Goal: Transaction & Acquisition: Purchase product/service

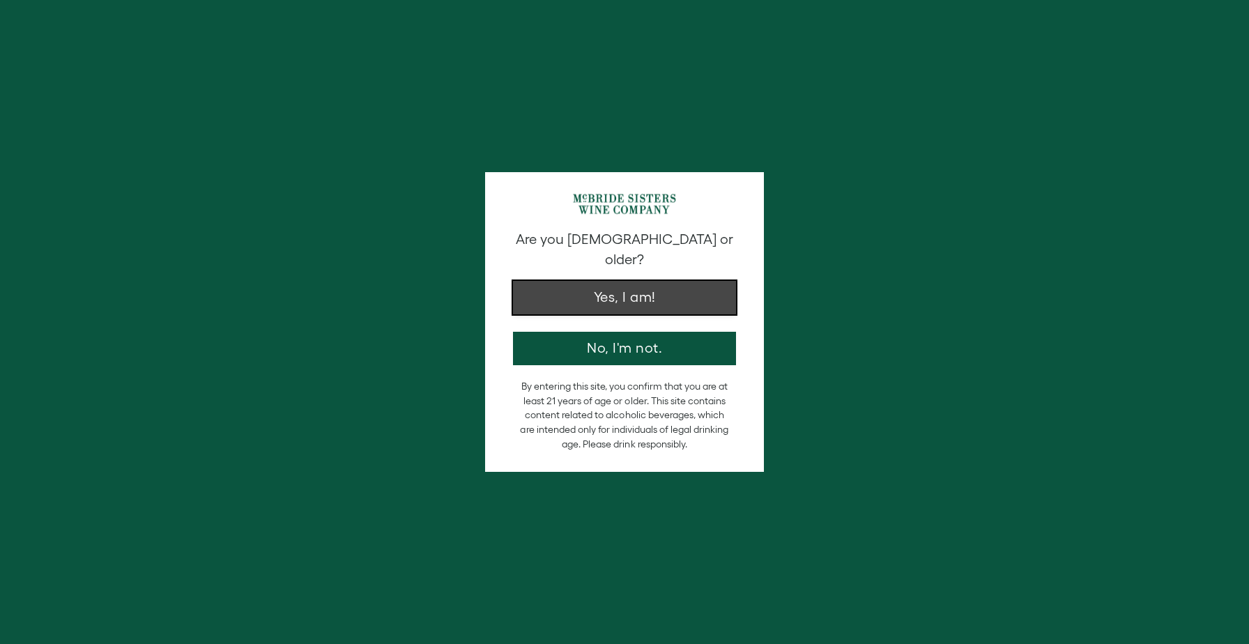
click at [640, 288] on button "Yes, I am!" at bounding box center [624, 297] width 223 height 33
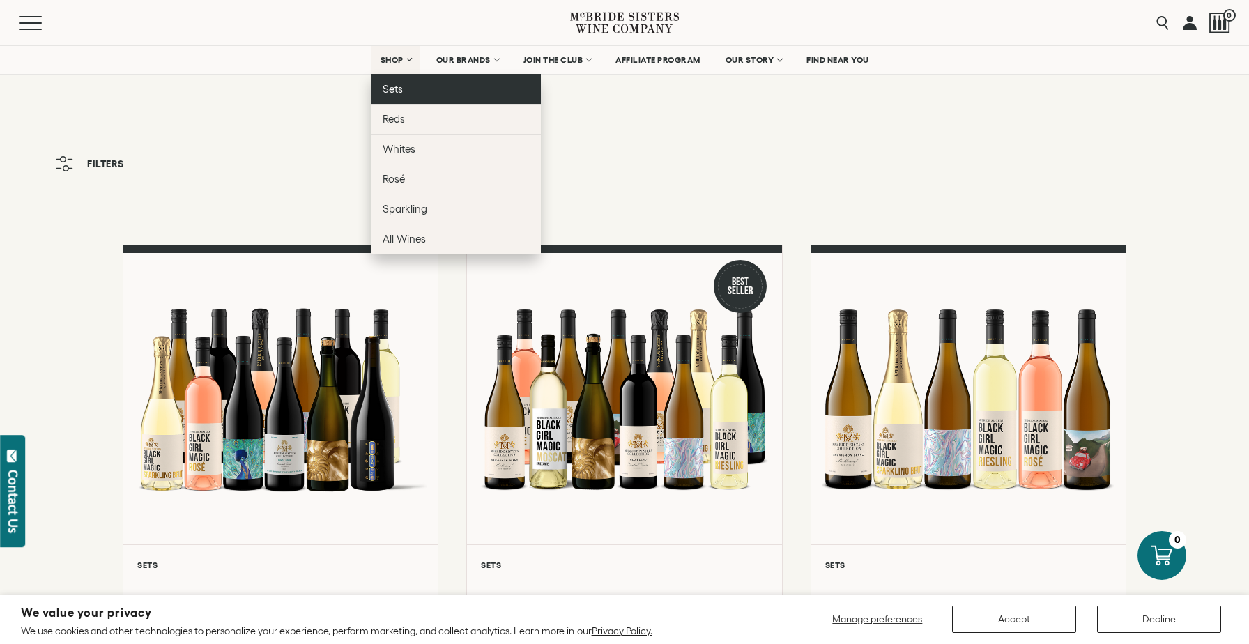
click at [403, 84] on link "Sets" at bounding box center [455, 89] width 169 height 30
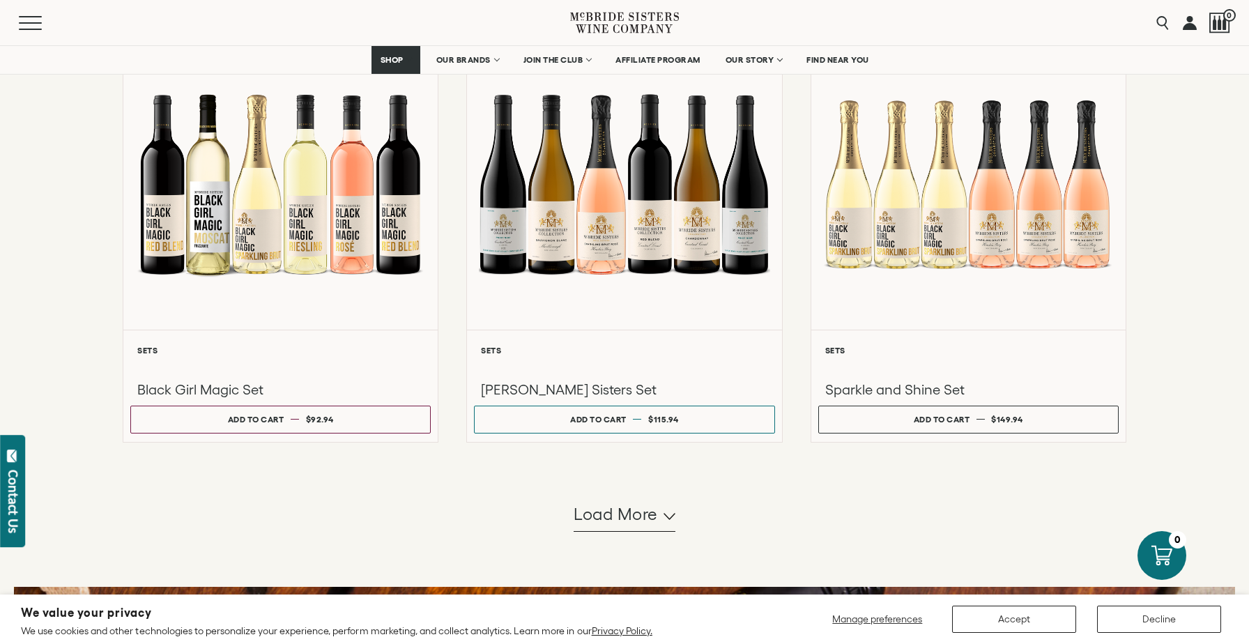
scroll to position [1184, 0]
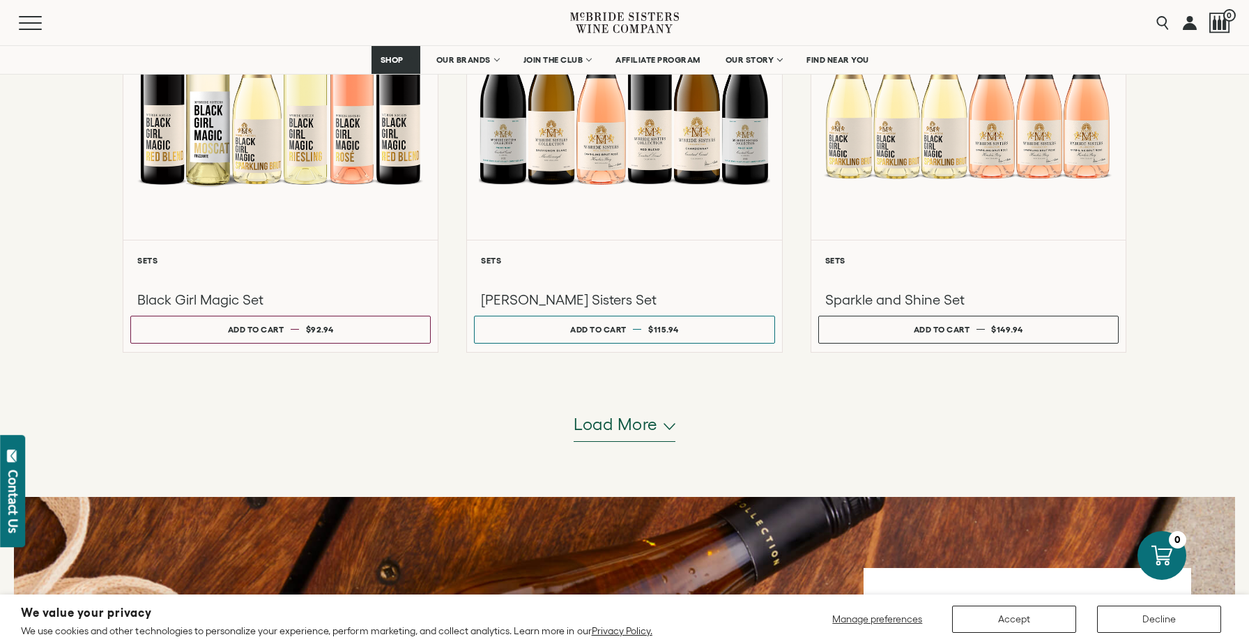
click at [642, 426] on span "Load more" at bounding box center [615, 424] width 84 height 24
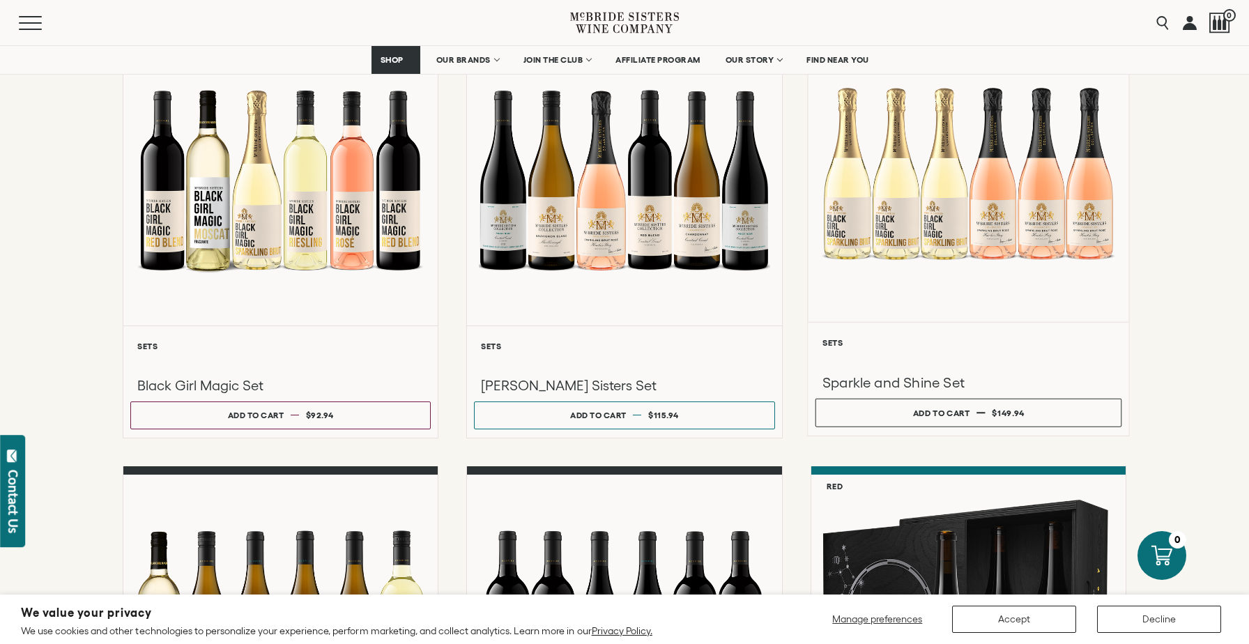
scroll to position [1100, 0]
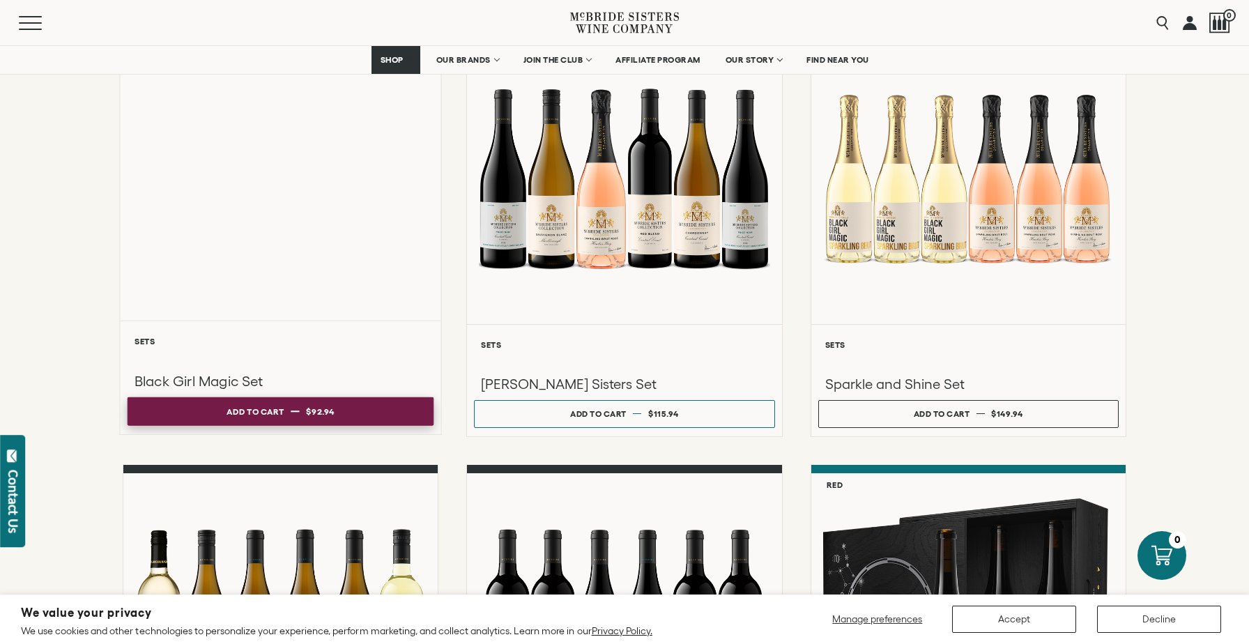
click at [265, 420] on div "Add to cart" at bounding box center [254, 411] width 57 height 21
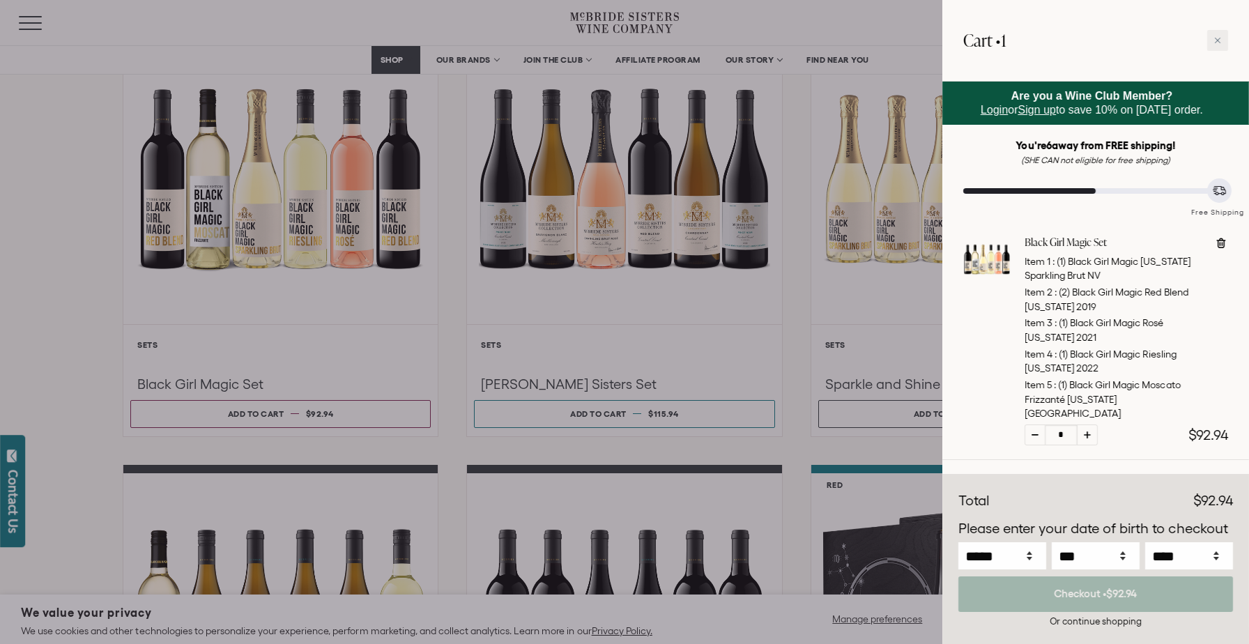
click at [350, 259] on div at bounding box center [624, 322] width 1249 height 644
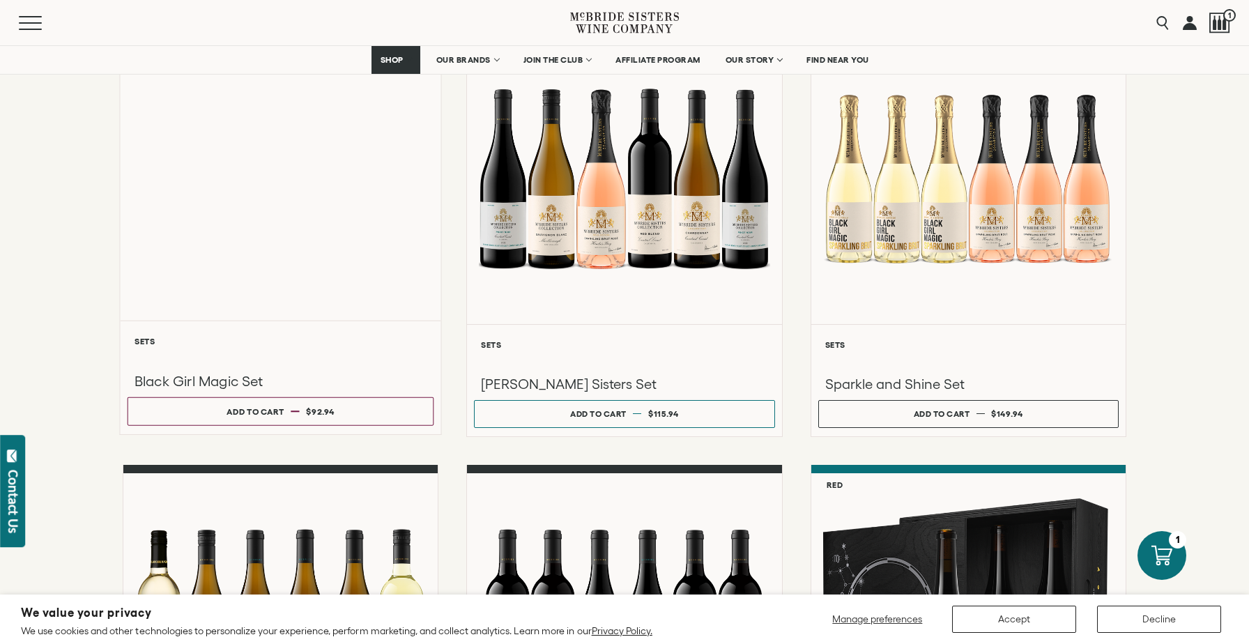
click at [350, 259] on div "Liquid error (snippets/component__lazyload-image line 33): height must be a num…" at bounding box center [280, 172] width 321 height 297
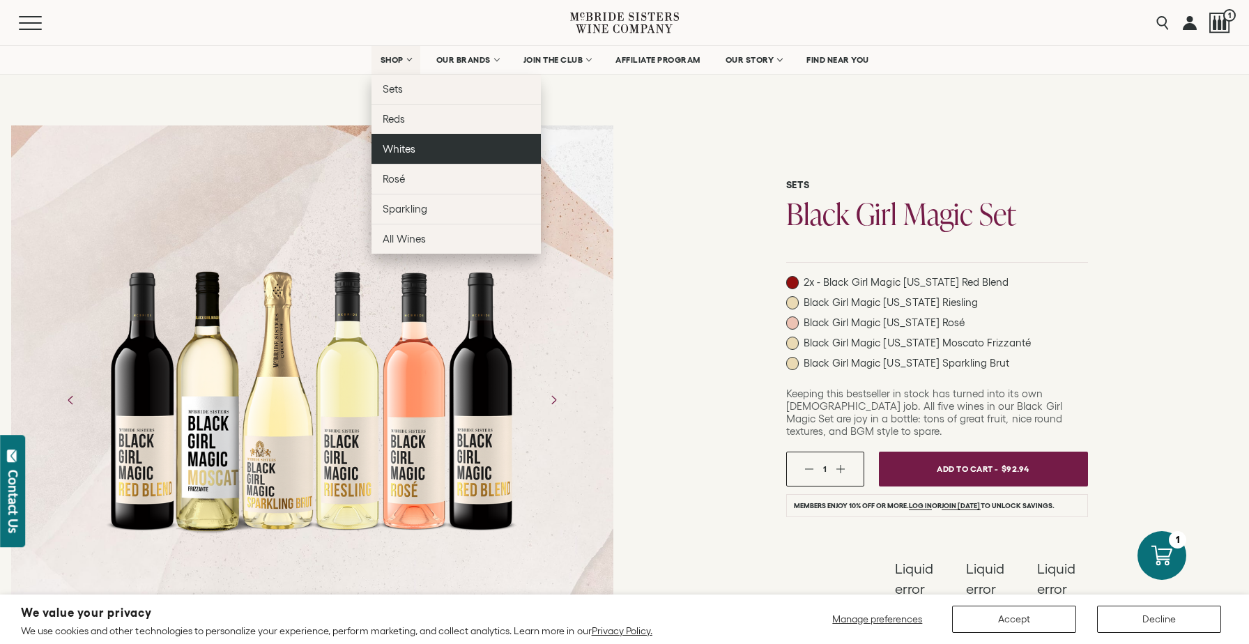
click at [399, 144] on span "Whites" at bounding box center [399, 149] width 33 height 12
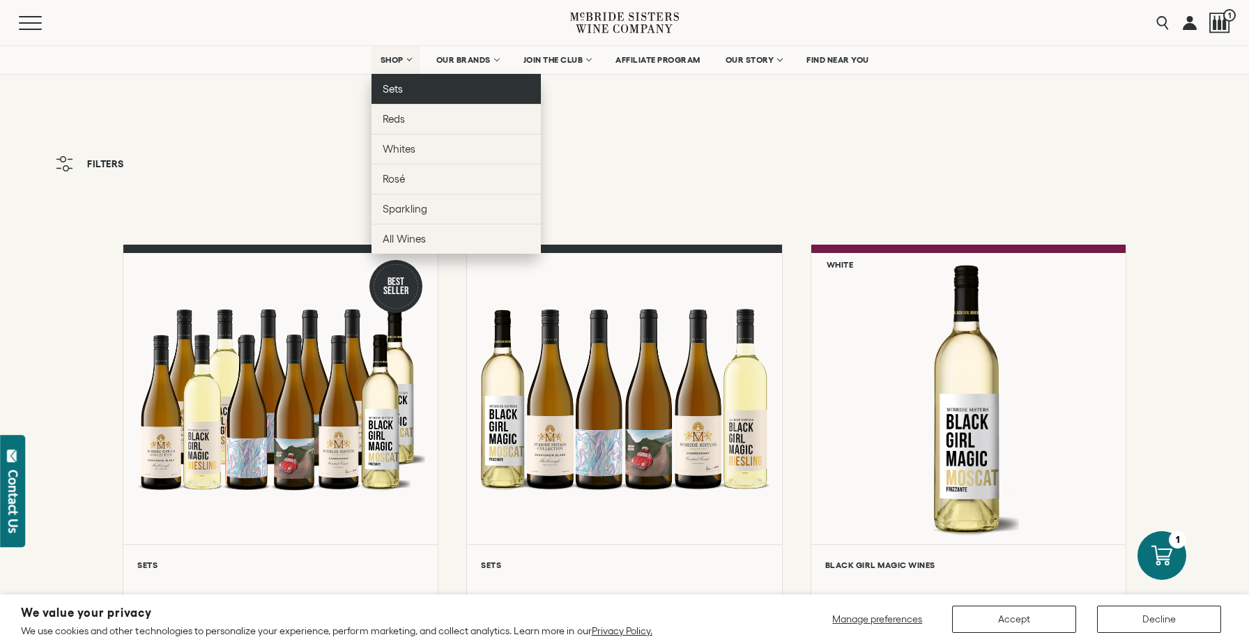
click at [406, 93] on link "Sets" at bounding box center [455, 89] width 169 height 30
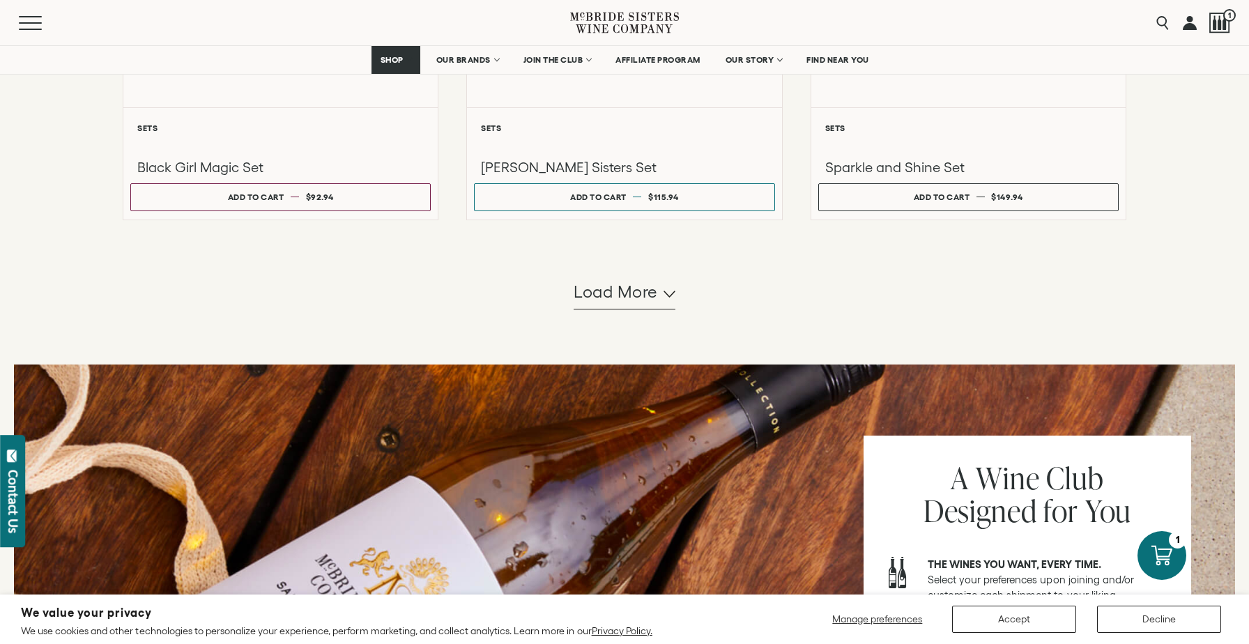
scroll to position [1283, 0]
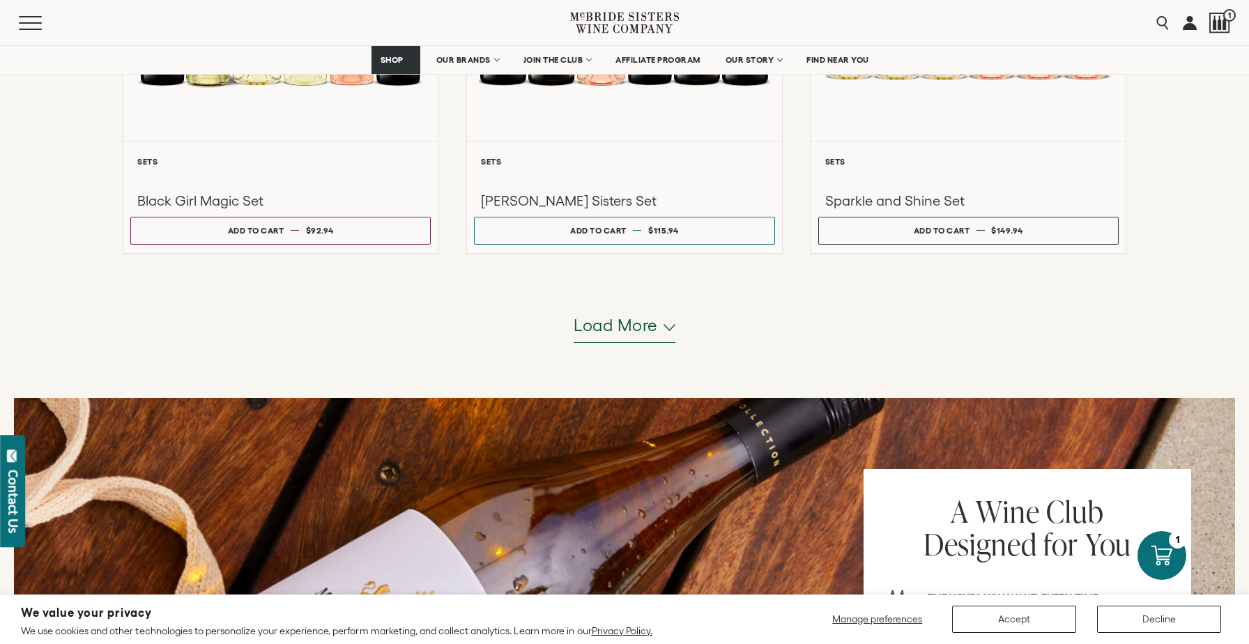
click at [611, 322] on span "Load more" at bounding box center [615, 326] width 84 height 24
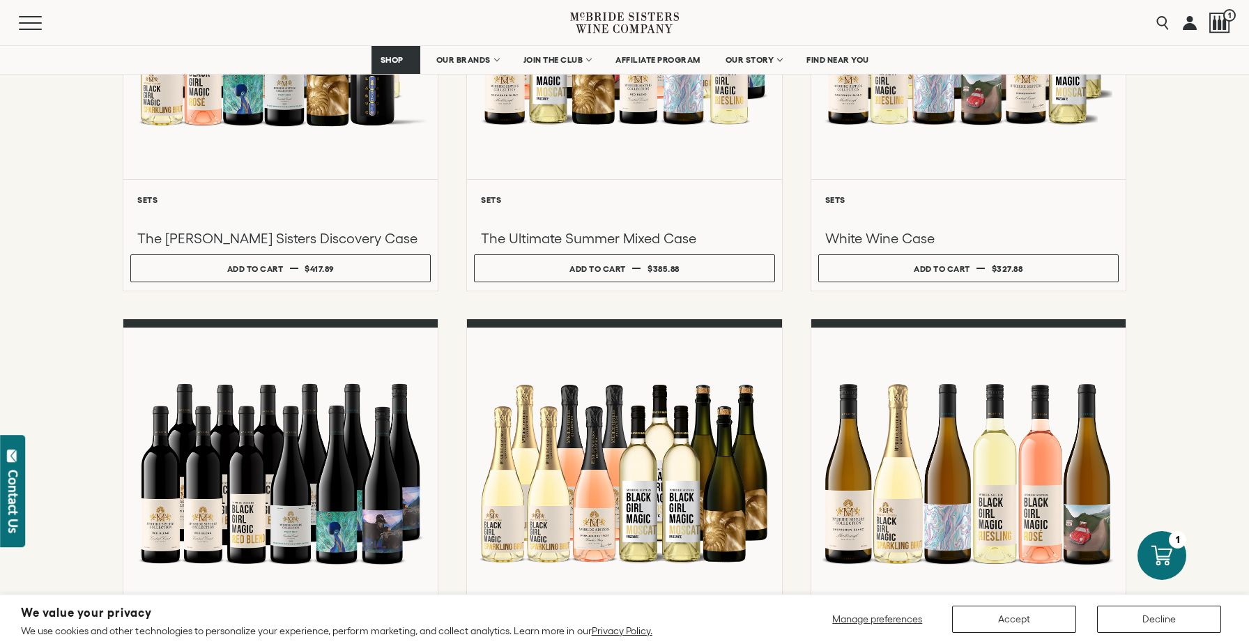
scroll to position [0, 0]
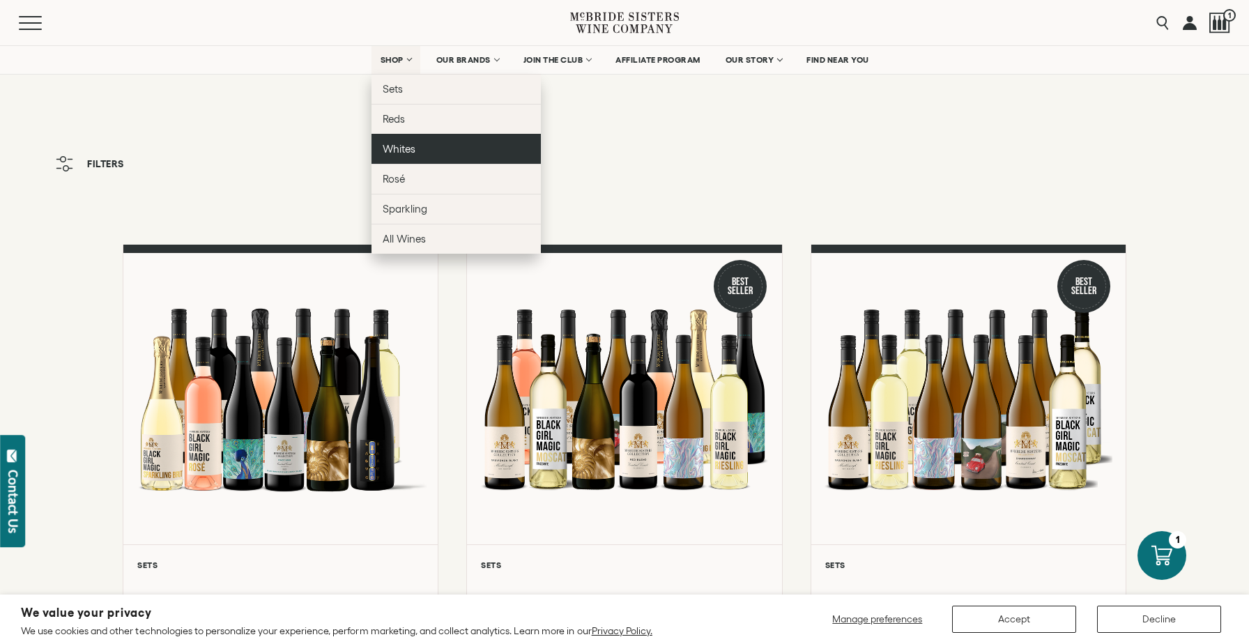
click at [413, 149] on link "Whites" at bounding box center [455, 149] width 169 height 30
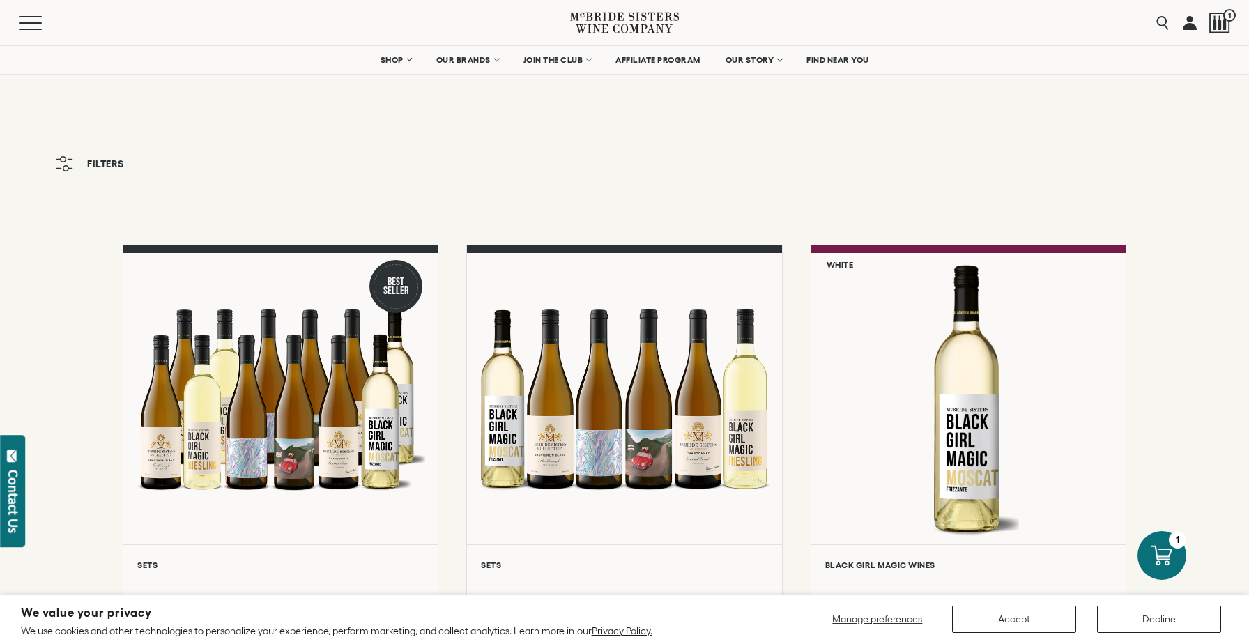
click at [1233, 25] on div "Menu Search 1" at bounding box center [624, 22] width 1249 height 45
click at [1217, 16] on div at bounding box center [1219, 23] width 21 height 21
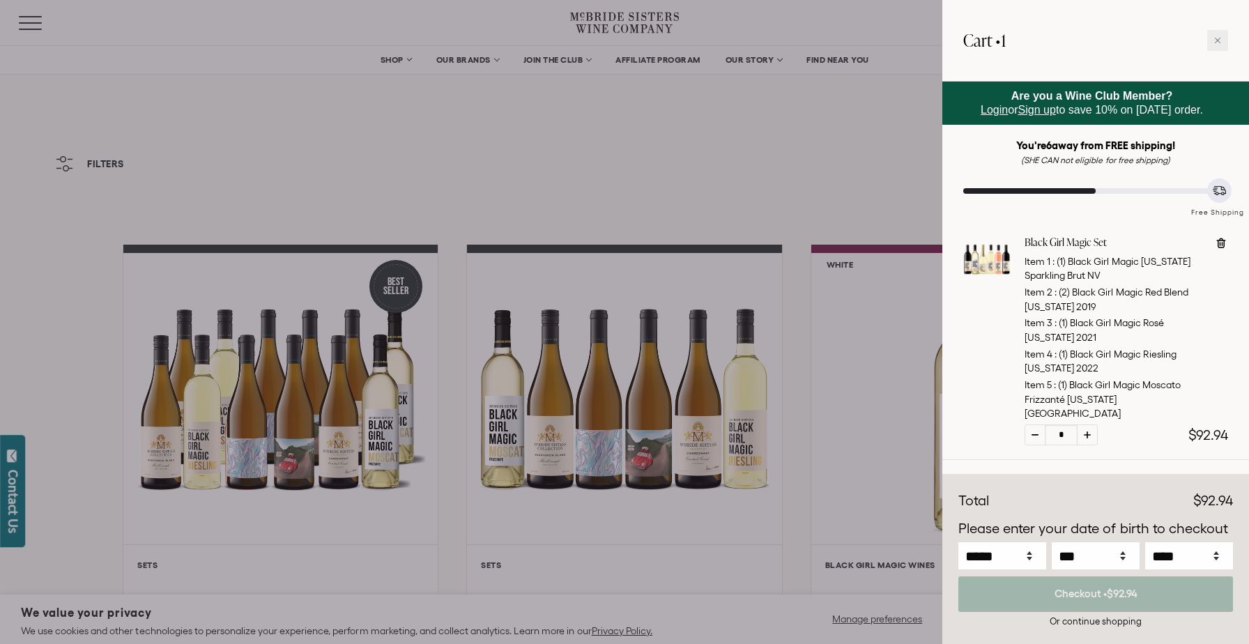
scroll to position [15, 0]
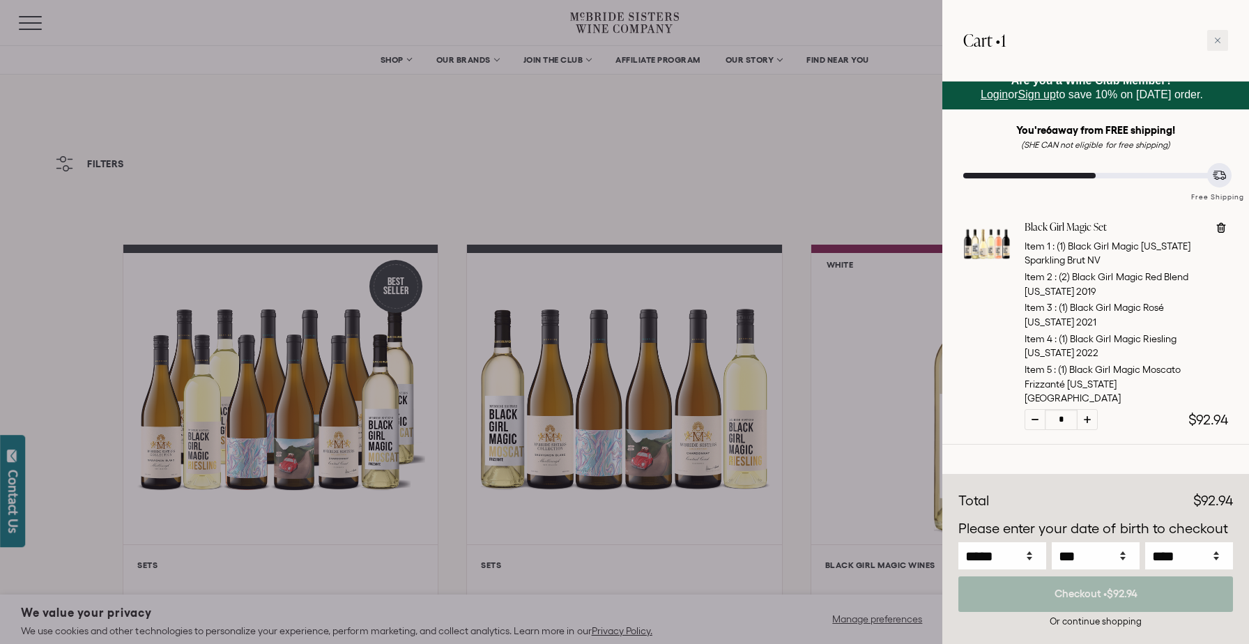
click at [1224, 234] on icon at bounding box center [1221, 228] width 14 height 14
type input "*"
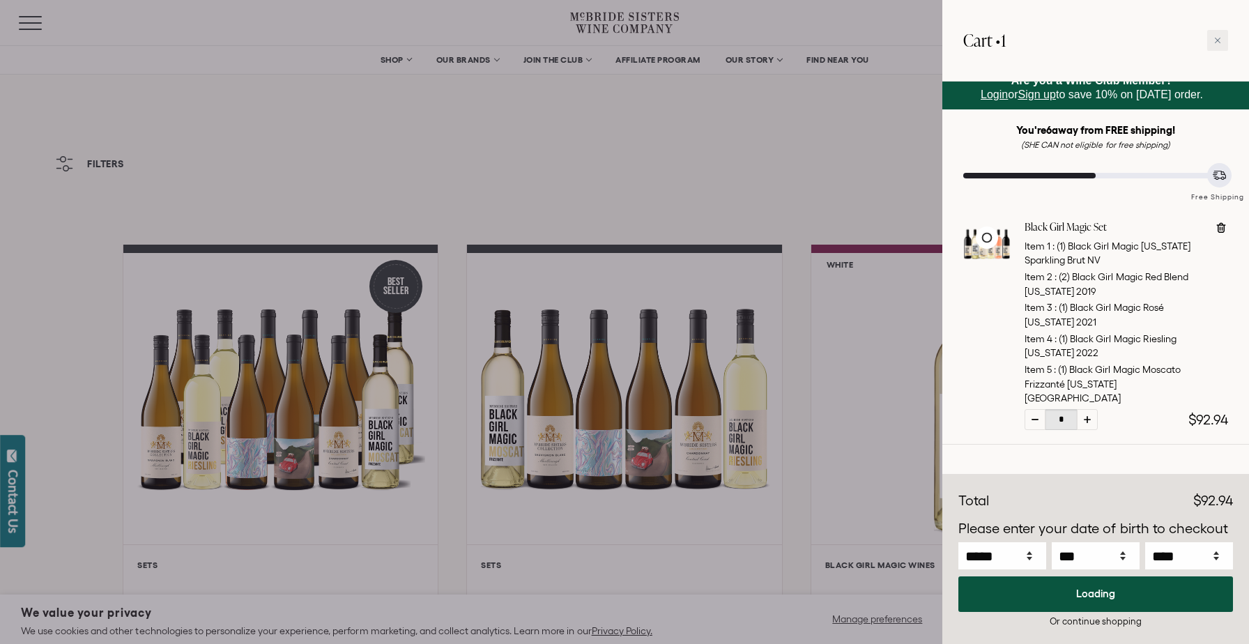
scroll to position [0, 0]
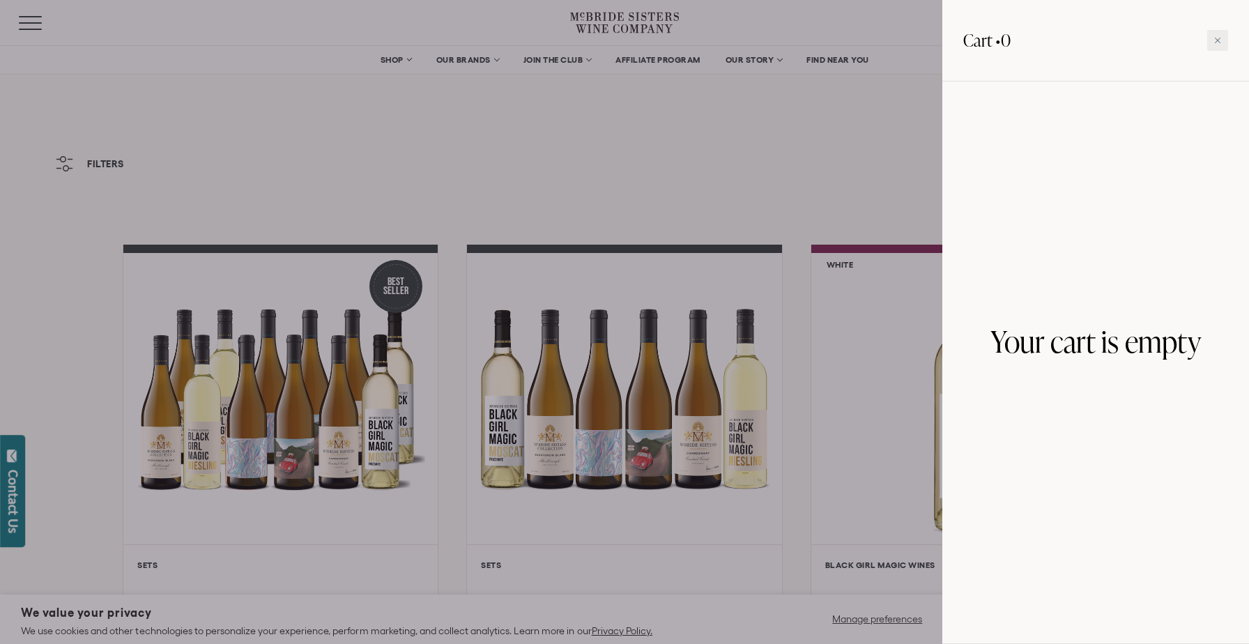
click at [730, 157] on div at bounding box center [624, 322] width 1249 height 644
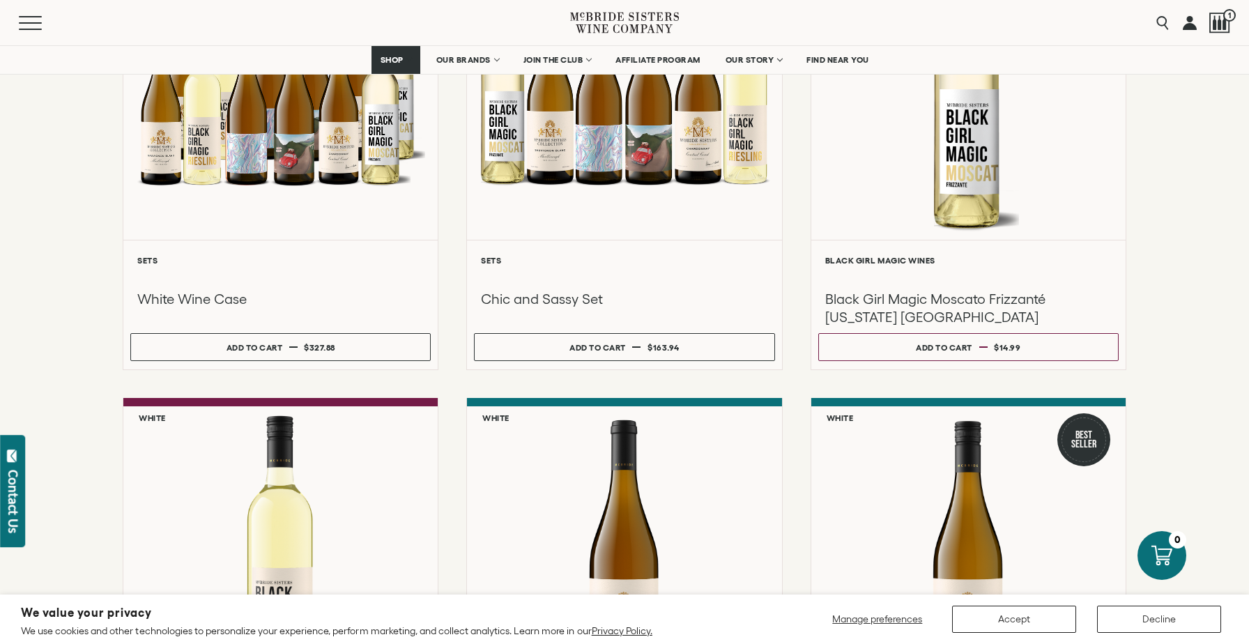
scroll to position [311, 0]
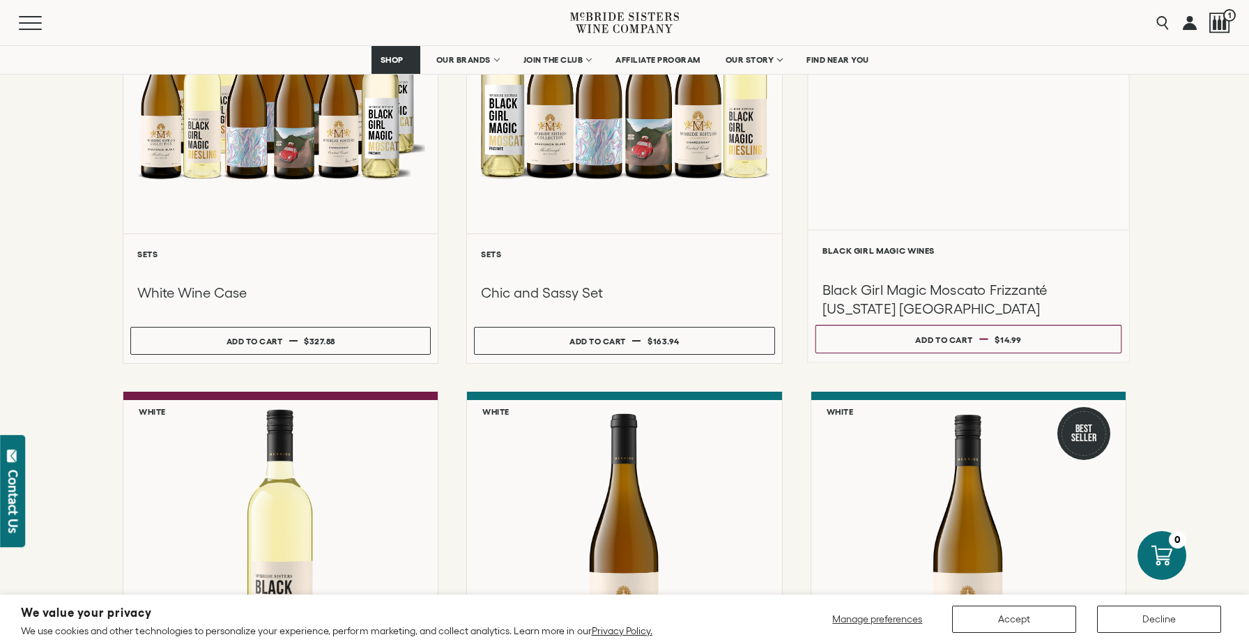
click at [923, 199] on div "Liquid error (snippets/component__lazyload-image line 33): height must be a num…" at bounding box center [968, 80] width 321 height 297
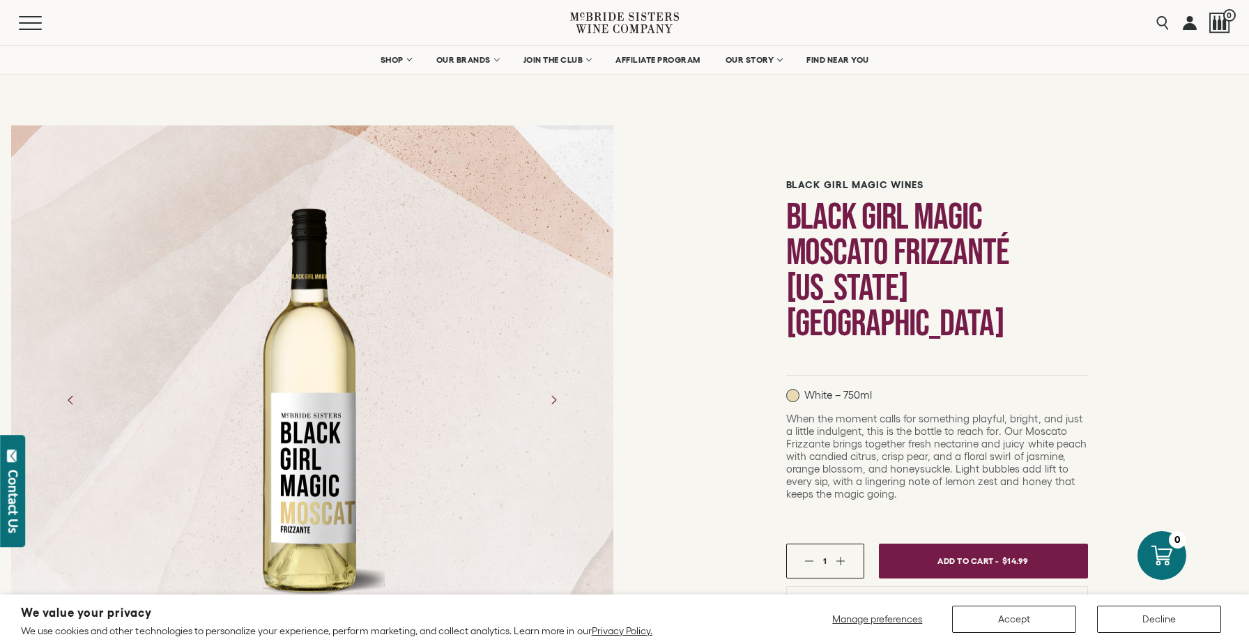
click at [846, 543] on div "1" at bounding box center [825, 560] width 78 height 35
click at [844, 556] on button "button" at bounding box center [840, 560] width 9 height 9
click at [808, 556] on button "button" at bounding box center [809, 560] width 9 height 9
click at [948, 550] on span "Add To Cart -" at bounding box center [966, 560] width 64 height 21
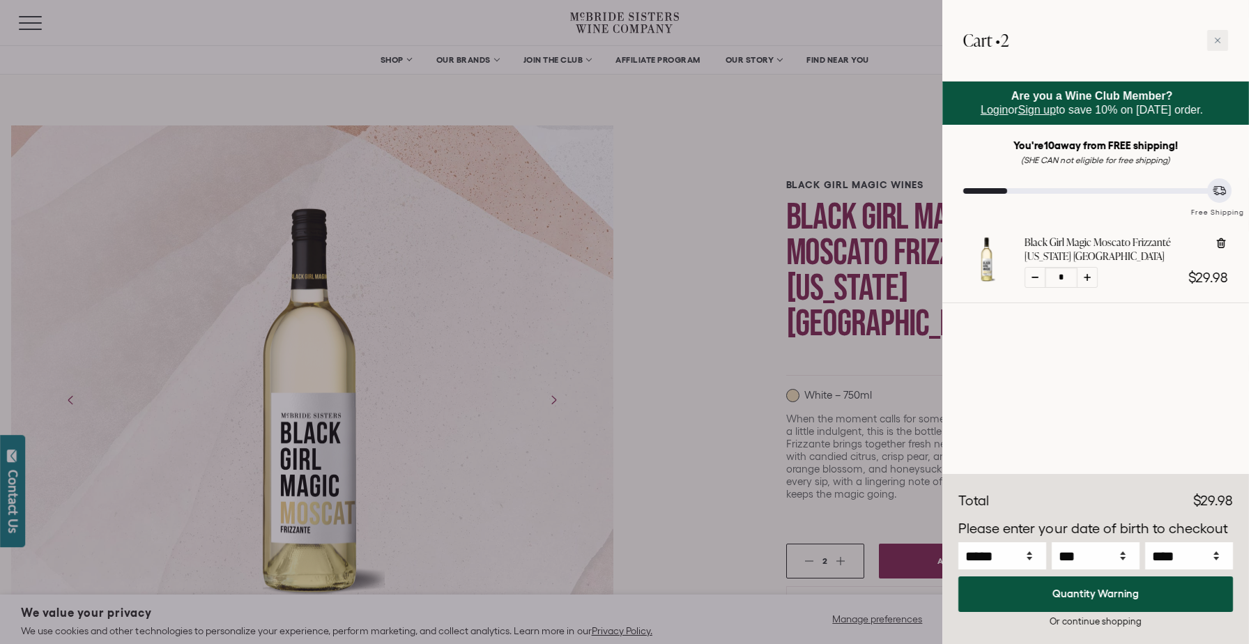
click at [649, 214] on div at bounding box center [624, 322] width 1249 height 644
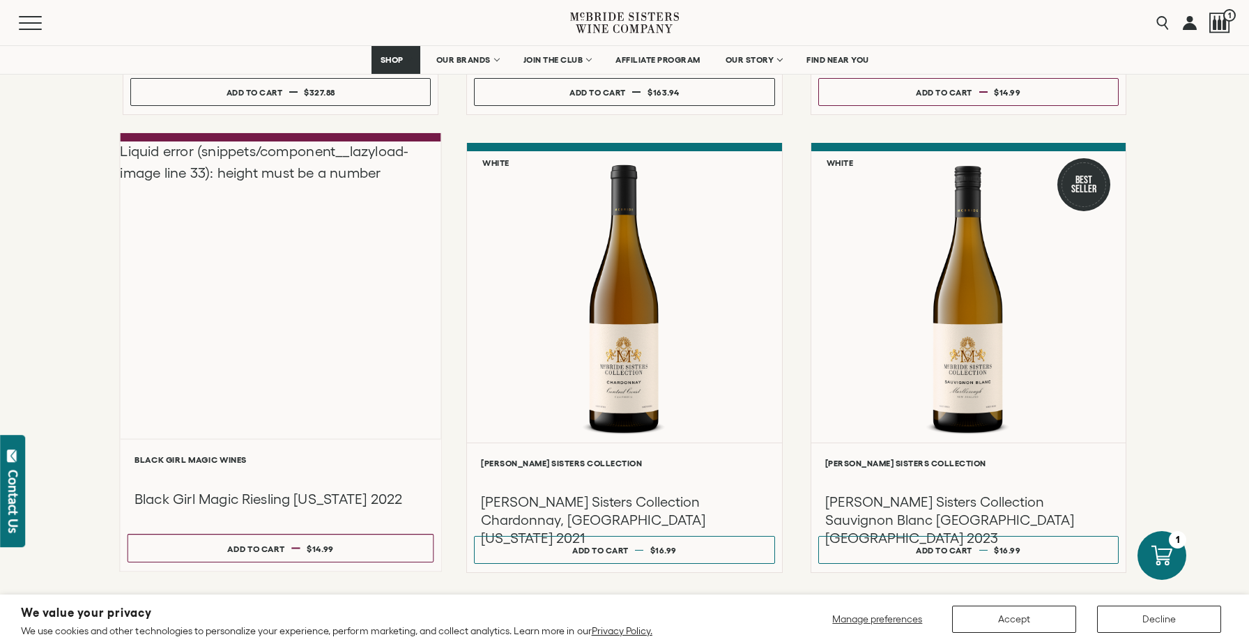
scroll to position [656, 0]
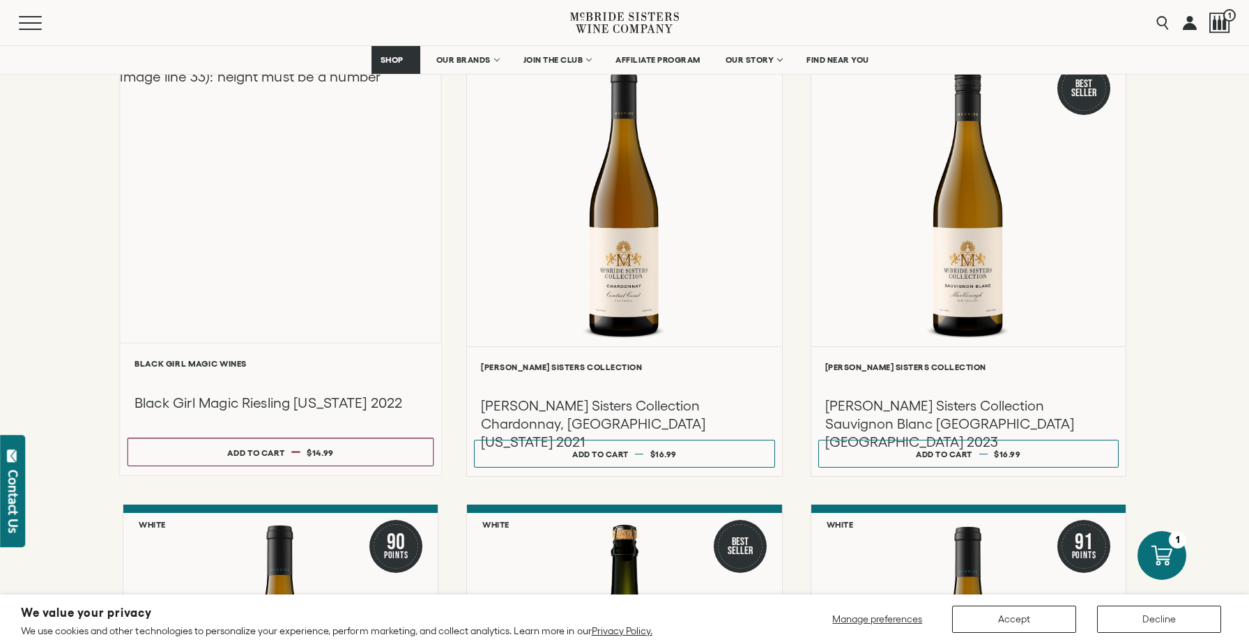
click at [323, 407] on h3 "Black Girl Magic Riesling [US_STATE] 2022" at bounding box center [280, 403] width 293 height 19
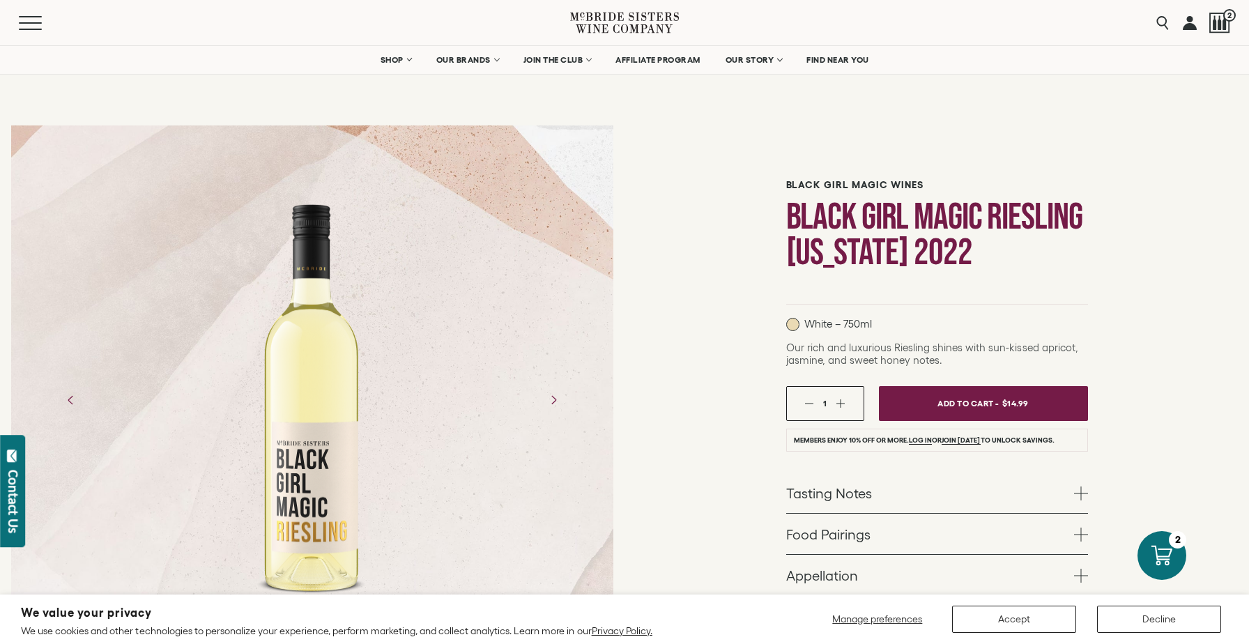
click at [842, 401] on button "button" at bounding box center [840, 403] width 9 height 9
click at [928, 408] on button "Add To Cart - $29.98" at bounding box center [982, 403] width 219 height 37
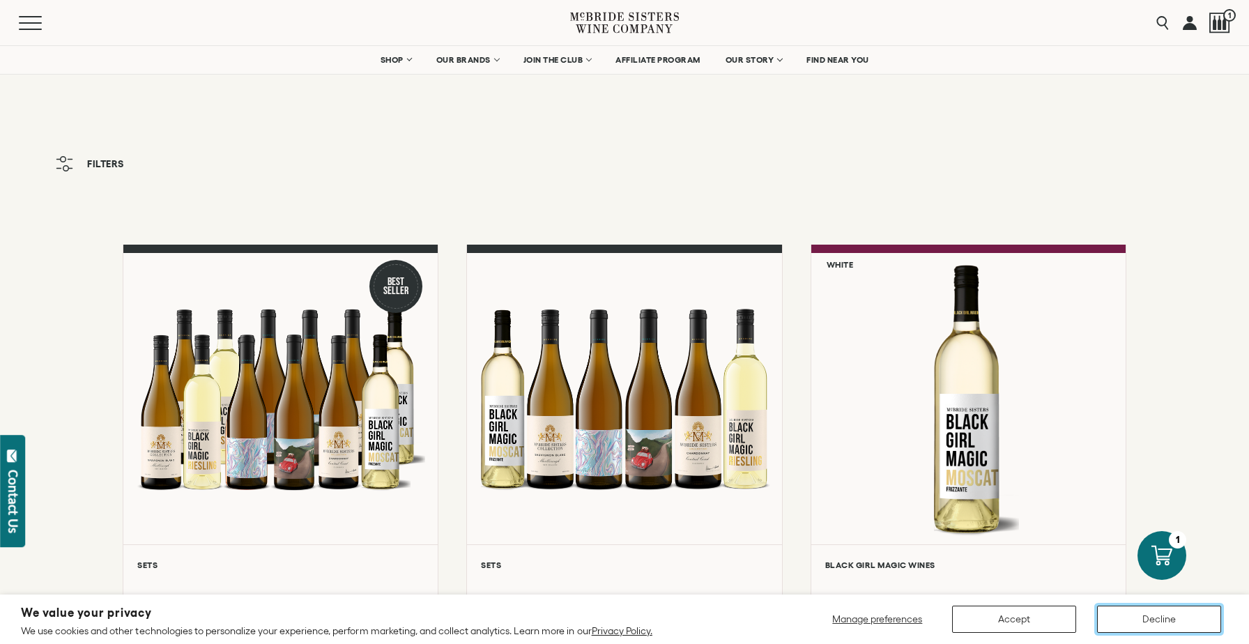
click at [1133, 617] on button "Decline" at bounding box center [1159, 619] width 124 height 27
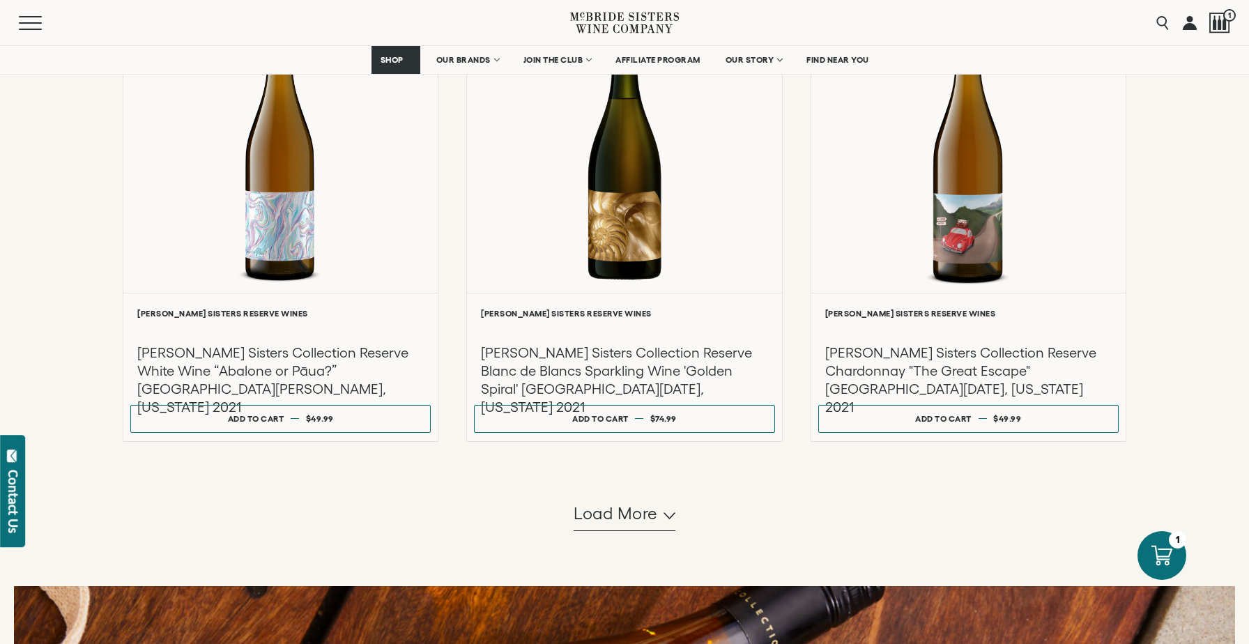
scroll to position [1170, 0]
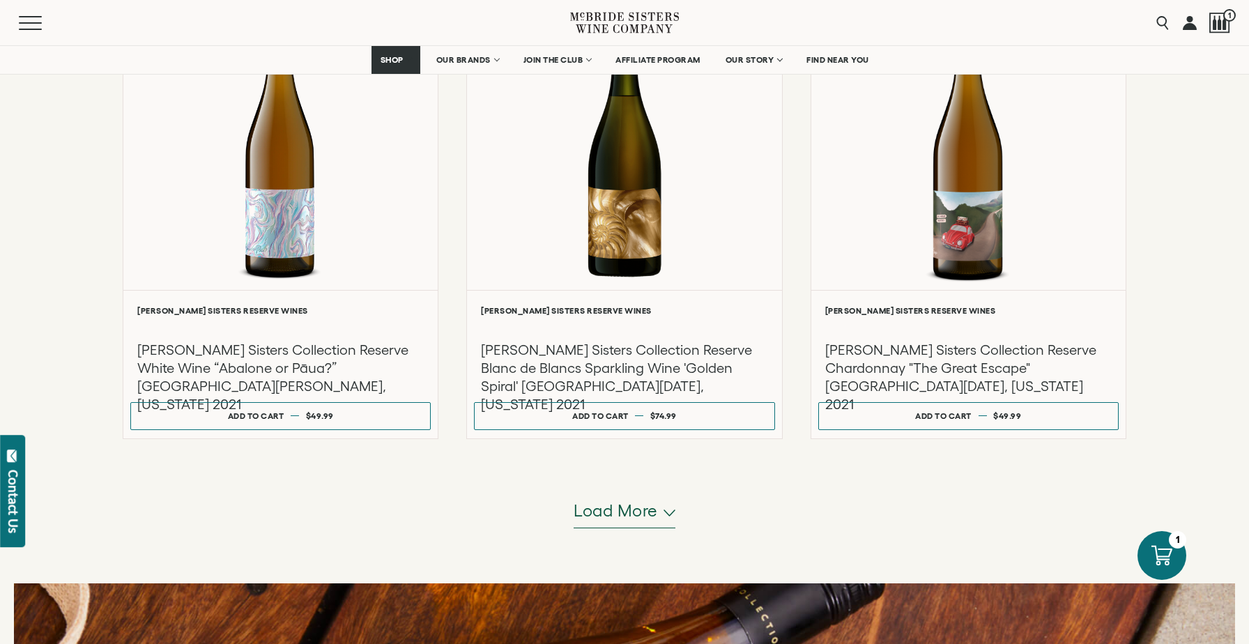
click at [653, 518] on span "Load more" at bounding box center [615, 511] width 84 height 24
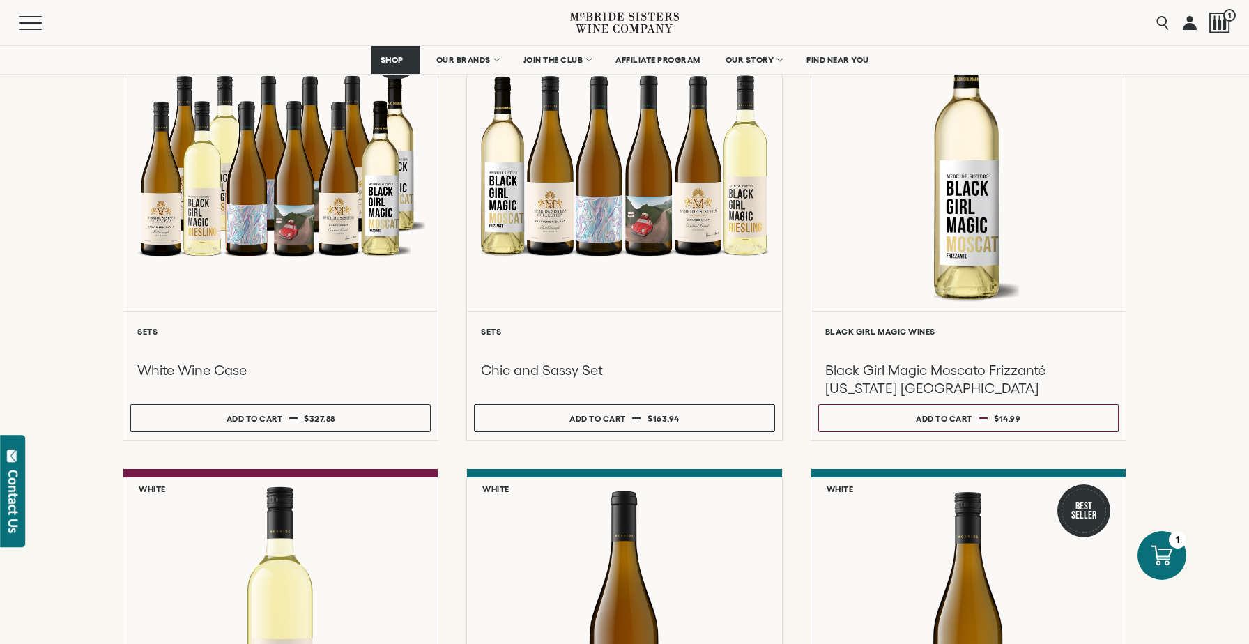
scroll to position [0, 0]
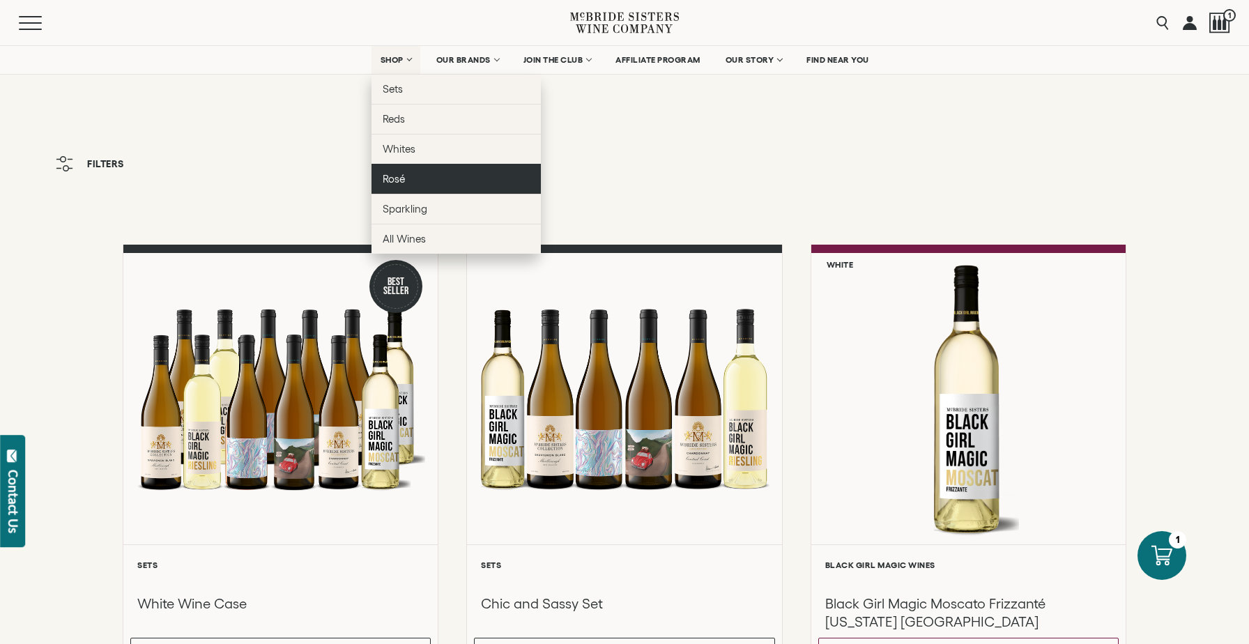
click at [402, 178] on span "Rosé" at bounding box center [394, 179] width 22 height 12
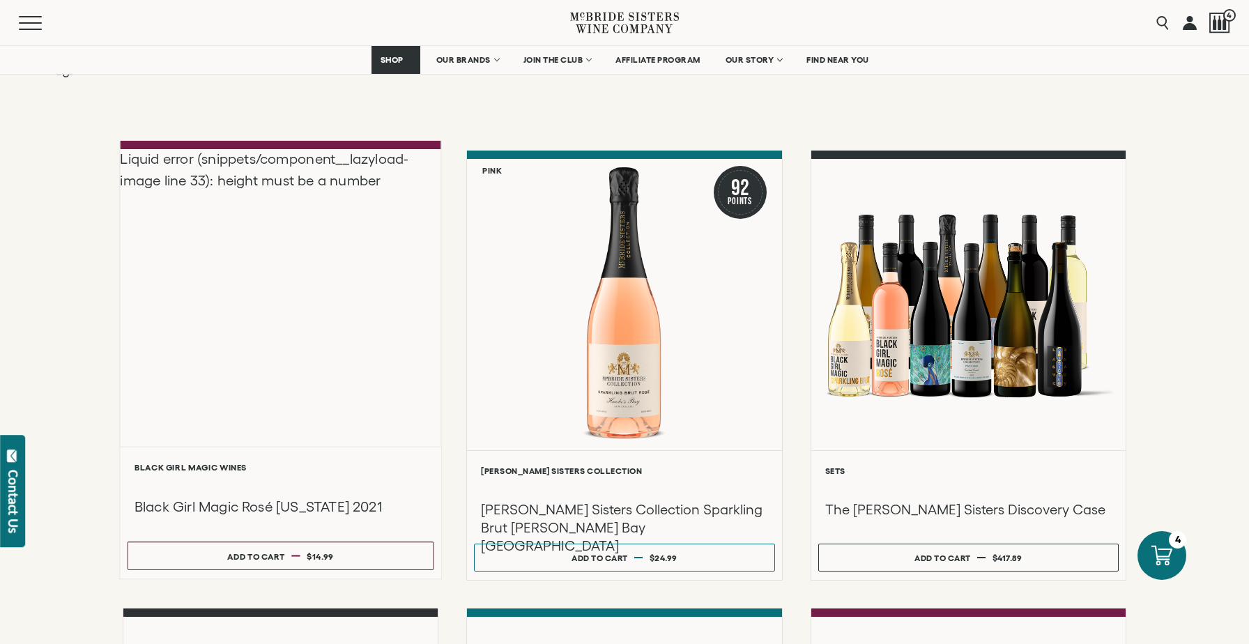
scroll to position [95, 0]
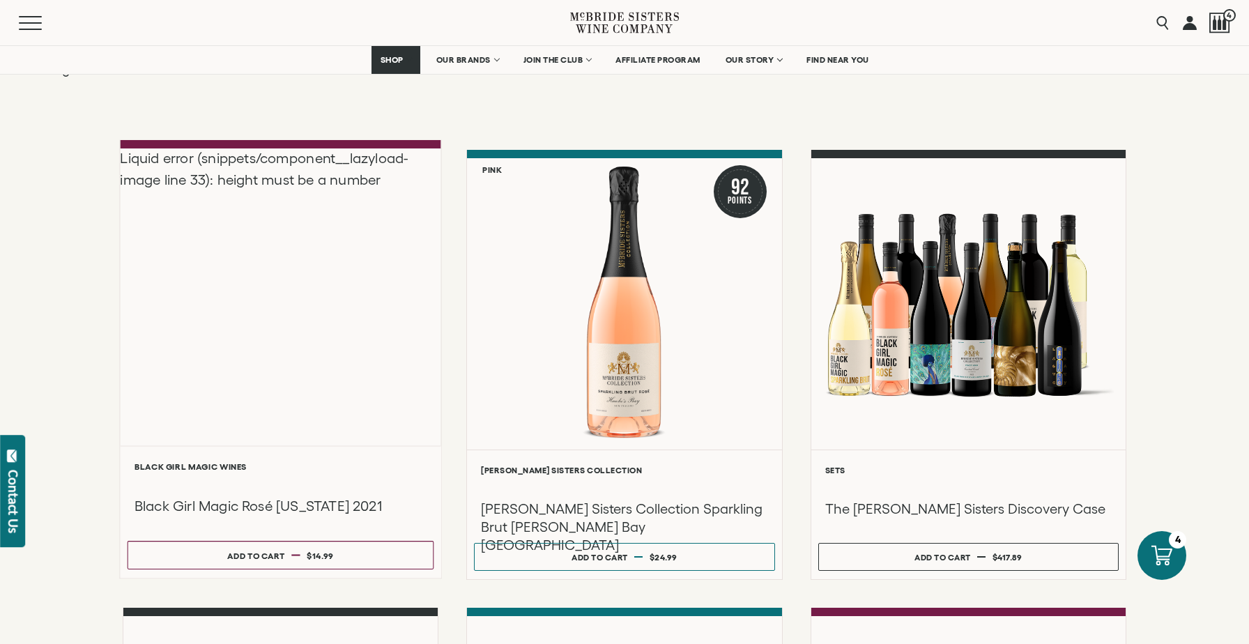
click at [304, 500] on h3 "Black Girl Magic Rosé [US_STATE] 2021" at bounding box center [280, 506] width 293 height 19
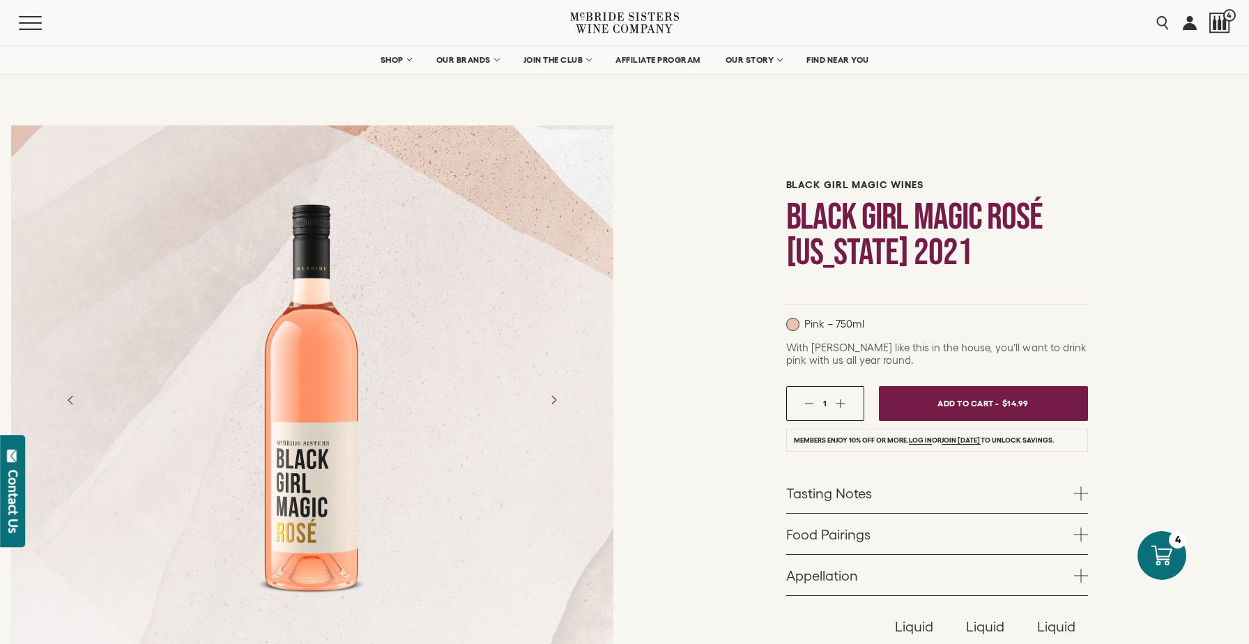
click at [845, 404] on button "button" at bounding box center [840, 403] width 9 height 9
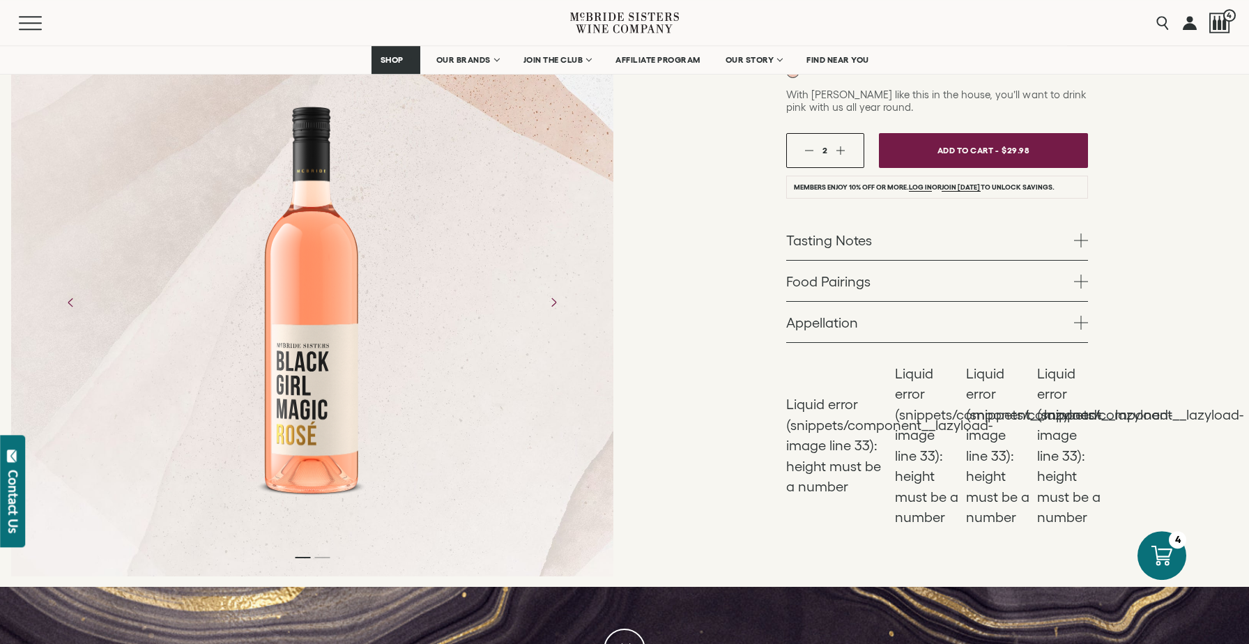
scroll to position [215, 0]
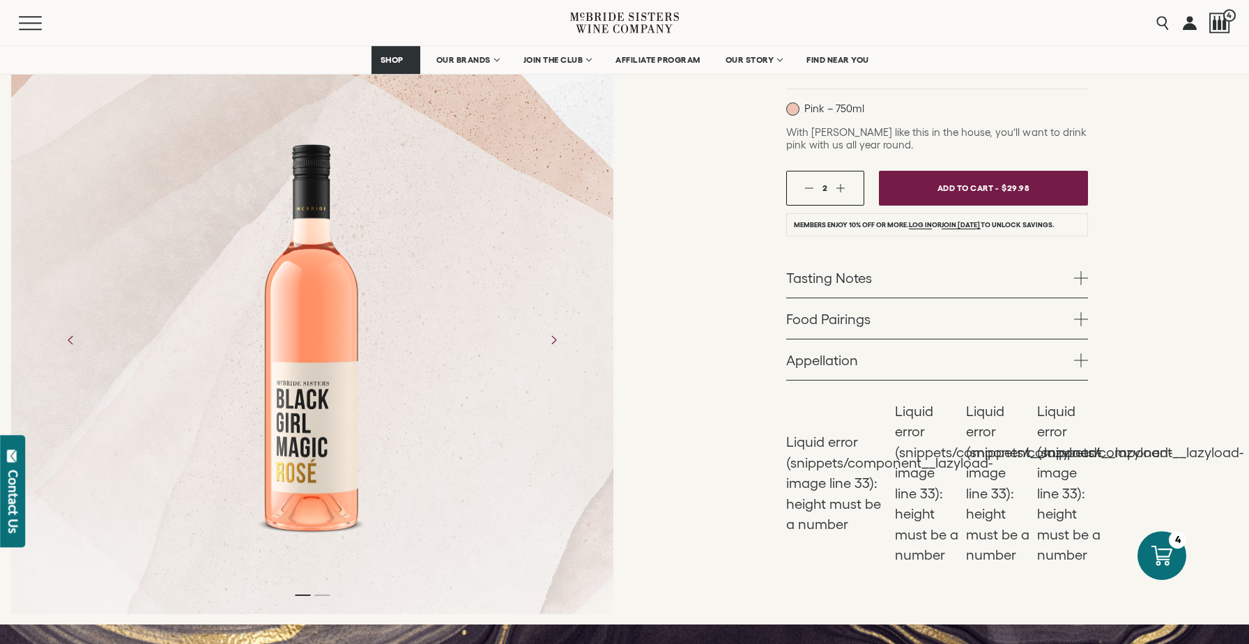
click at [1086, 317] on span at bounding box center [1081, 319] width 14 height 14
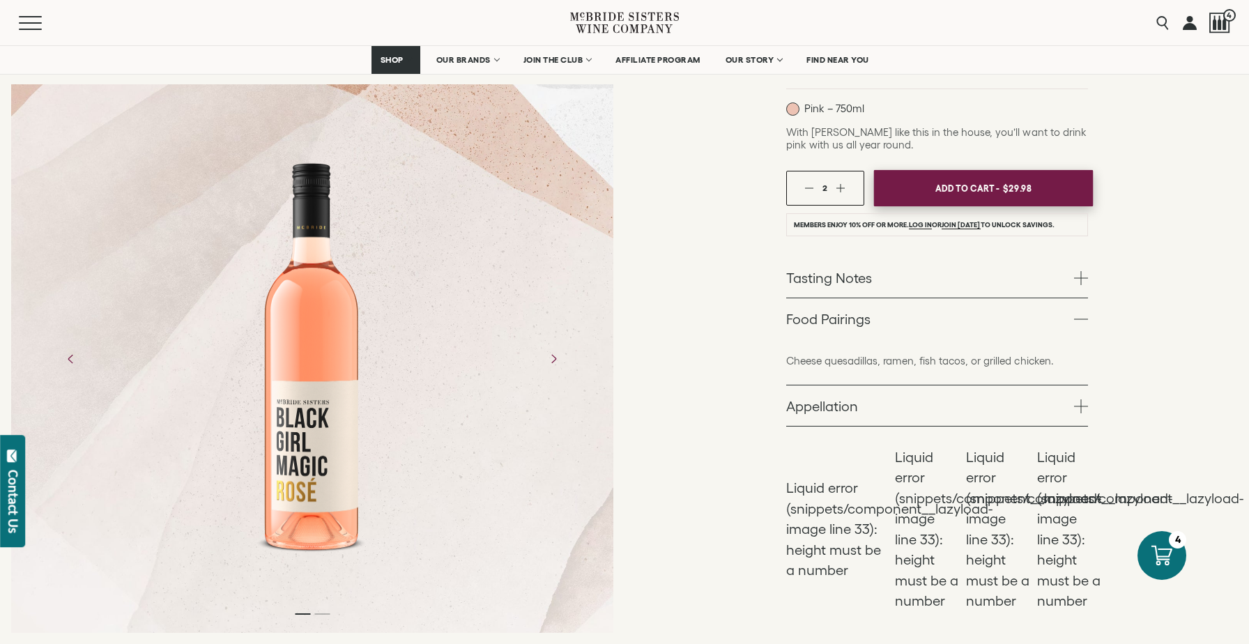
click at [1037, 195] on button "Add To Cart - $29.98" at bounding box center [982, 188] width 219 height 37
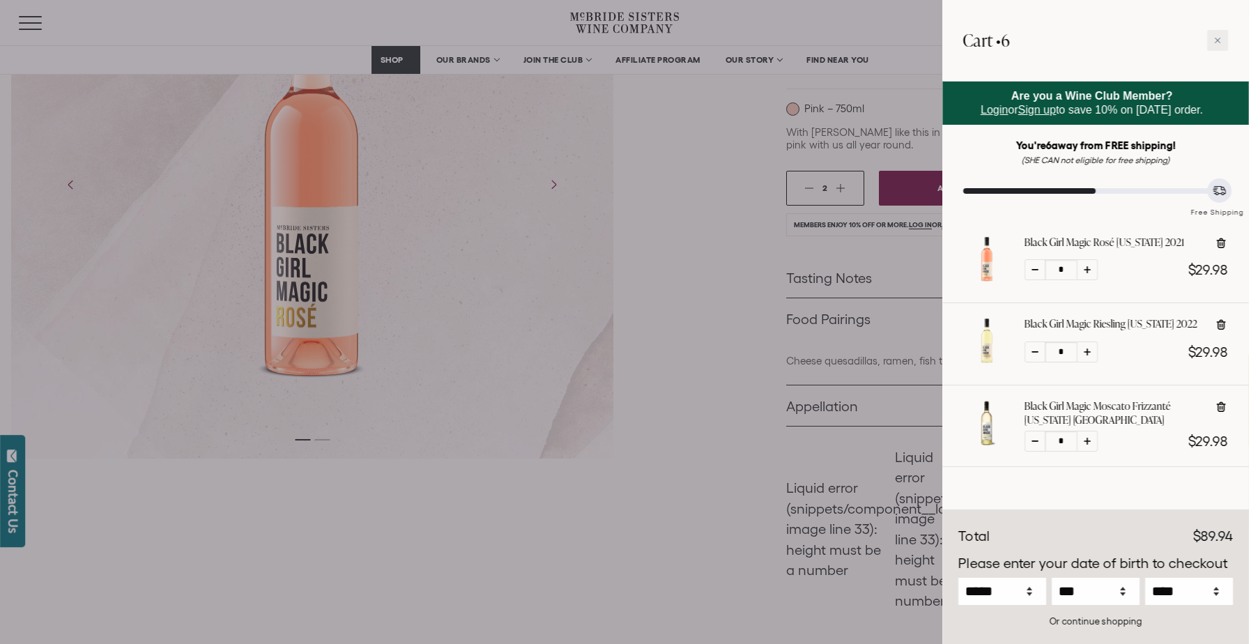
click at [709, 396] on div at bounding box center [624, 322] width 1249 height 644
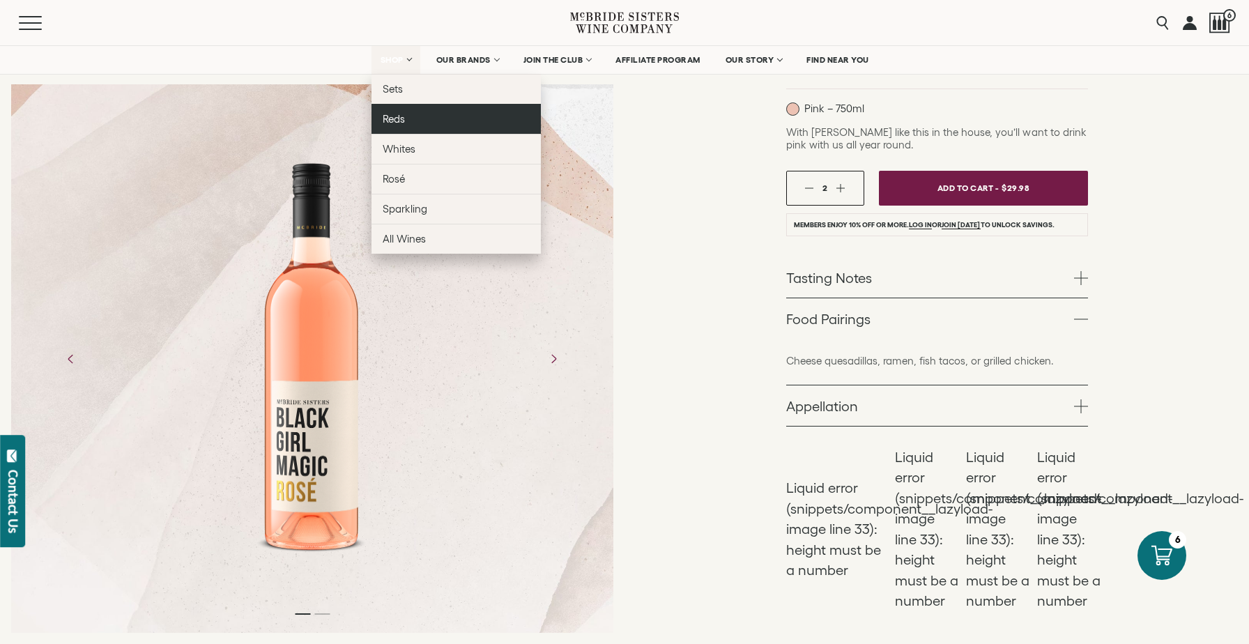
click at [390, 119] on span "Reds" at bounding box center [394, 119] width 22 height 12
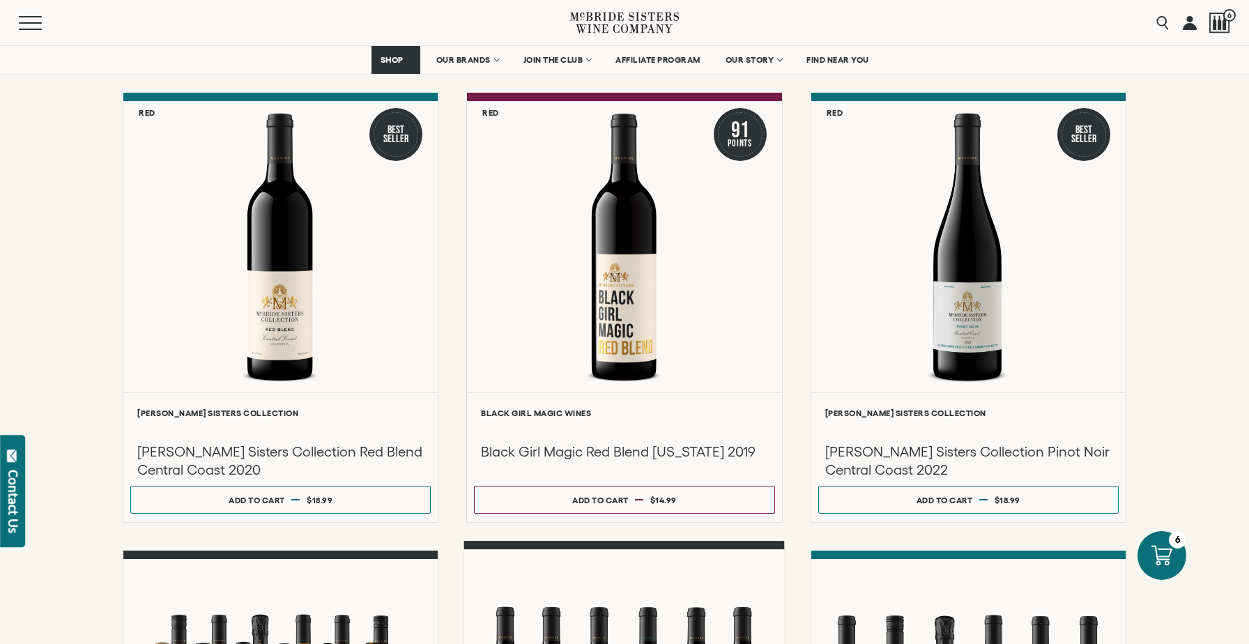
scroll to position [150, 0]
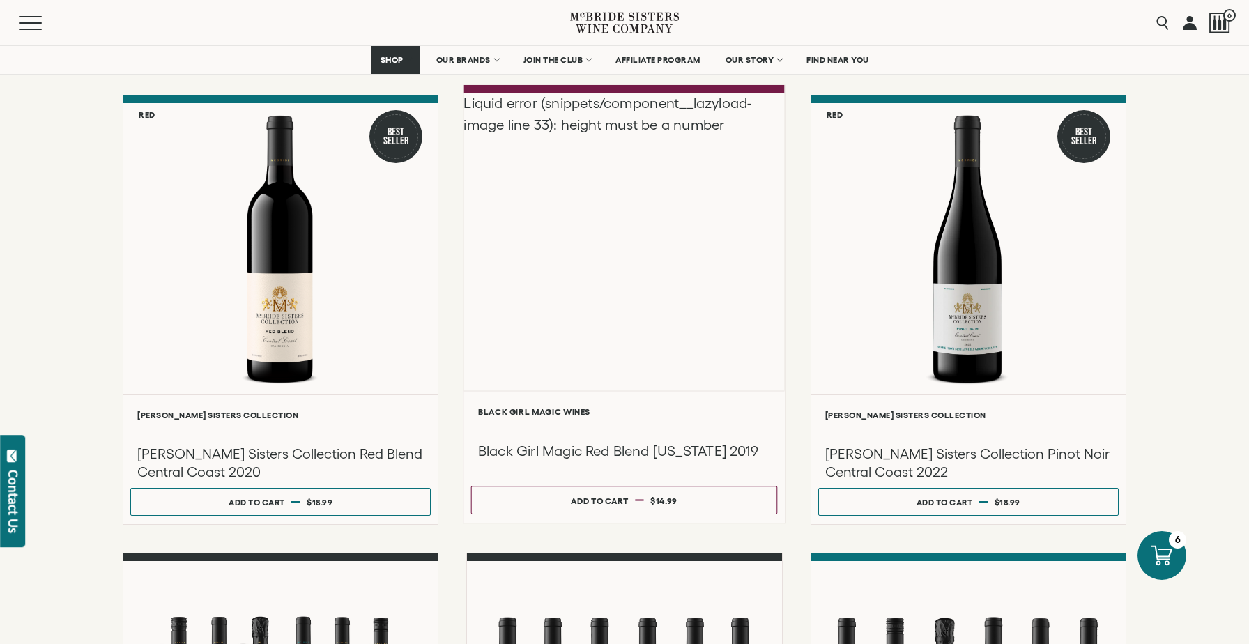
click at [630, 350] on div "Liquid error (snippets/component__lazyload-image line 33): height must be a num…" at bounding box center [624, 241] width 321 height 297
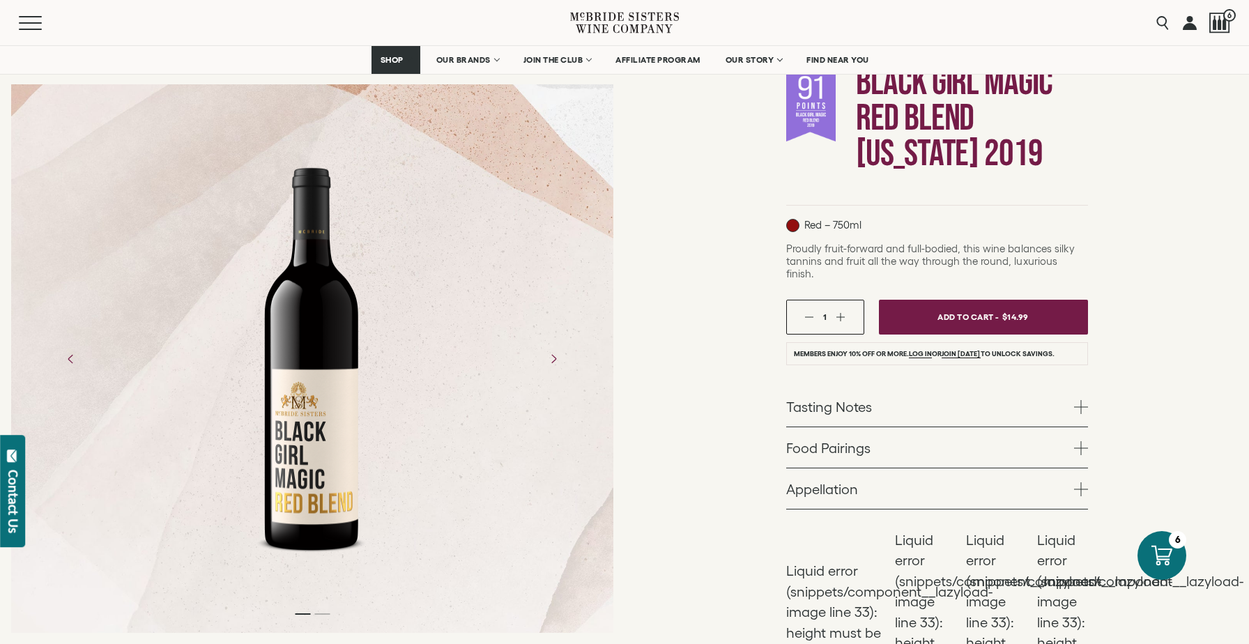
scroll to position [141, 0]
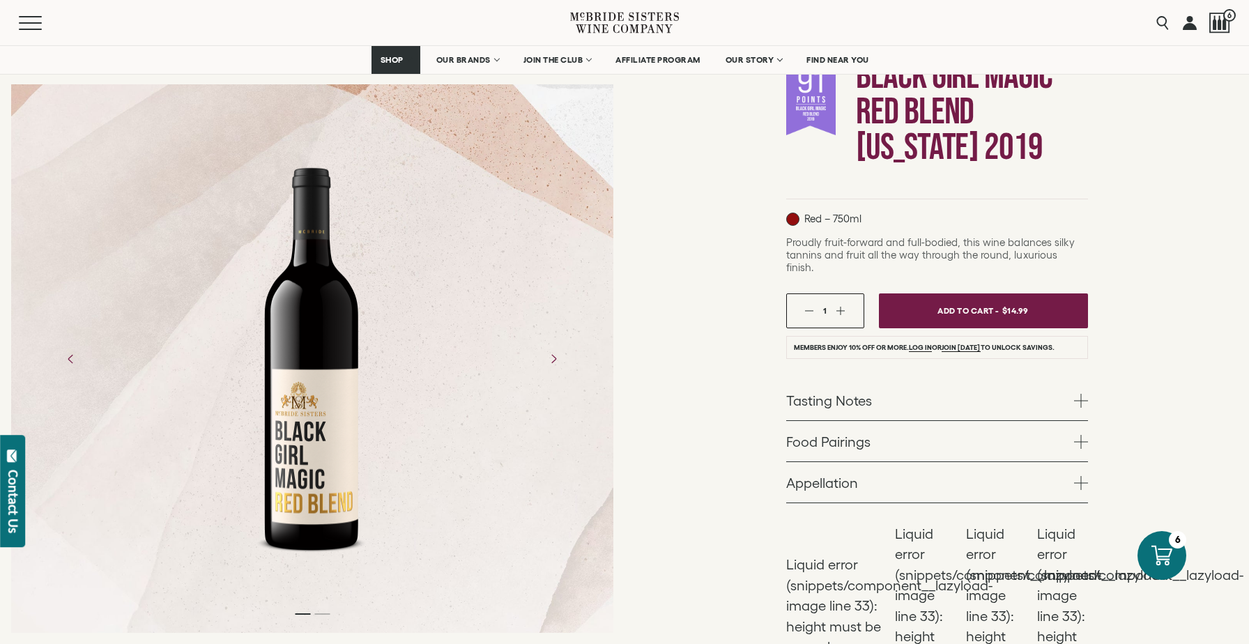
click at [1077, 394] on span at bounding box center [1081, 401] width 14 height 14
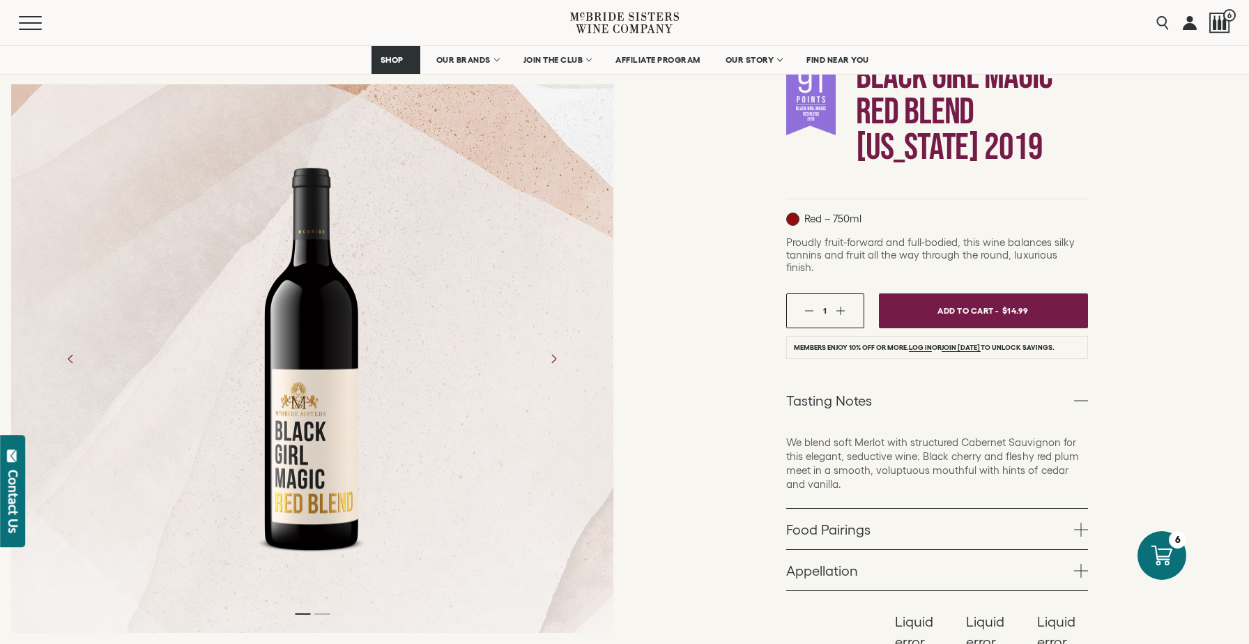
click at [1077, 394] on span at bounding box center [1081, 401] width 14 height 14
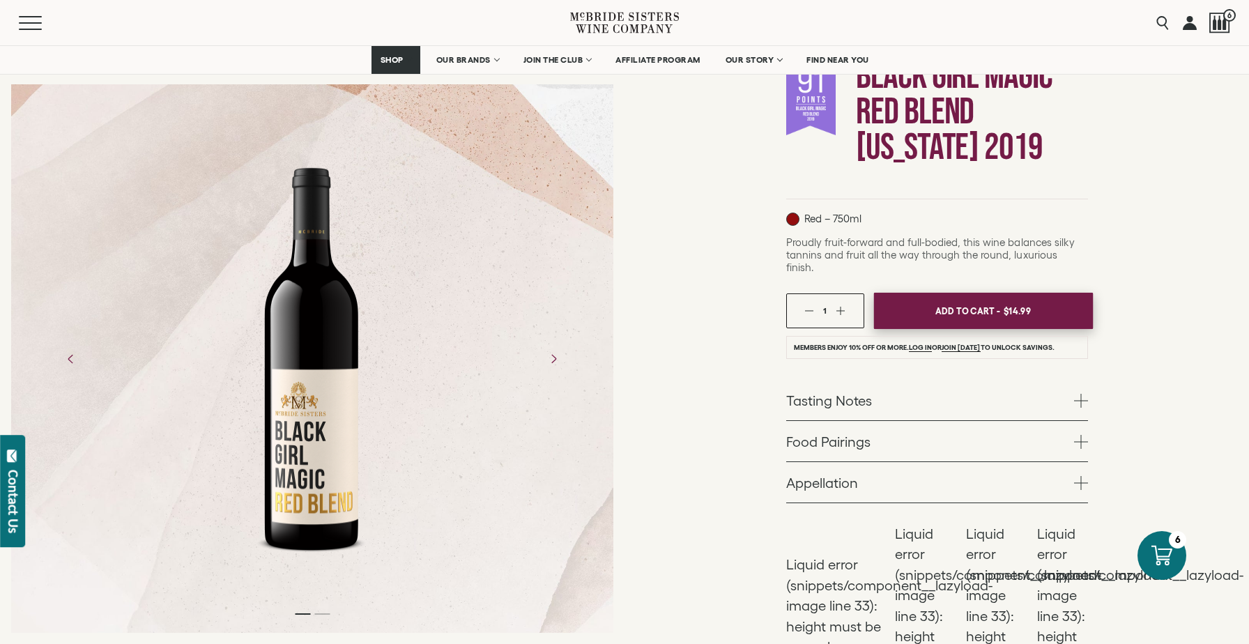
click at [992, 300] on span "Add To Cart -" at bounding box center [967, 310] width 64 height 21
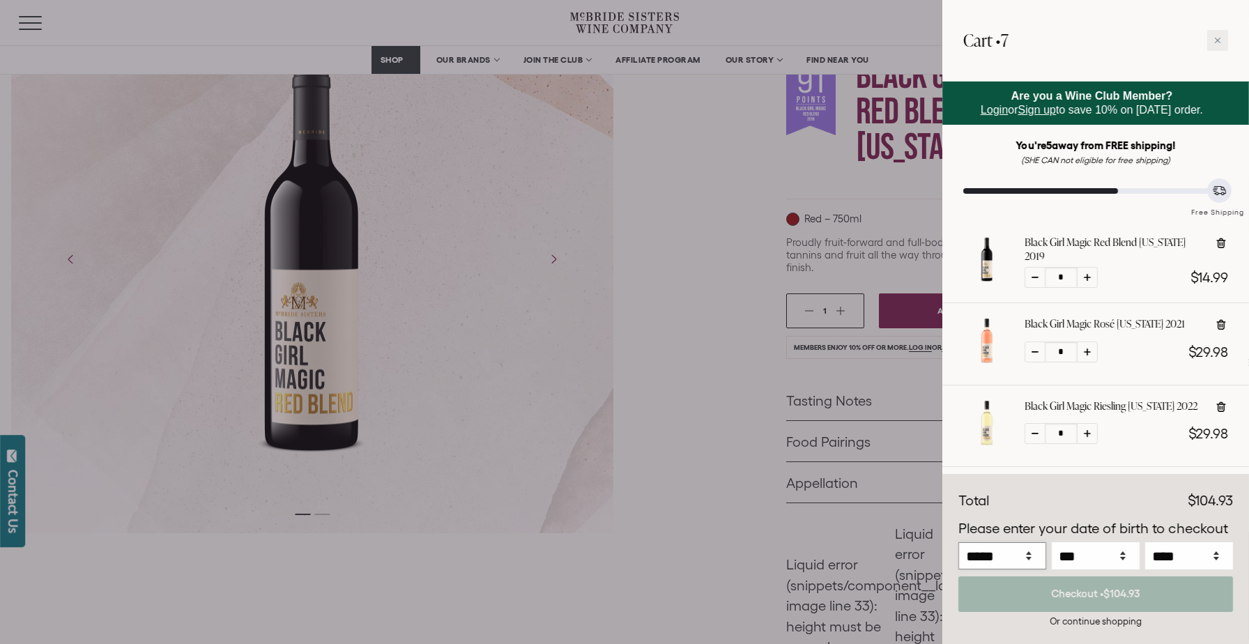
click at [958, 542] on select "***** *** *** *** *** *** *** *** *** *** *** *** ***" at bounding box center [1002, 555] width 88 height 27
select select "*"
click option "***" at bounding box center [0, 0] width 0 height 0
click at [1051, 542] on select "*** * * * * * * * * * ** ** ** ** ** ** ** ** ** ** ** ** ** ** ** ** ** ** ** …" at bounding box center [1095, 555] width 88 height 27
select select "**"
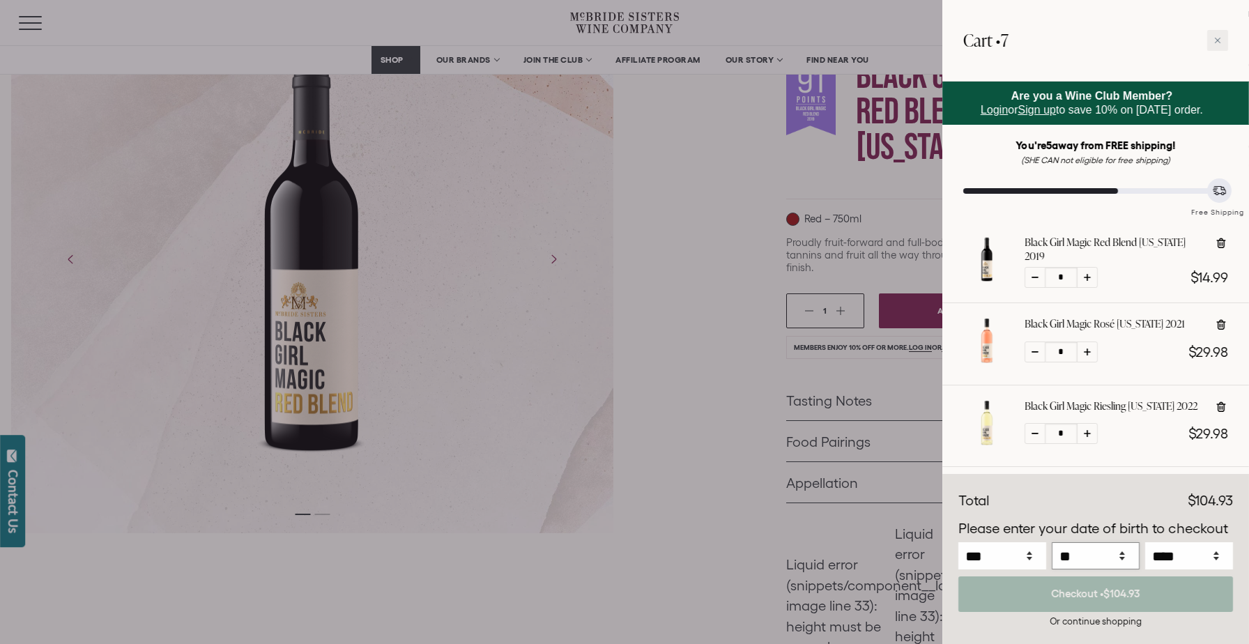
click option "**" at bounding box center [0, 0] width 0 height 0
click at [1145, 542] on select "**** **** **** **** **** **** **** **** **** **** **** **** **** **** **** ****…" at bounding box center [1189, 555] width 88 height 27
click option "****" at bounding box center [0, 0] width 0 height 0
select select "****"
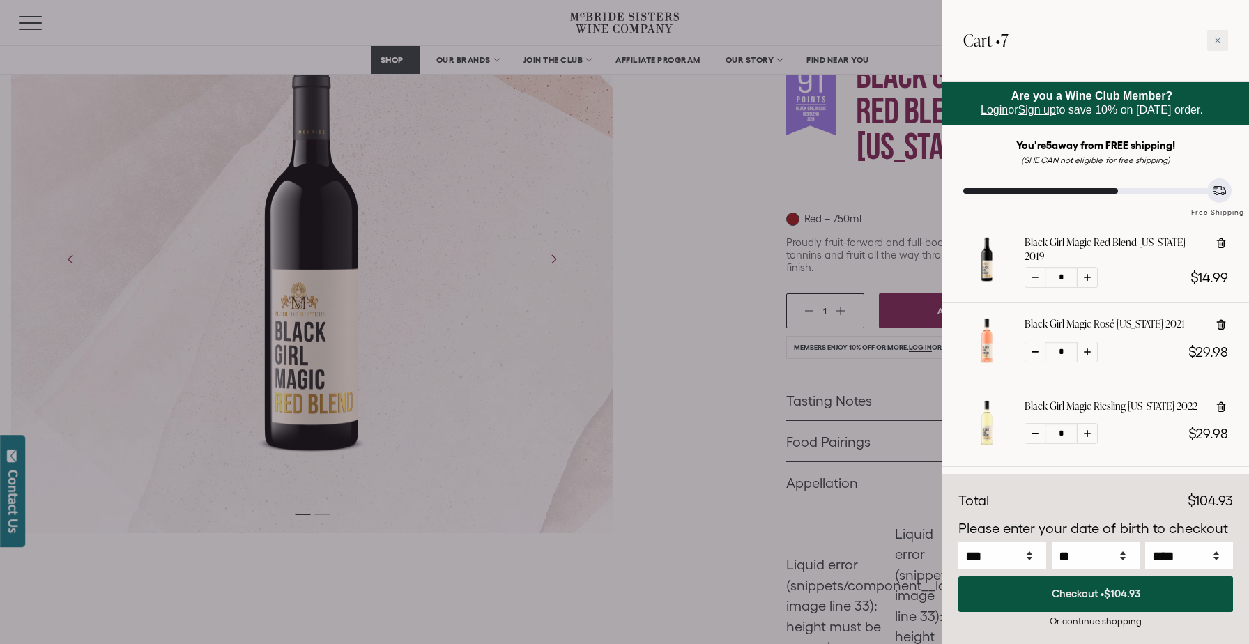
click at [1179, 592] on button "Checkout • $104.93" at bounding box center [1095, 594] width 275 height 36
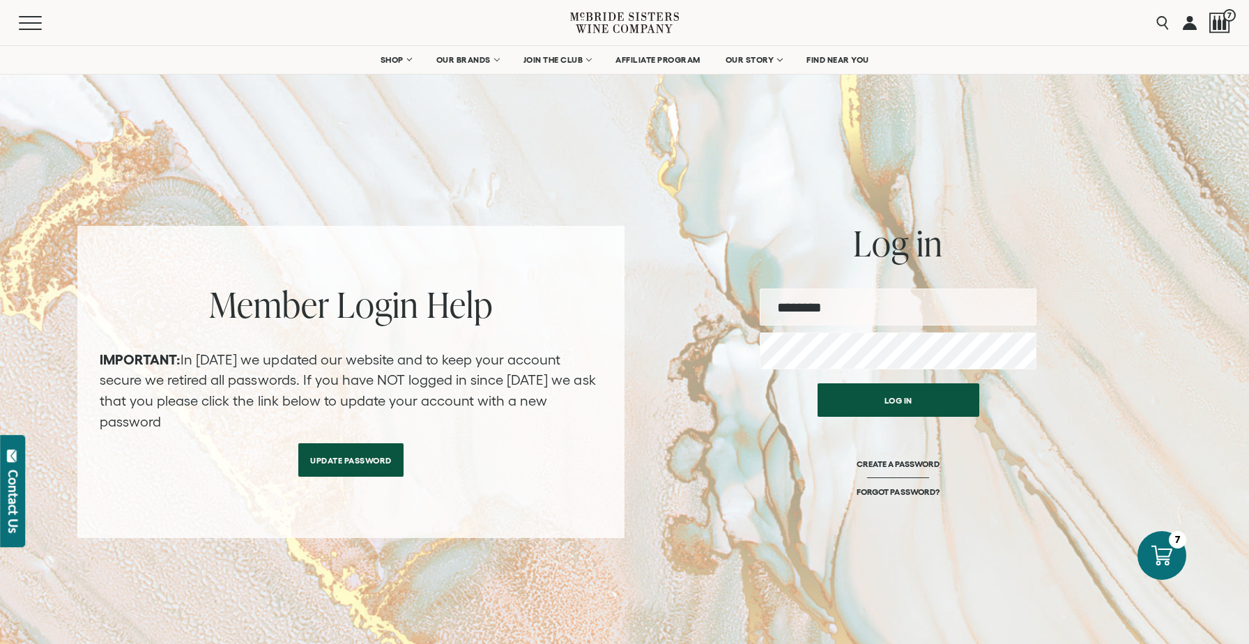
click at [884, 311] on input "email" at bounding box center [897, 306] width 277 height 37
click at [890, 491] on link "FORGOT PASSWORD?" at bounding box center [897, 491] width 82 height 10
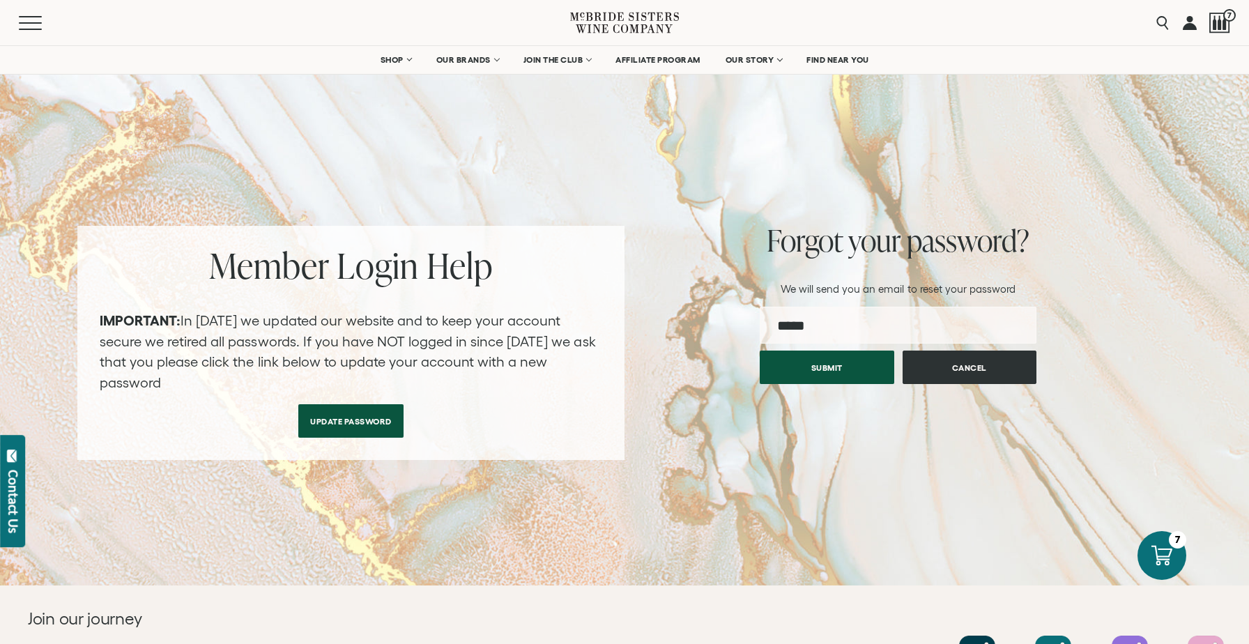
click at [873, 320] on input "email" at bounding box center [897, 325] width 277 height 37
type input "**********"
click at [849, 366] on button "Submit" at bounding box center [826, 363] width 134 height 33
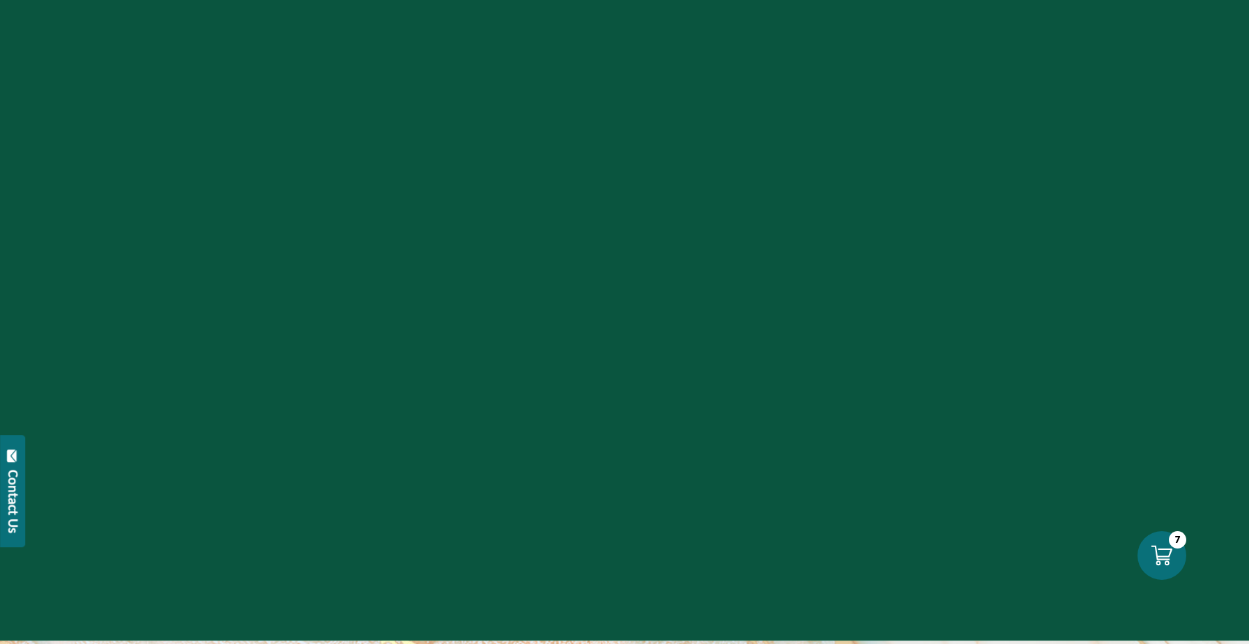
select select "****"
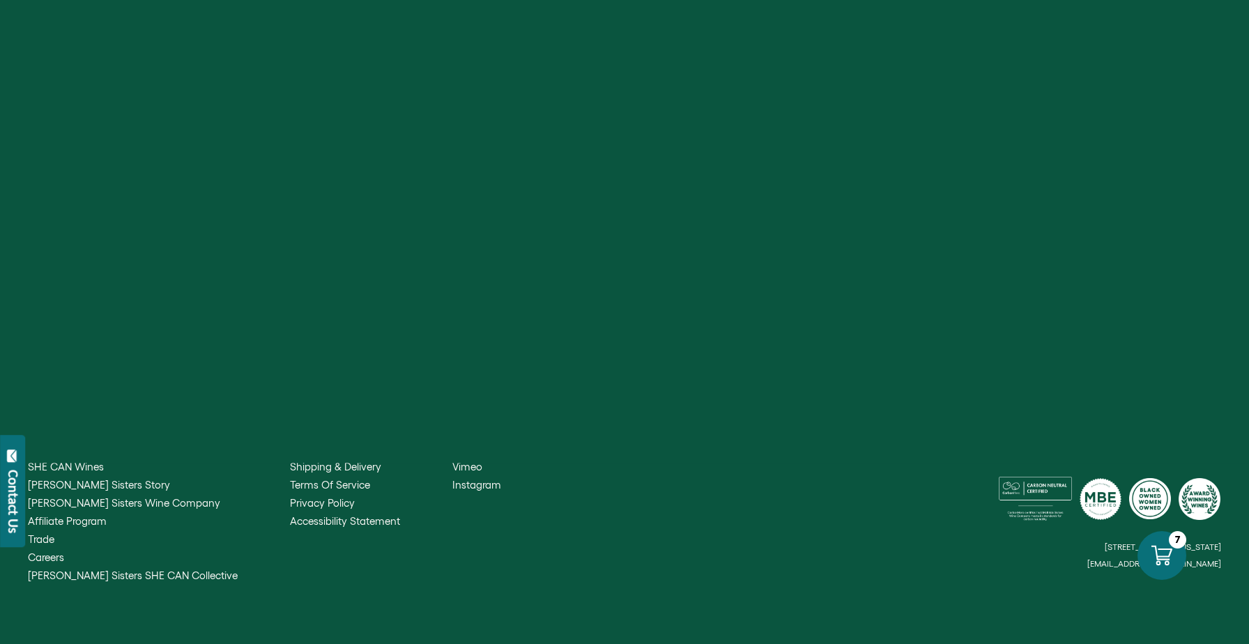
select select "****"
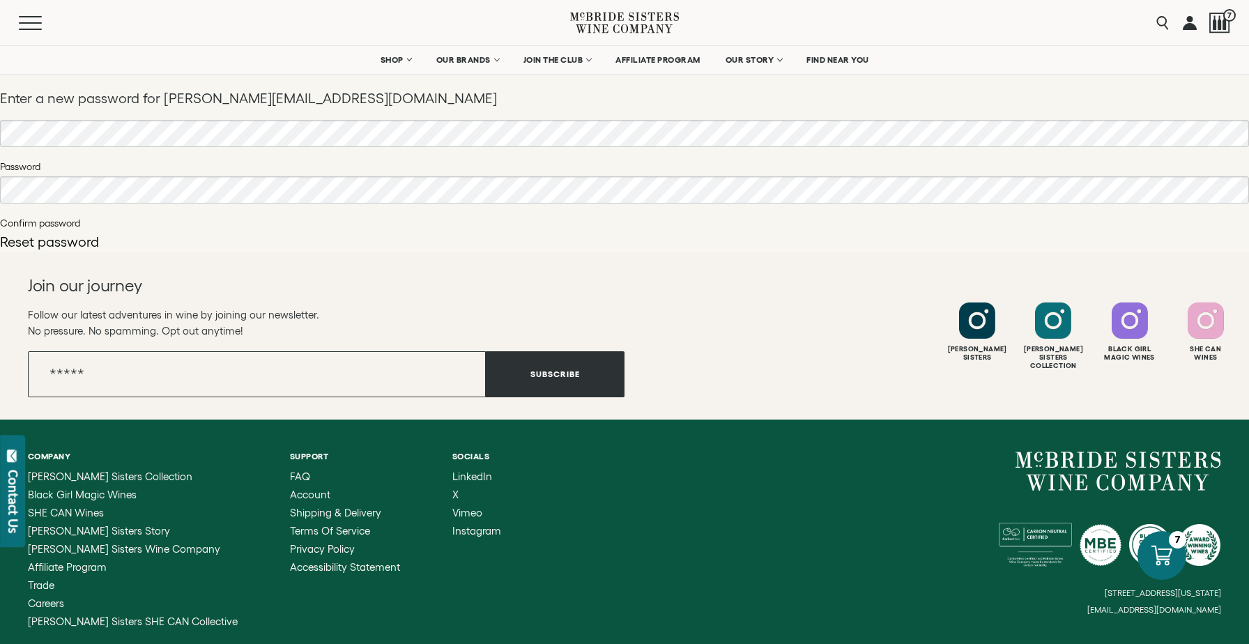
click at [16, 247] on button "Reset password" at bounding box center [49, 242] width 99 height 14
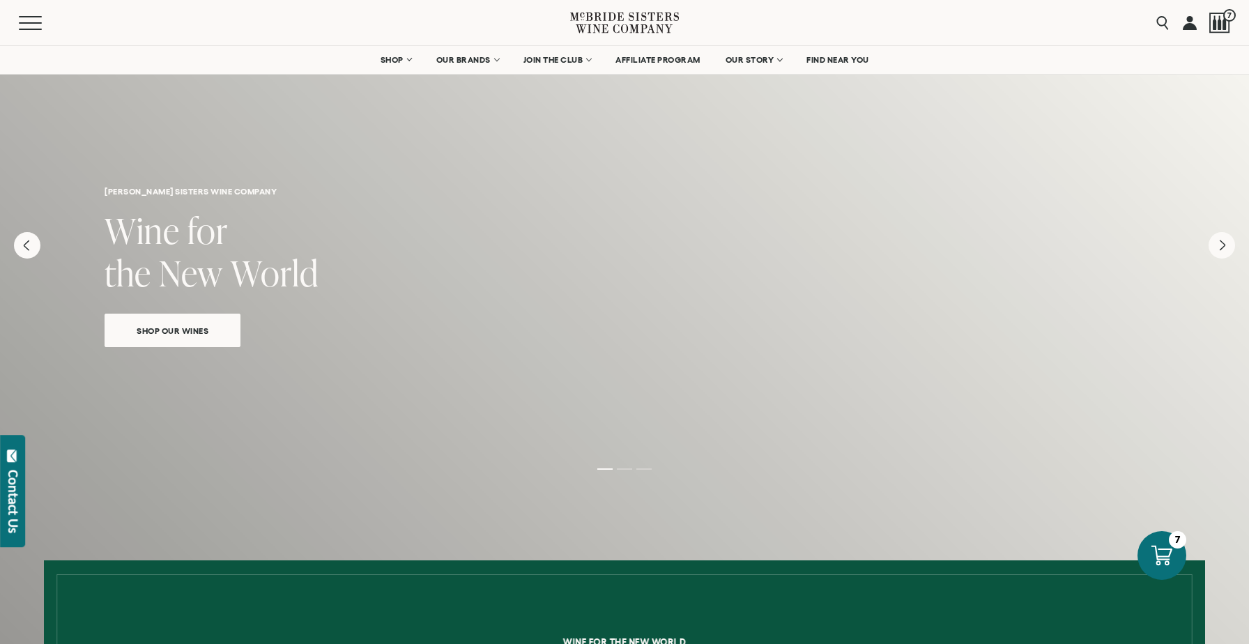
click at [1194, 25] on link at bounding box center [1189, 22] width 14 height 45
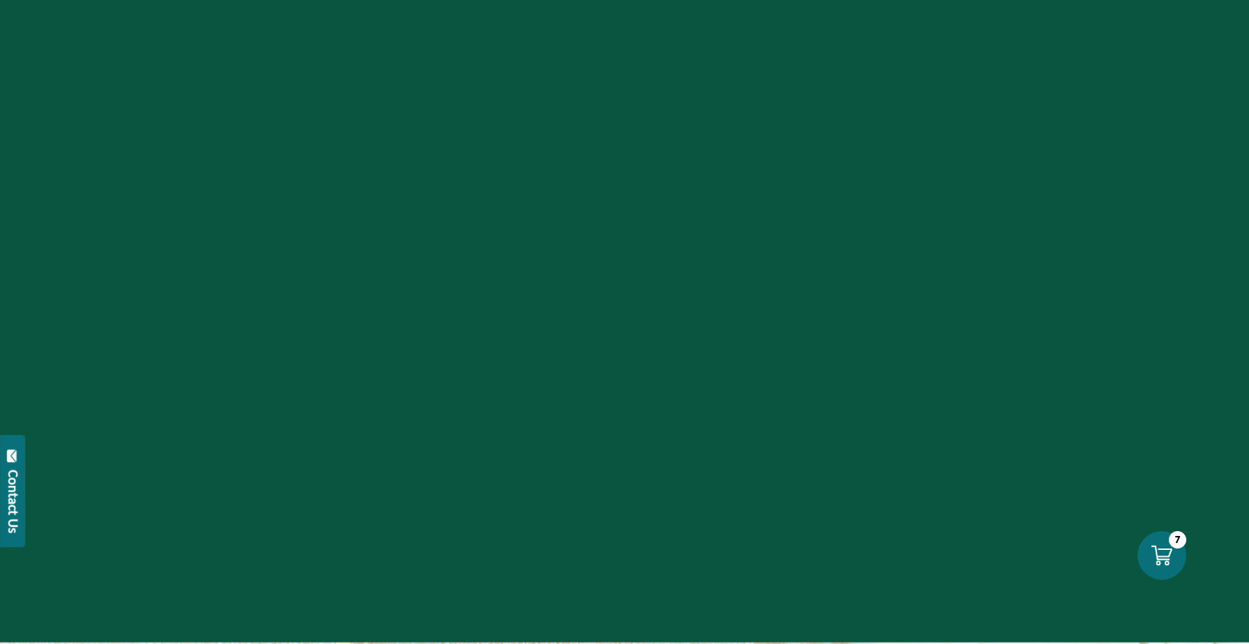
select select "****"
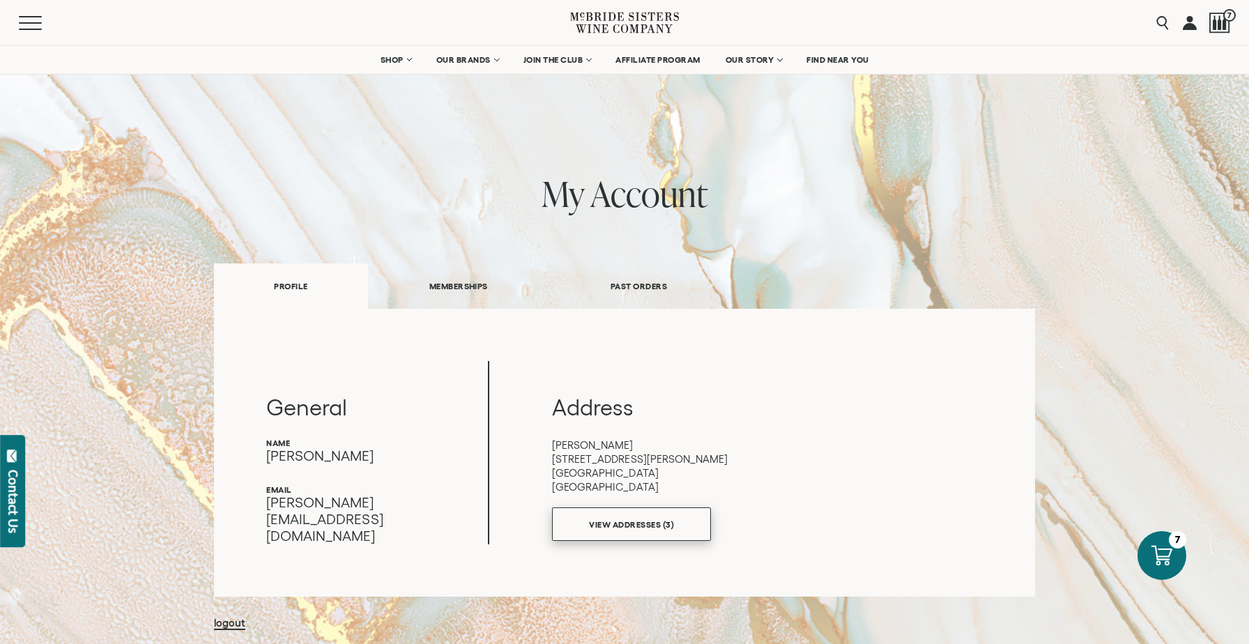
click at [666, 523] on link "VIEW ADDRESSES (3)" at bounding box center [631, 523] width 159 height 33
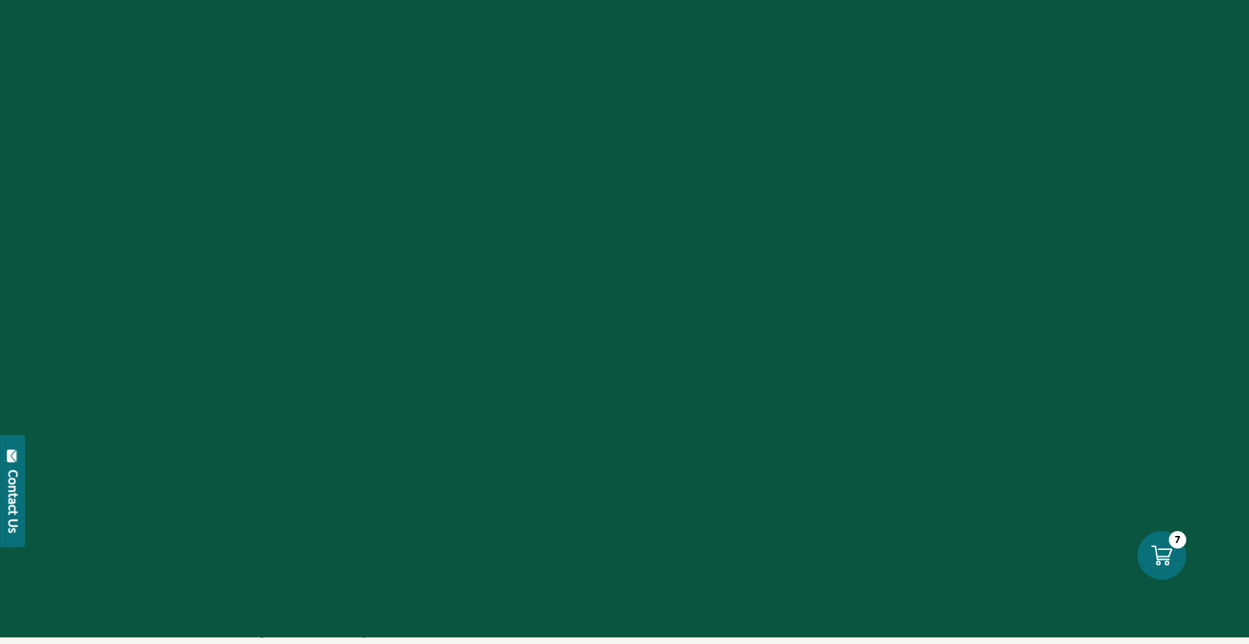
select select "****"
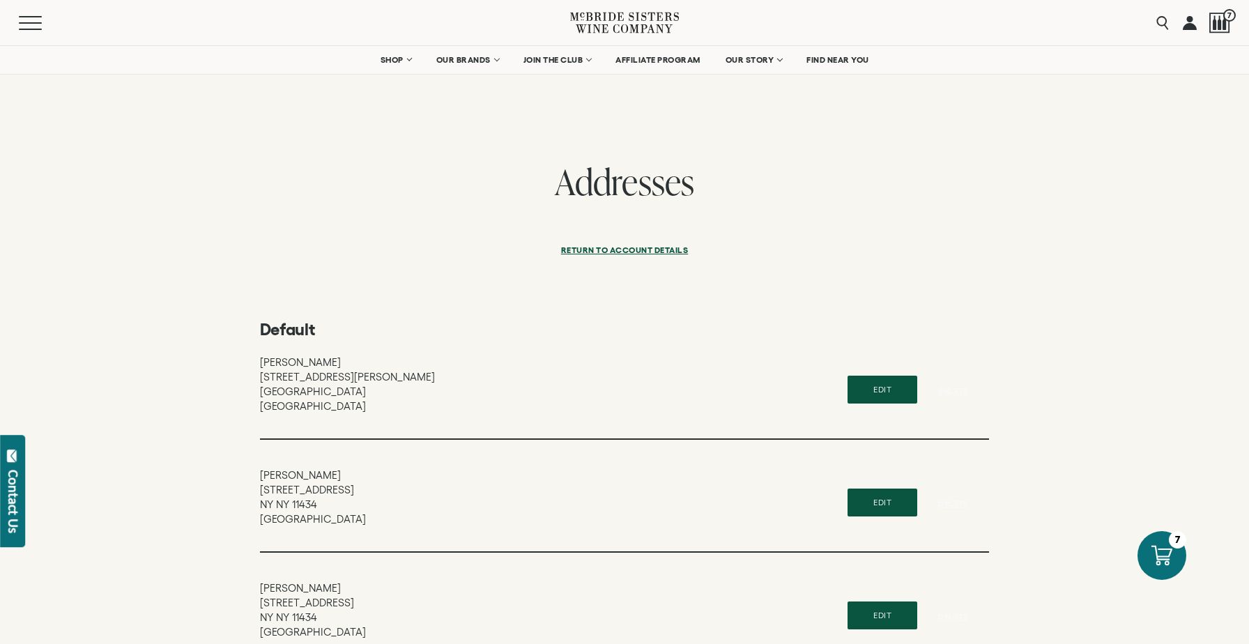
scroll to position [98, 0]
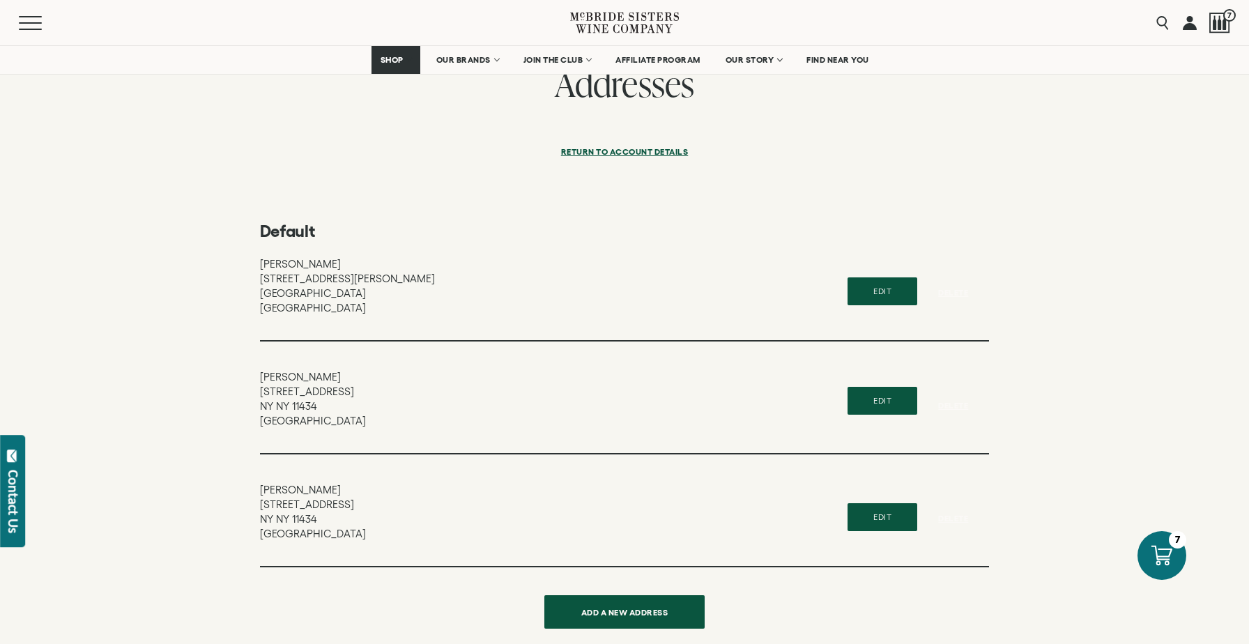
click at [877, 401] on button "Edit" at bounding box center [882, 401] width 70 height 28
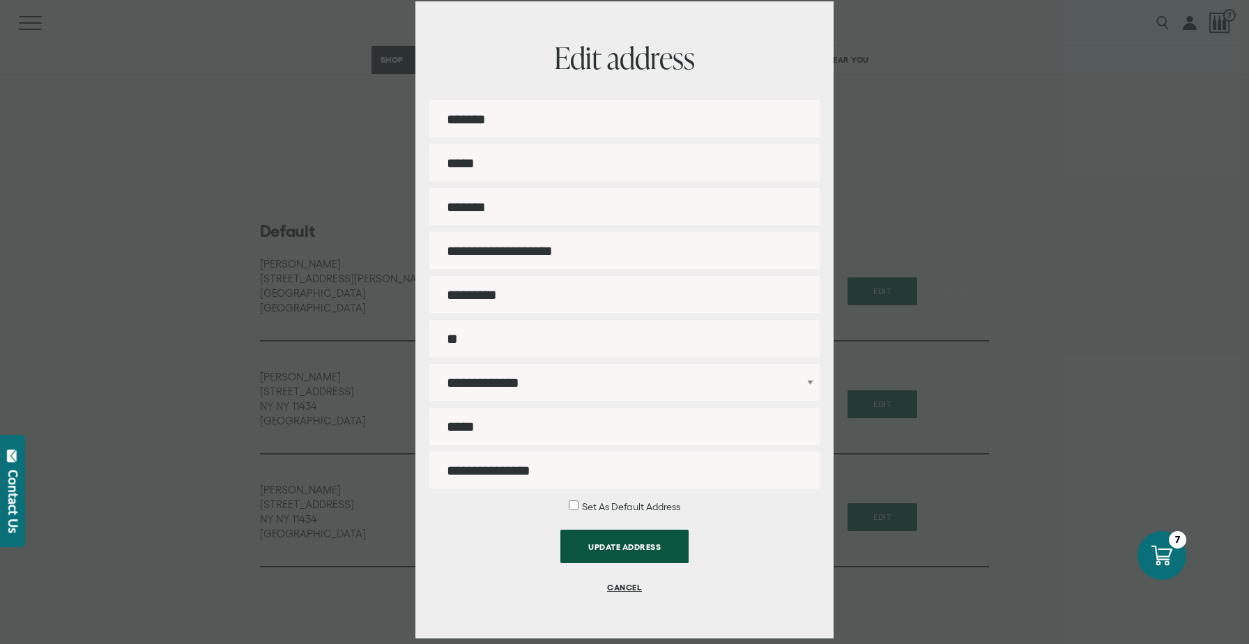
click at [619, 589] on button "CANCEL" at bounding box center [624, 586] width 128 height 33
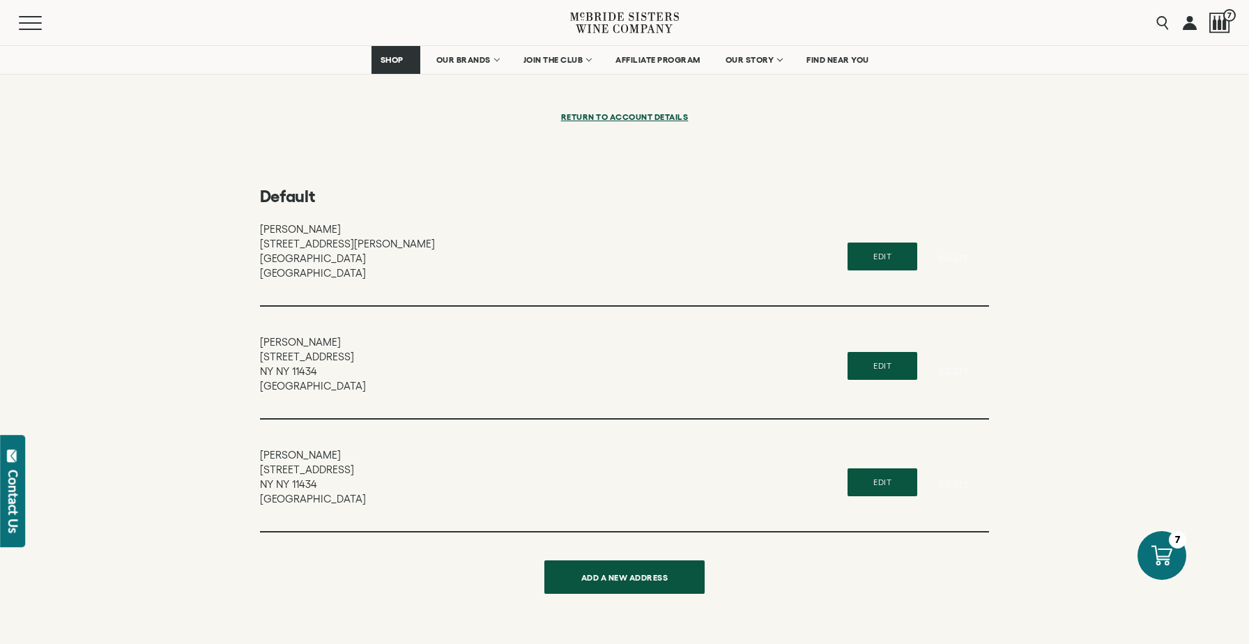
scroll to position [134, 0]
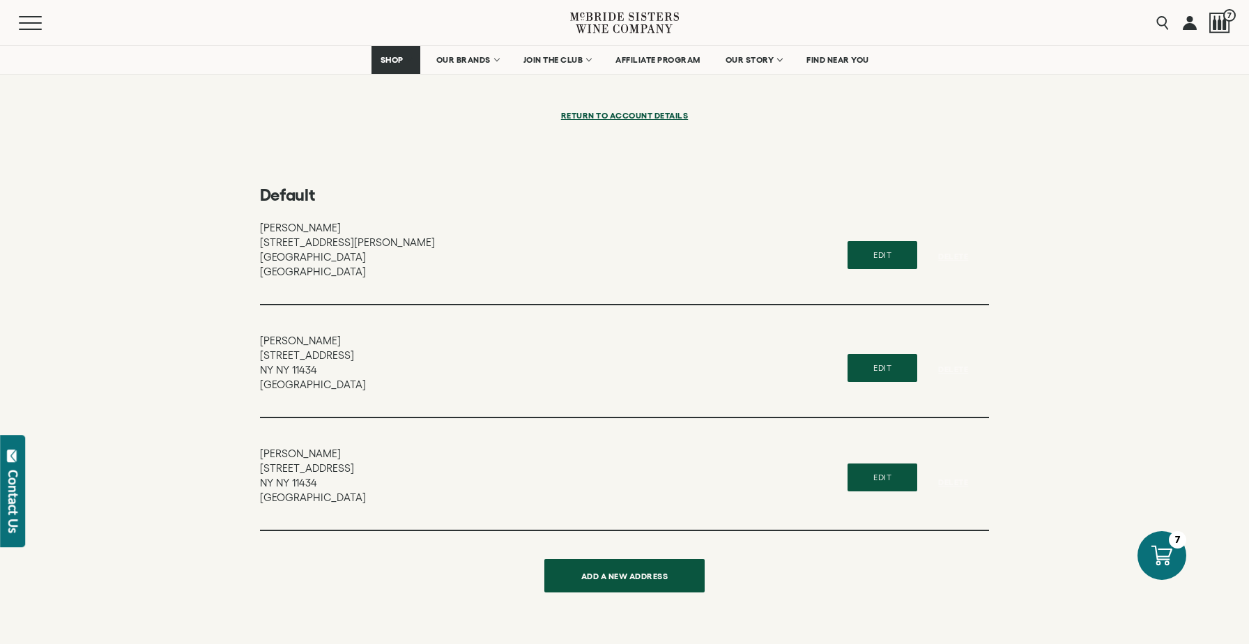
click at [903, 485] on button "Edit" at bounding box center [882, 477] width 70 height 28
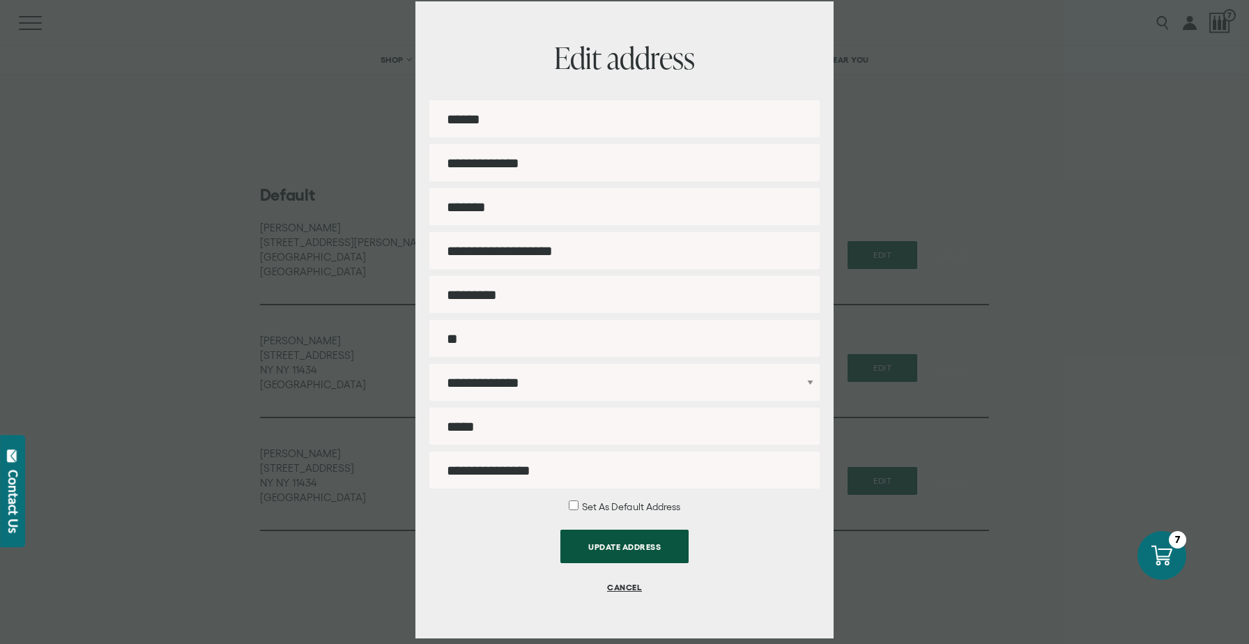
click at [622, 587] on button "CANCEL" at bounding box center [624, 586] width 128 height 33
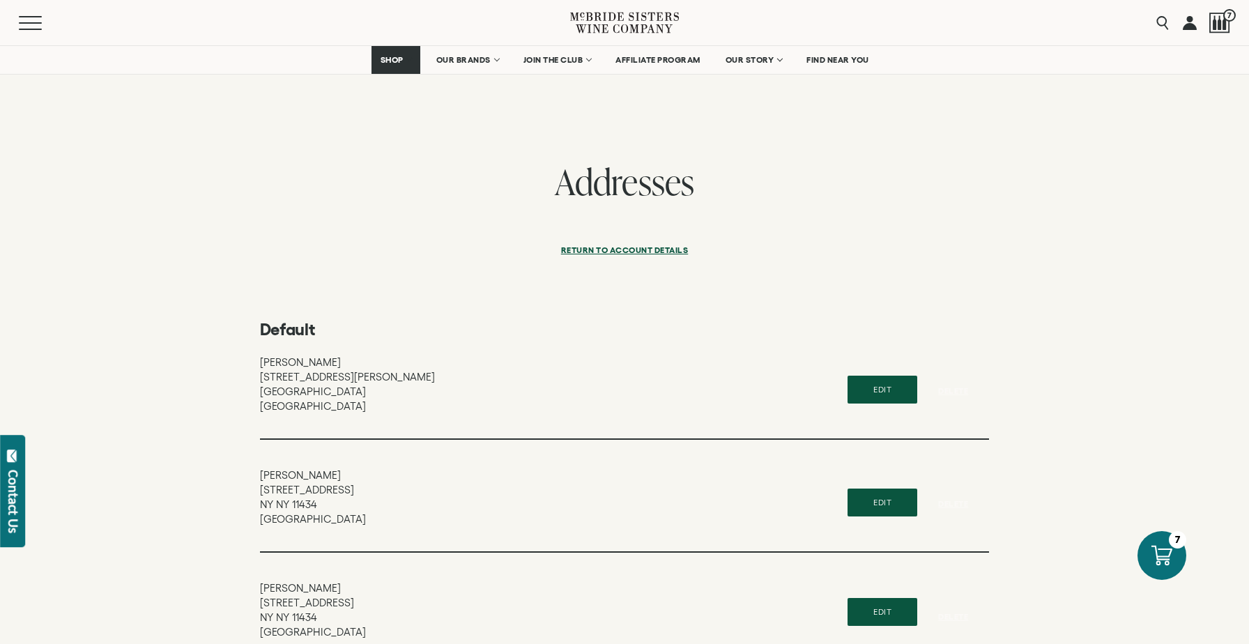
scroll to position [134, 0]
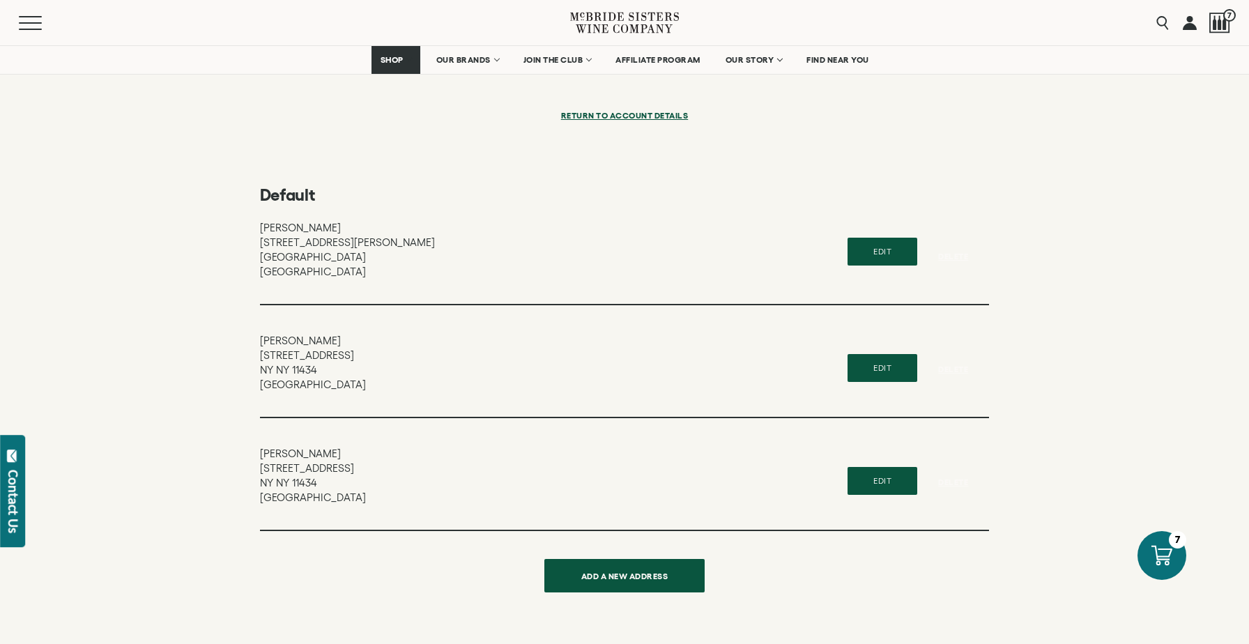
click at [886, 249] on button "Edit" at bounding box center [882, 252] width 70 height 28
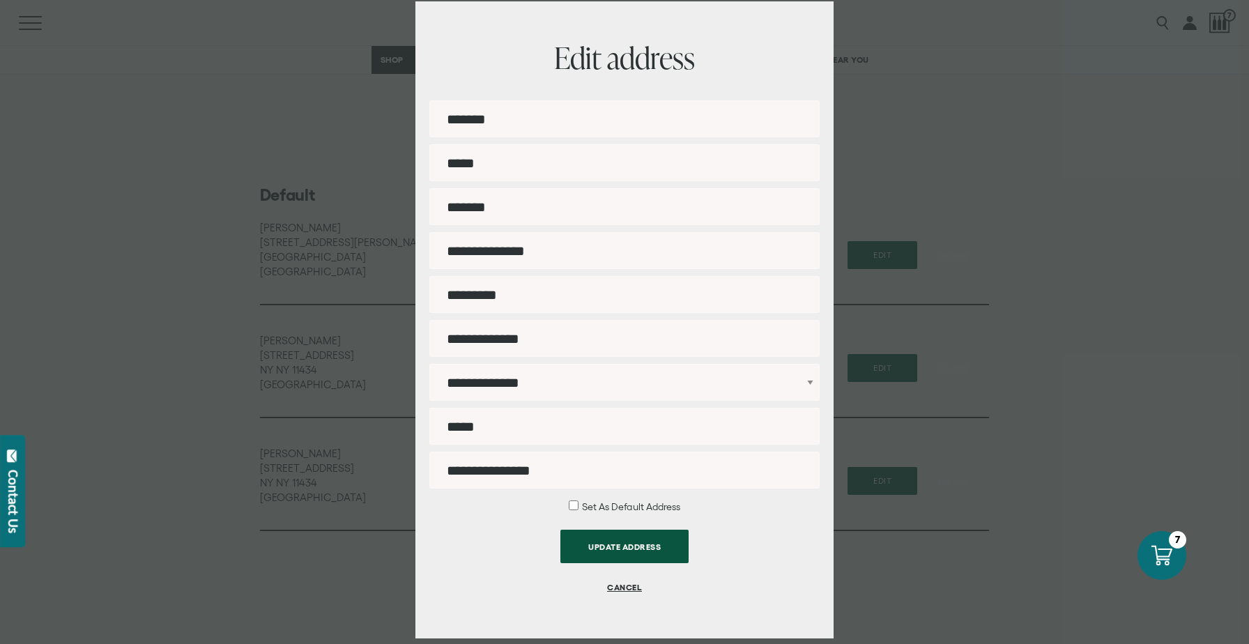
click at [957, 203] on div "**********" at bounding box center [624, 322] width 1249 height 644
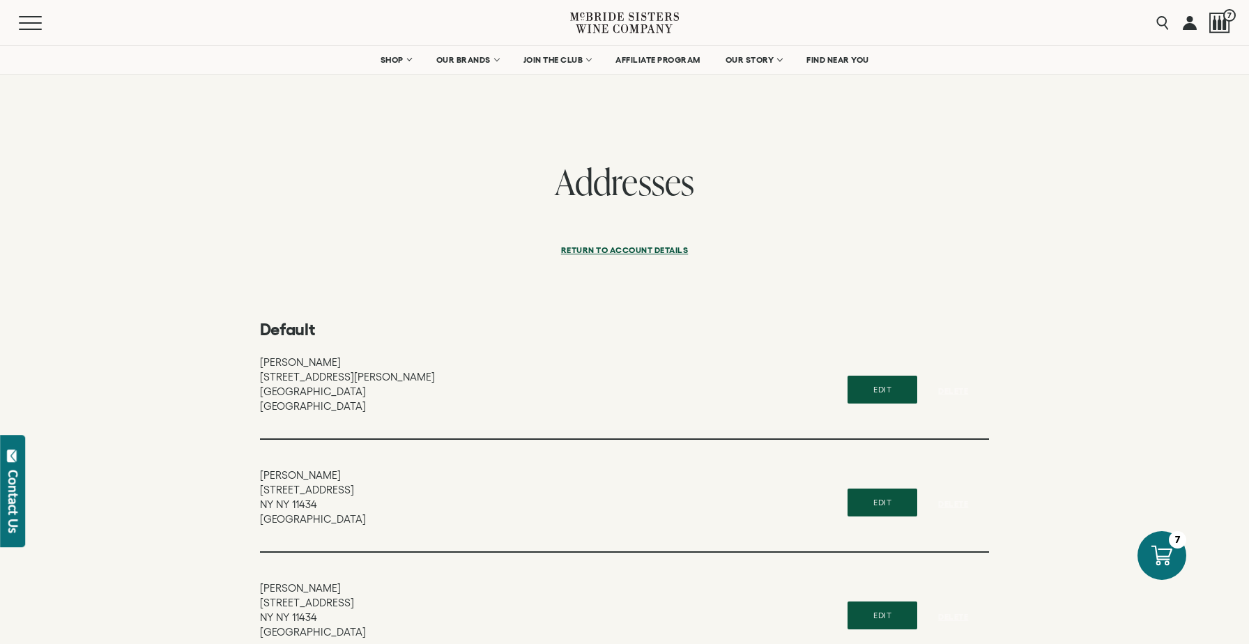
click at [1189, 23] on link at bounding box center [1189, 22] width 14 height 45
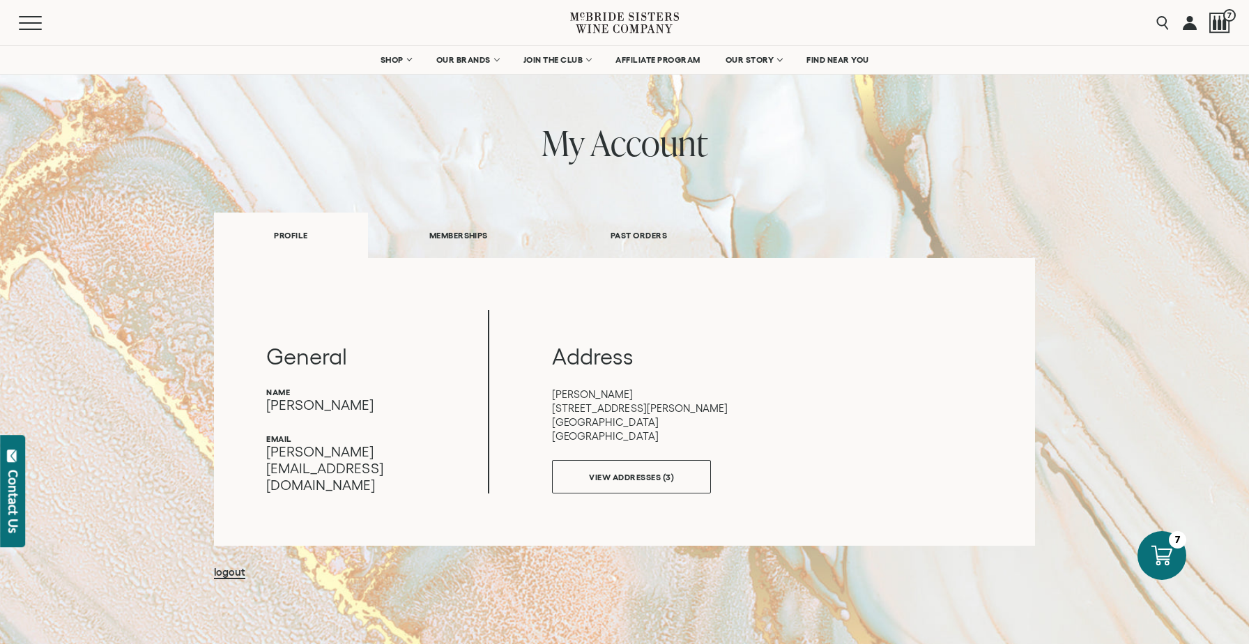
scroll to position [57, 0]
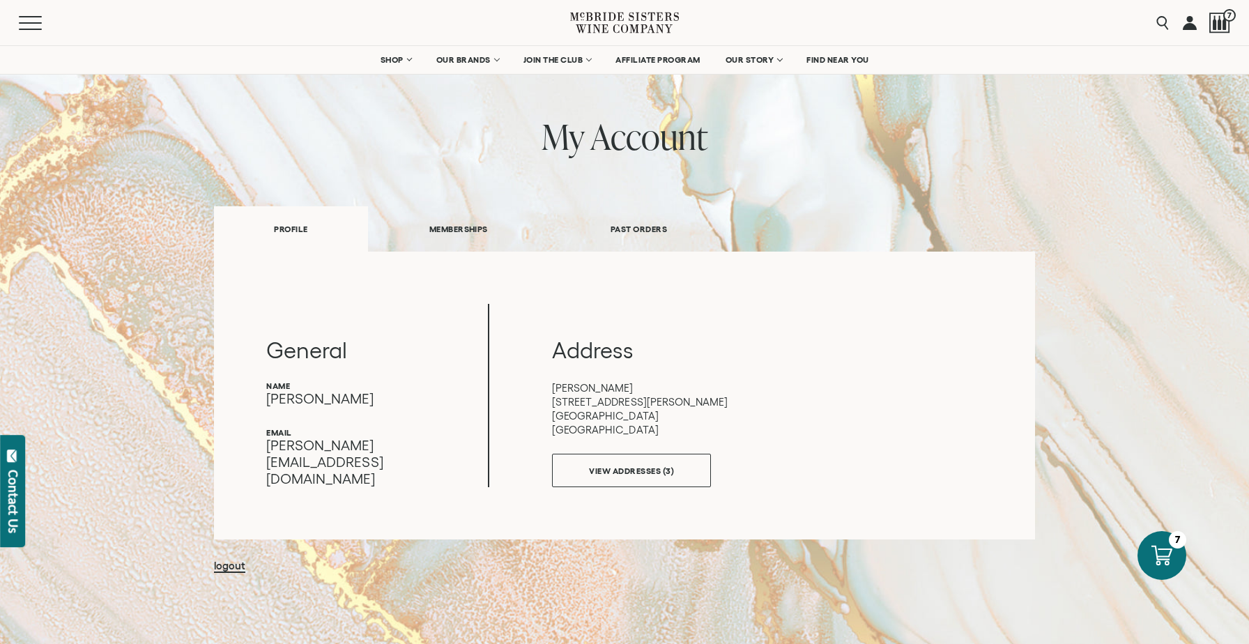
click at [289, 229] on link "PROFILE" at bounding box center [290, 228] width 153 height 45
click at [474, 220] on link "MEMBERSHIPS" at bounding box center [458, 229] width 181 height 48
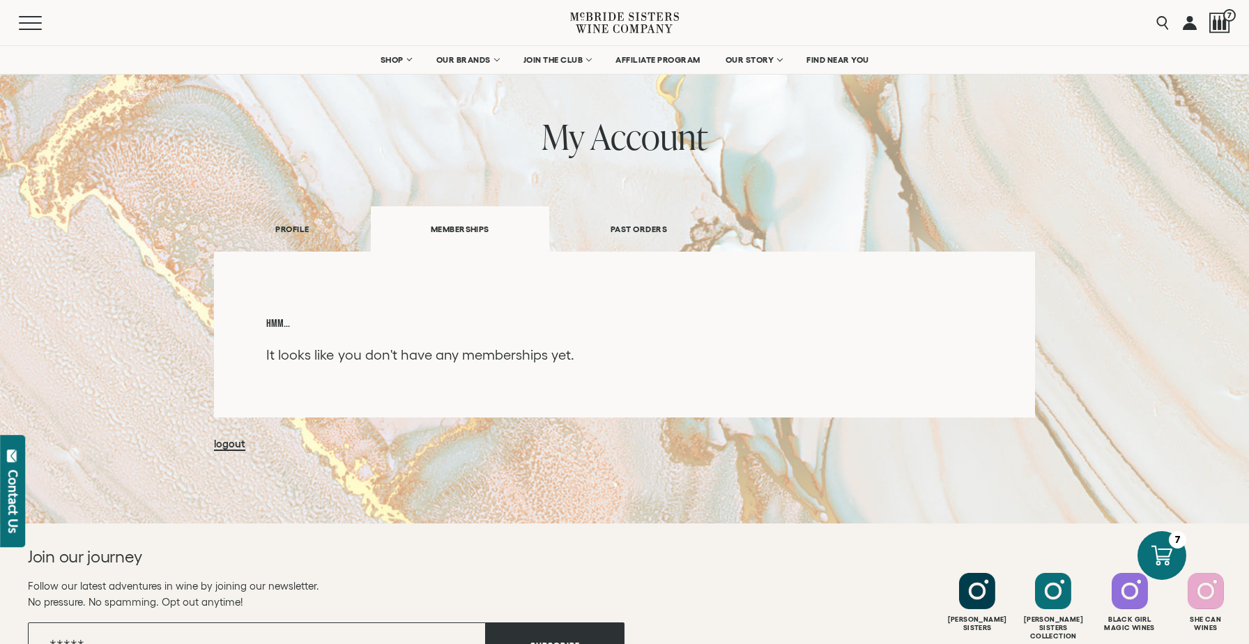
click at [630, 222] on link "PAST ORDERS" at bounding box center [638, 229] width 179 height 48
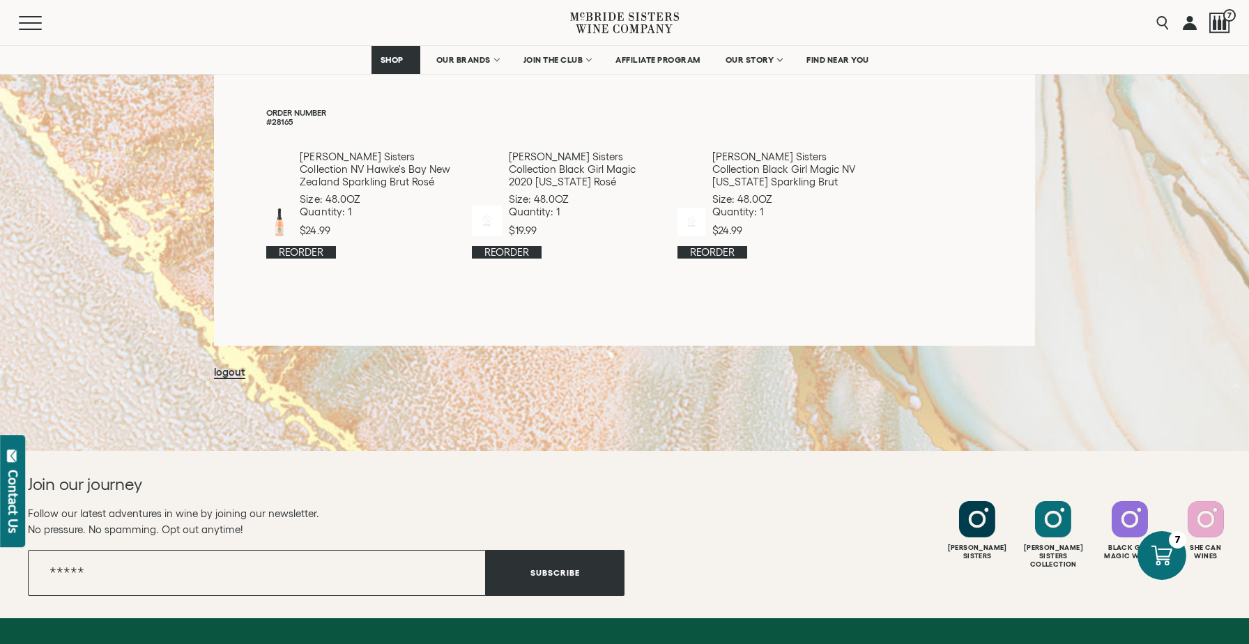
scroll to position [0, 0]
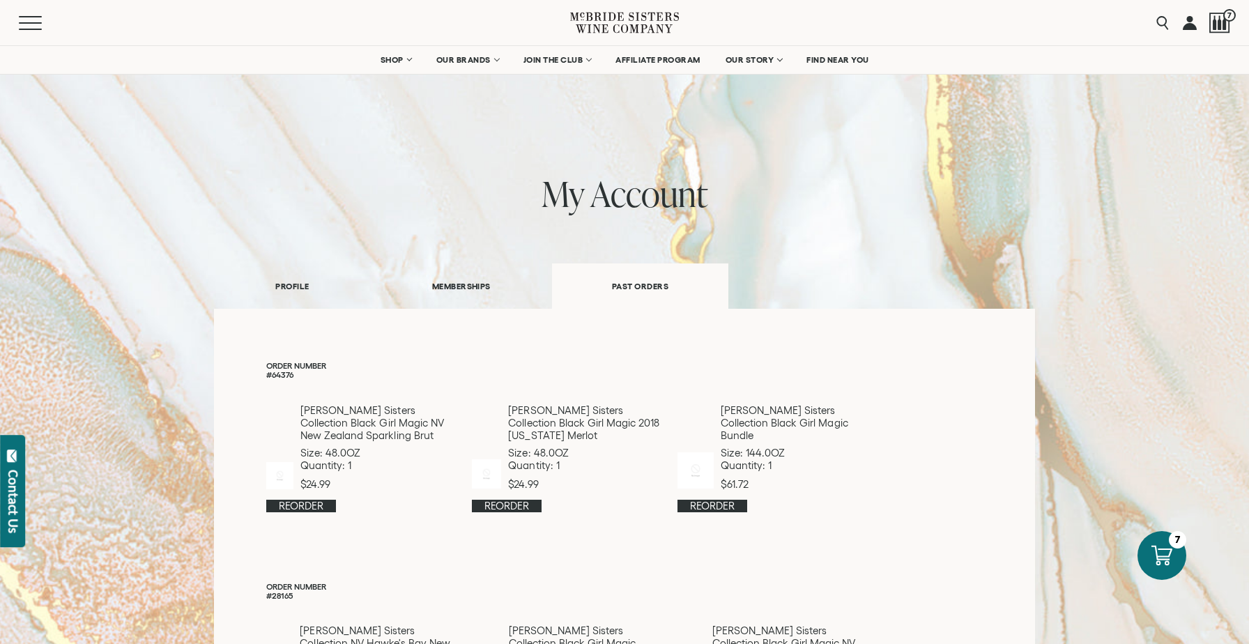
click at [1192, 28] on link at bounding box center [1189, 22] width 14 height 45
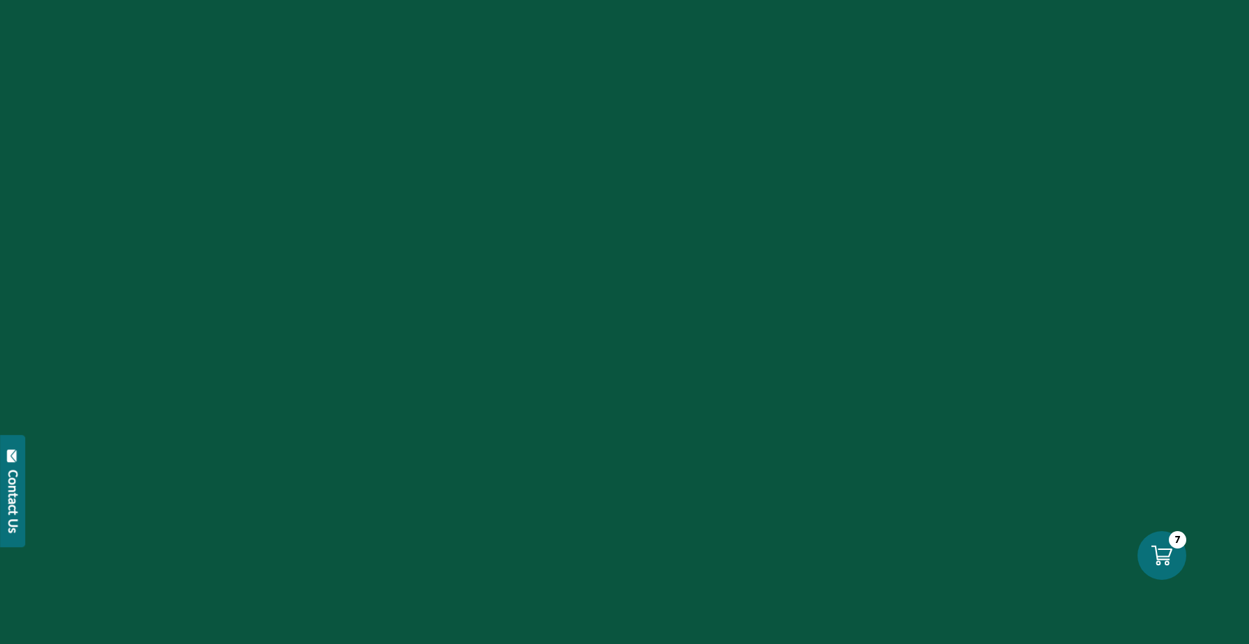
select select "****"
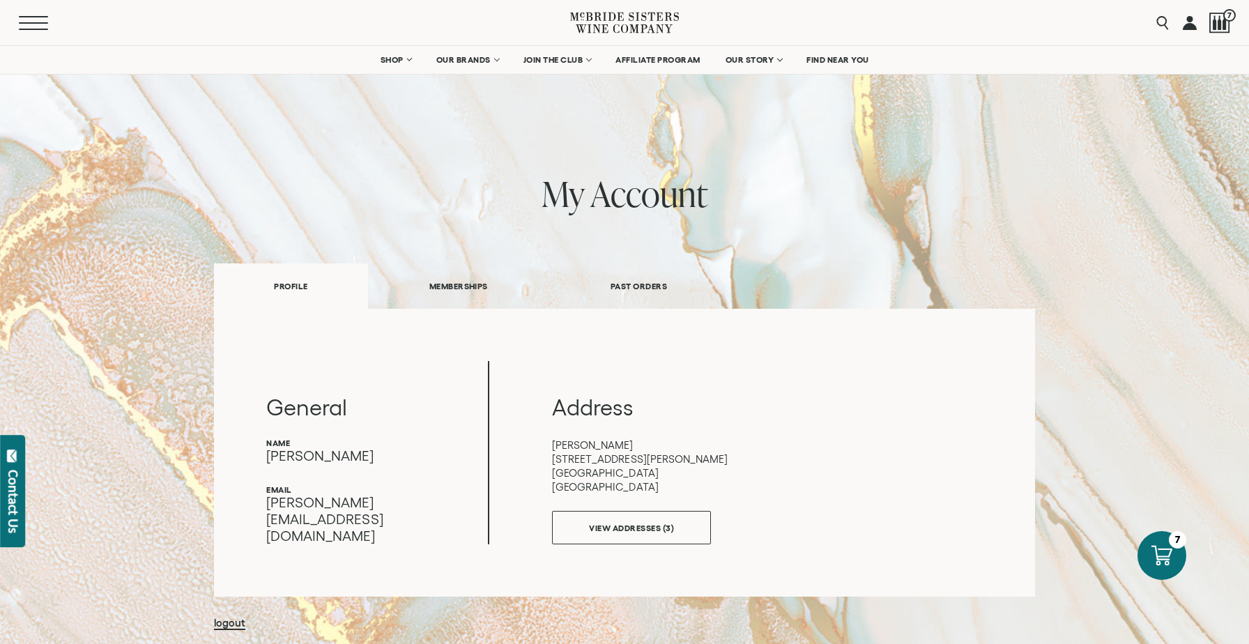
click at [29, 26] on button "Menu" at bounding box center [44, 23] width 50 height 14
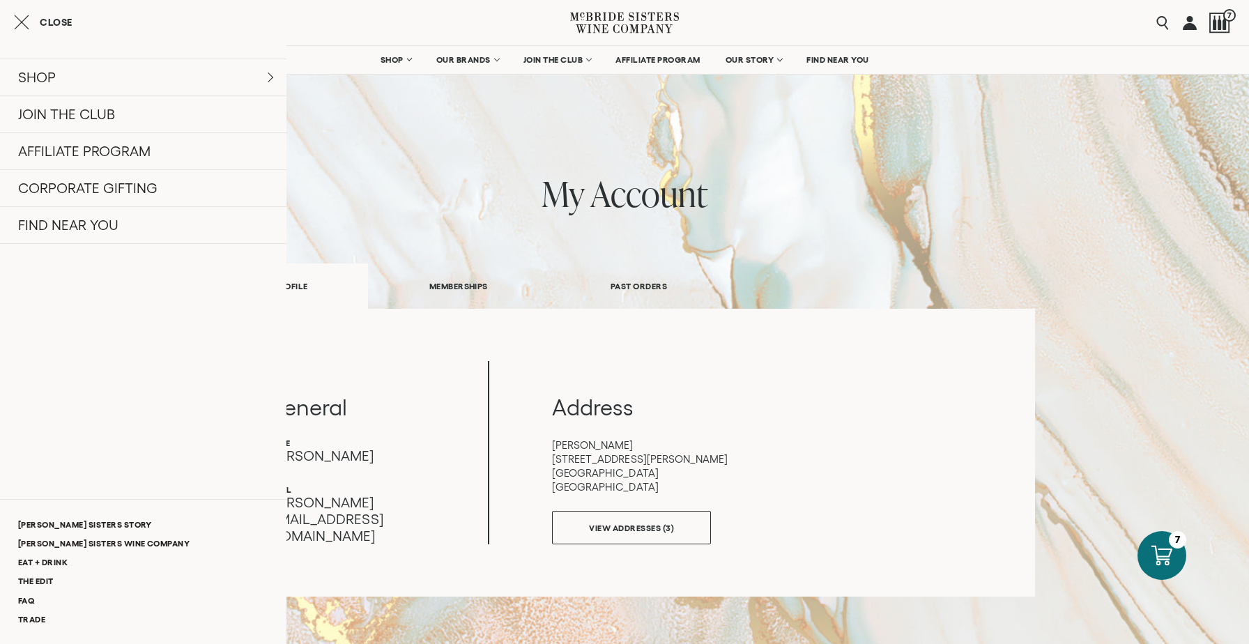
click at [1187, 29] on link at bounding box center [1189, 22] width 14 height 45
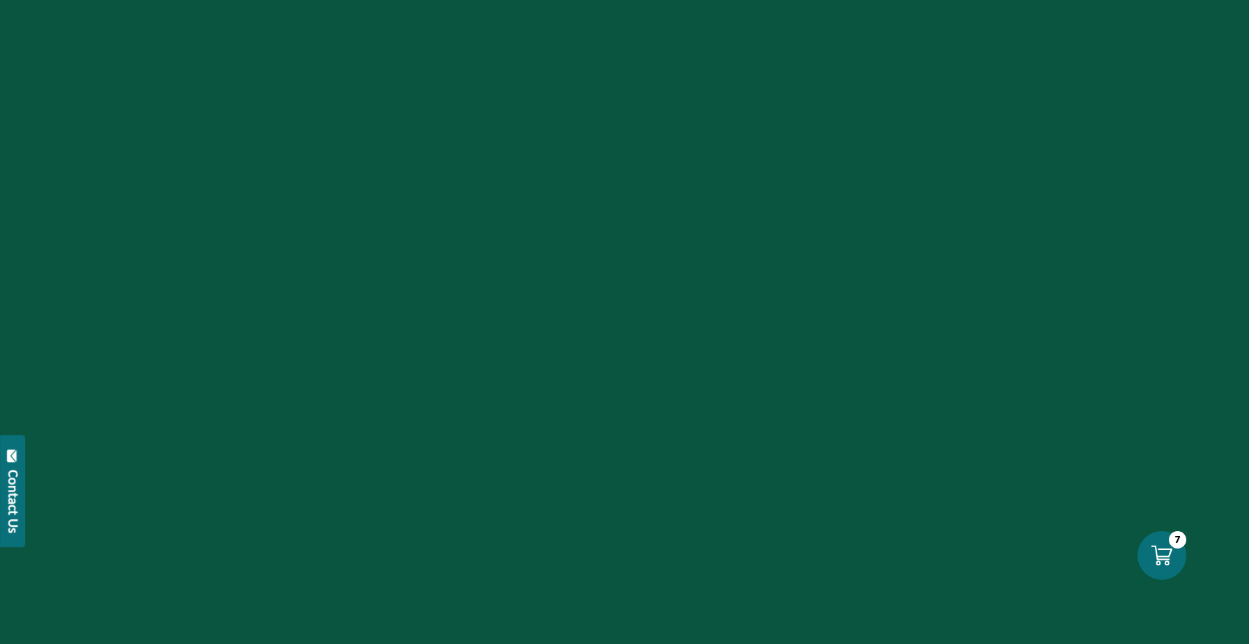
select select "****"
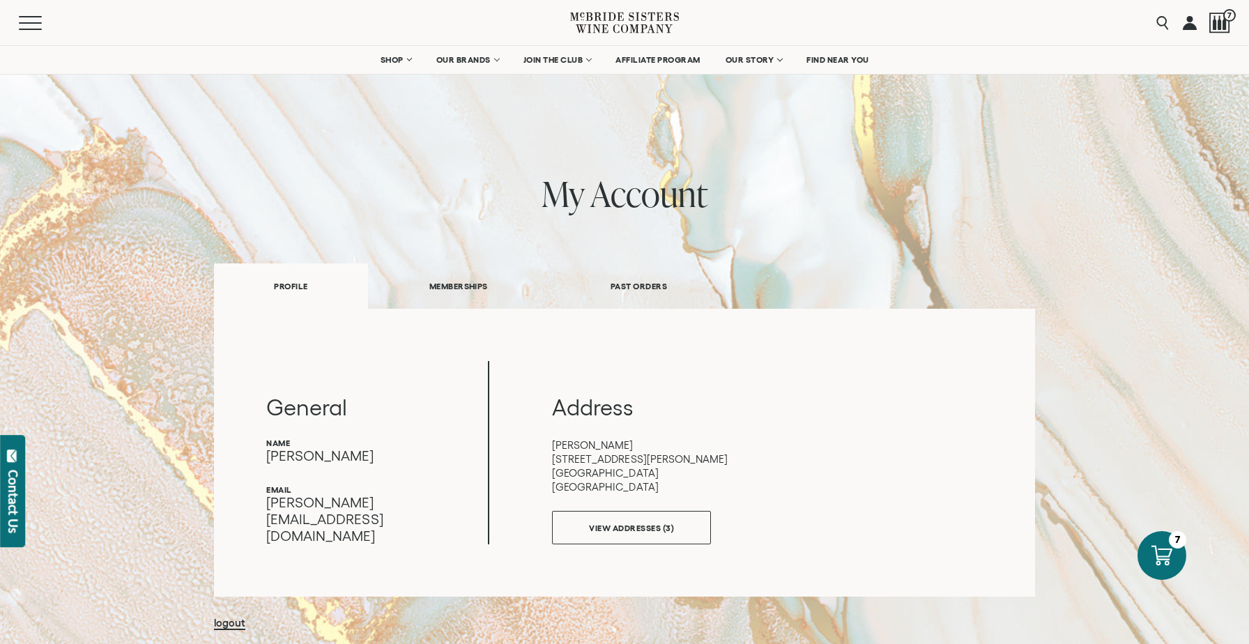
click at [626, 196] on h1 "my account" at bounding box center [624, 193] width 821 height 39
click at [1221, 20] on span "7" at bounding box center [1227, 16] width 17 height 17
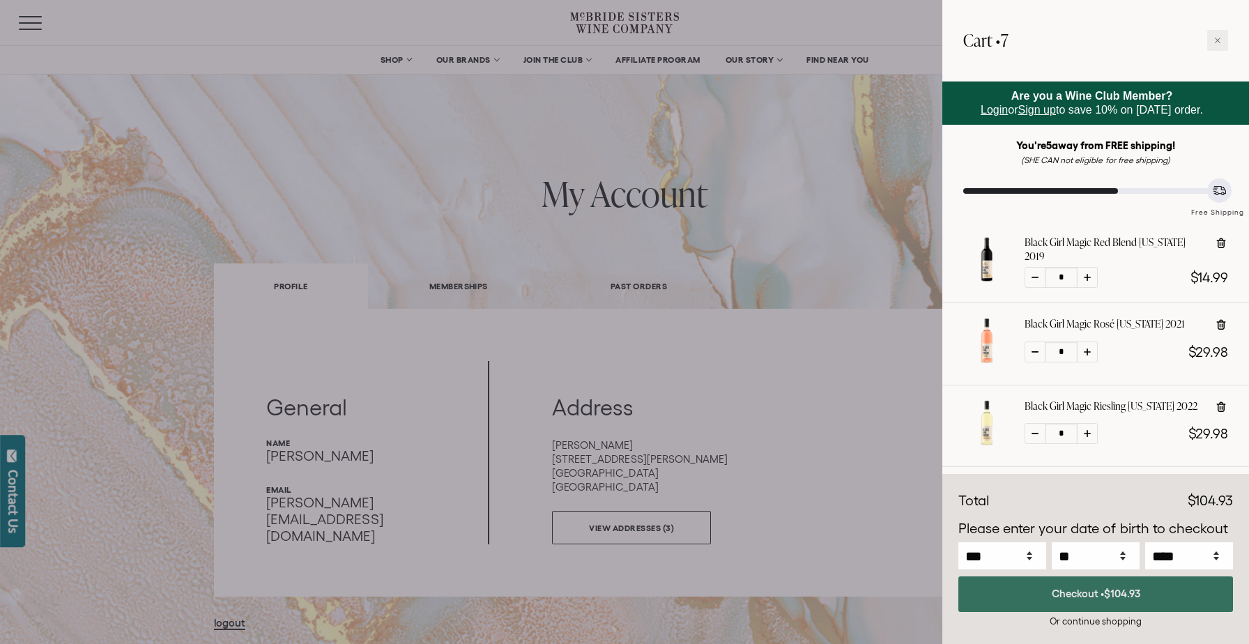
click at [1067, 596] on button "Checkout • $104.93" at bounding box center [1095, 594] width 275 height 36
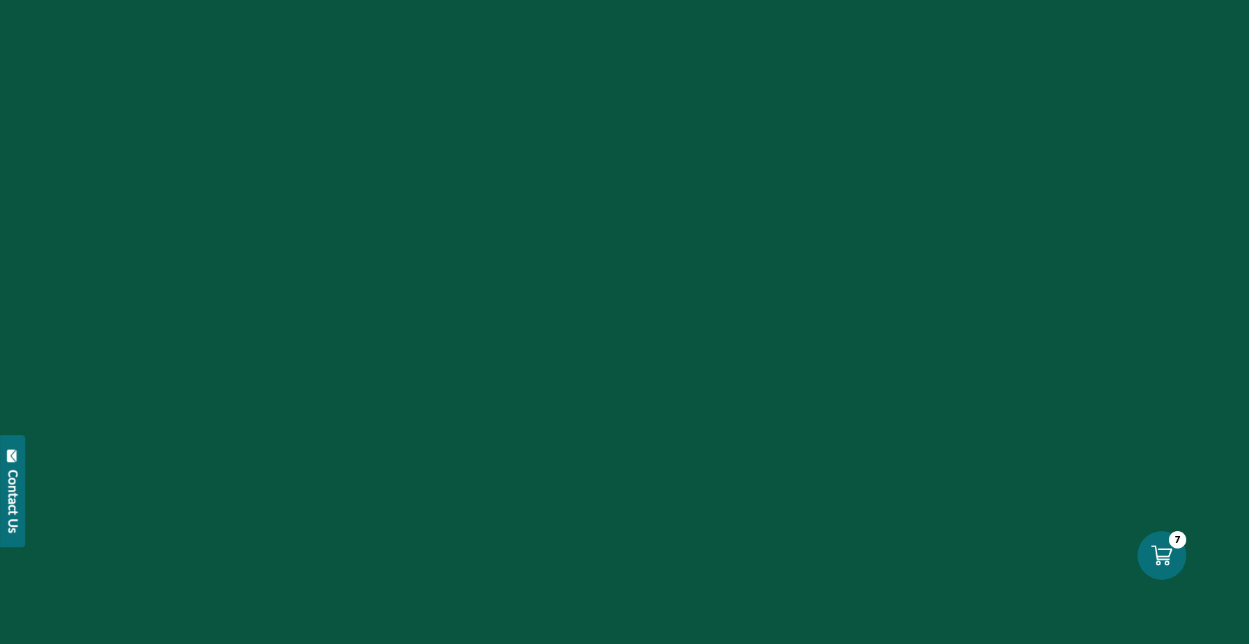
select select "****"
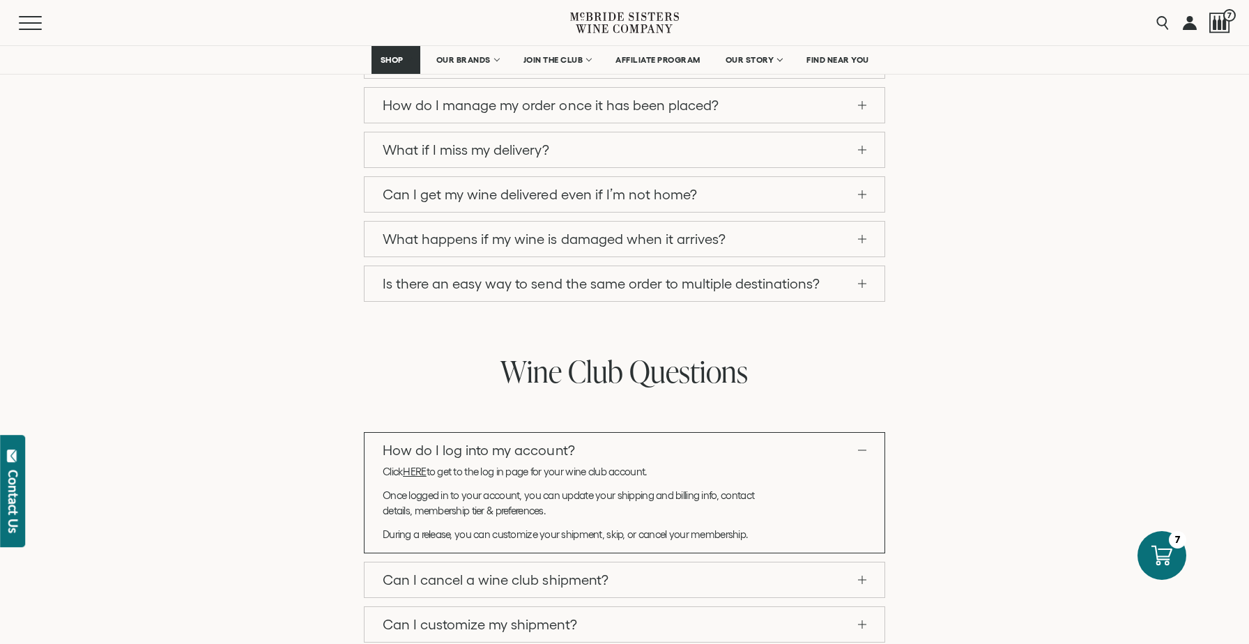
scroll to position [977, 0]
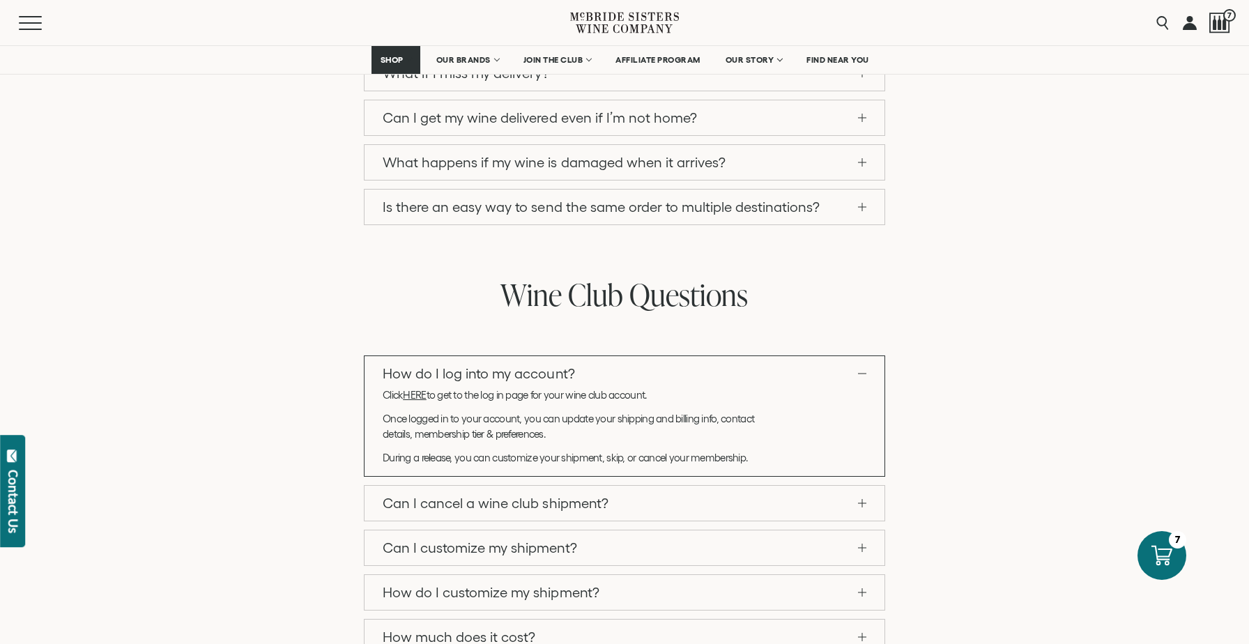
click at [862, 530] on link "Can I customize my shipment?" at bounding box center [624, 547] width 520 height 35
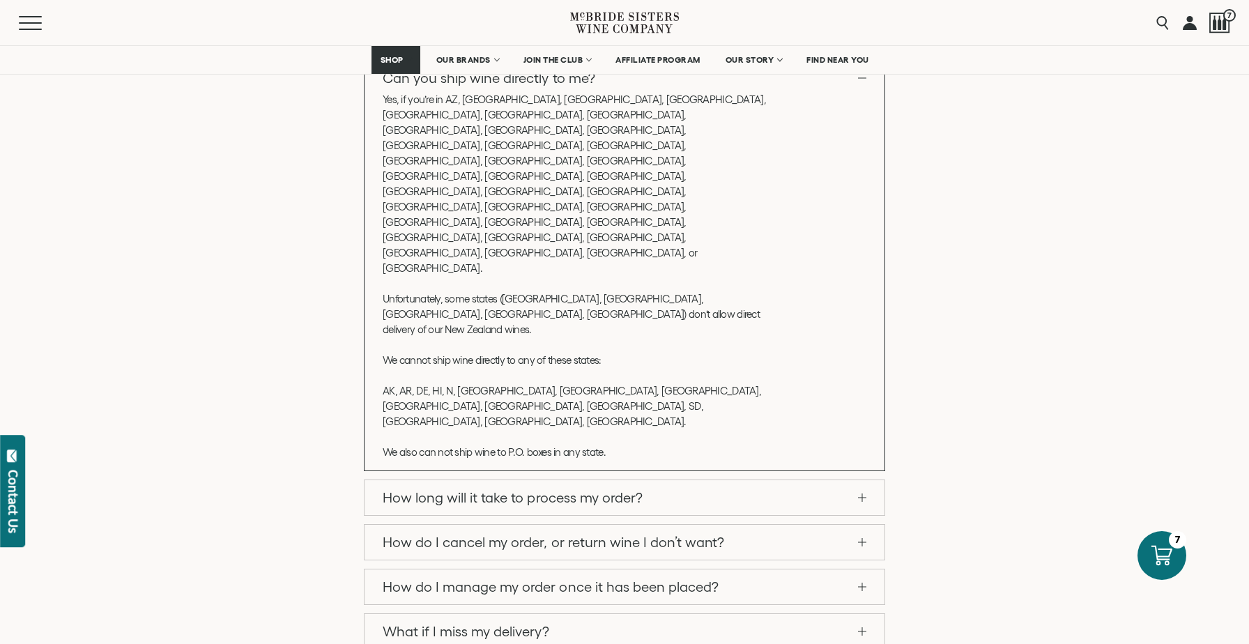
scroll to position [390, 0]
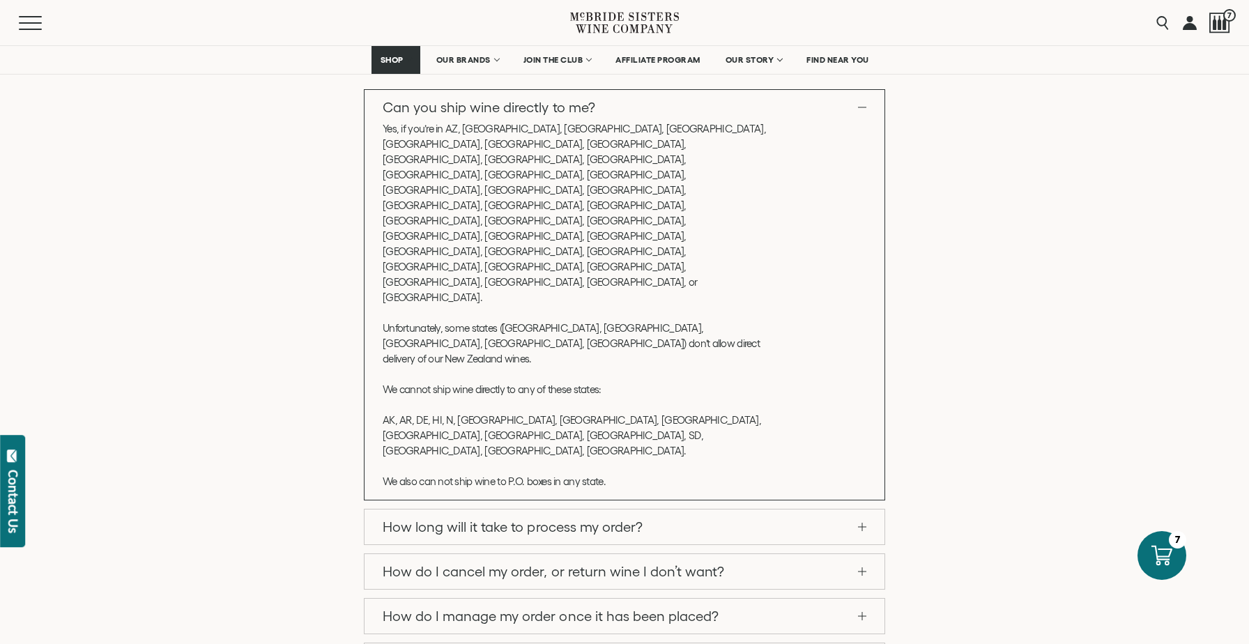
click at [858, 509] on link "How long will it take to process my order?" at bounding box center [624, 526] width 520 height 35
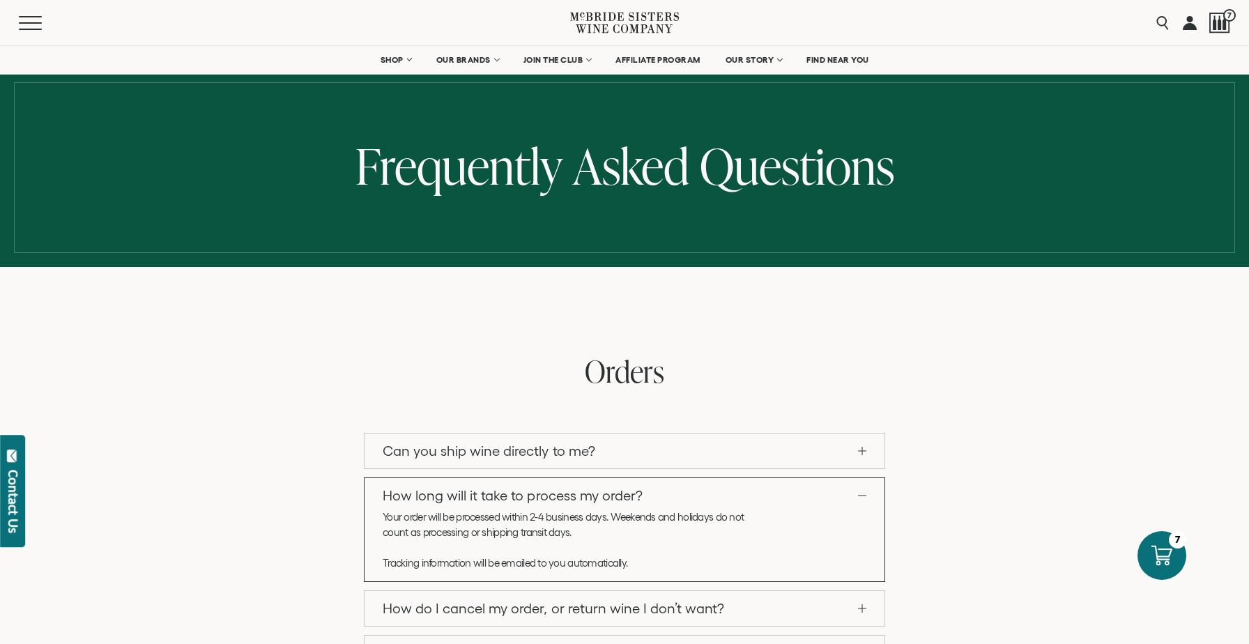
scroll to position [43, 0]
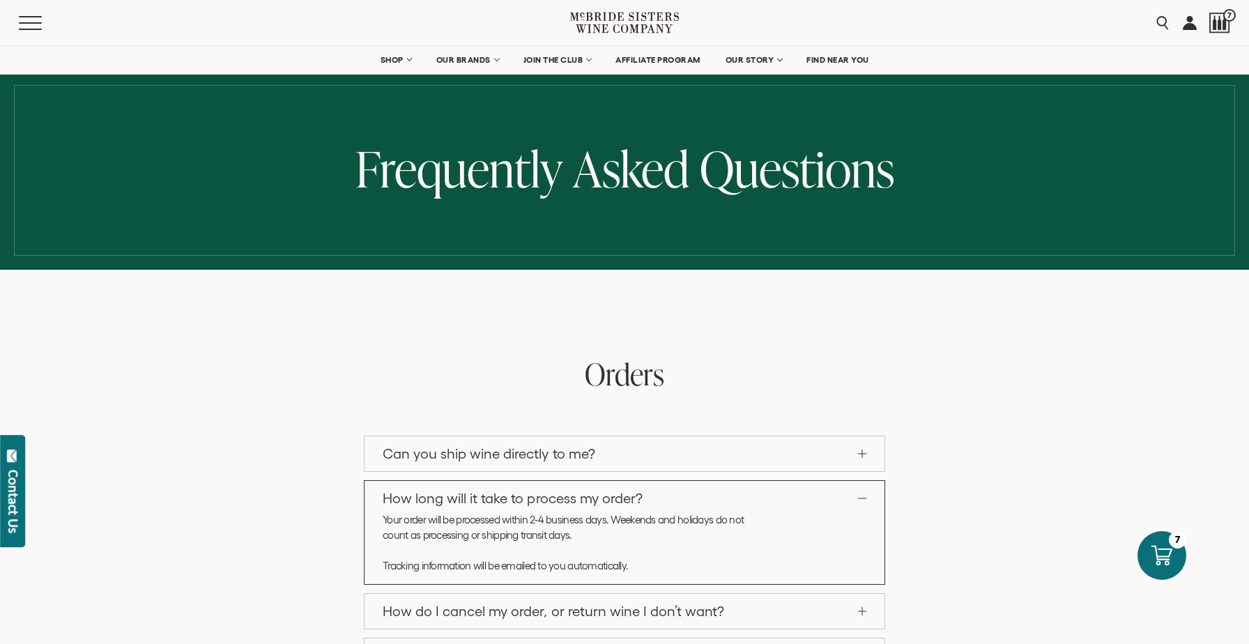
click at [863, 452] on link "Can you ship wine directly to me?" at bounding box center [624, 453] width 520 height 35
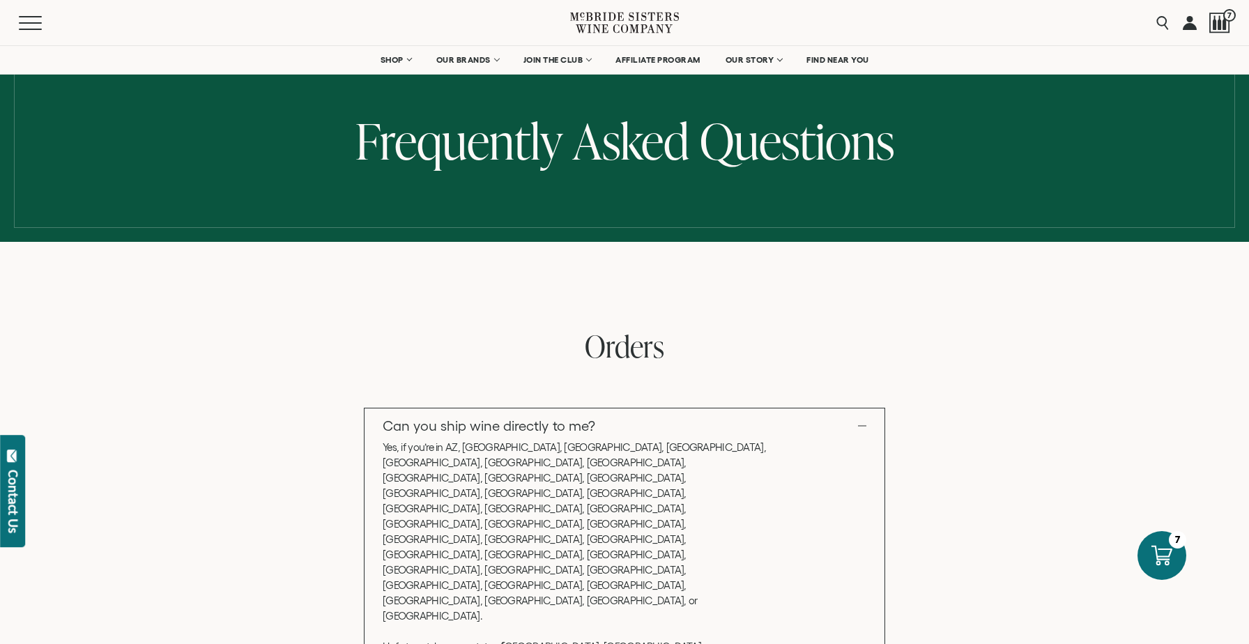
scroll to position [0, 0]
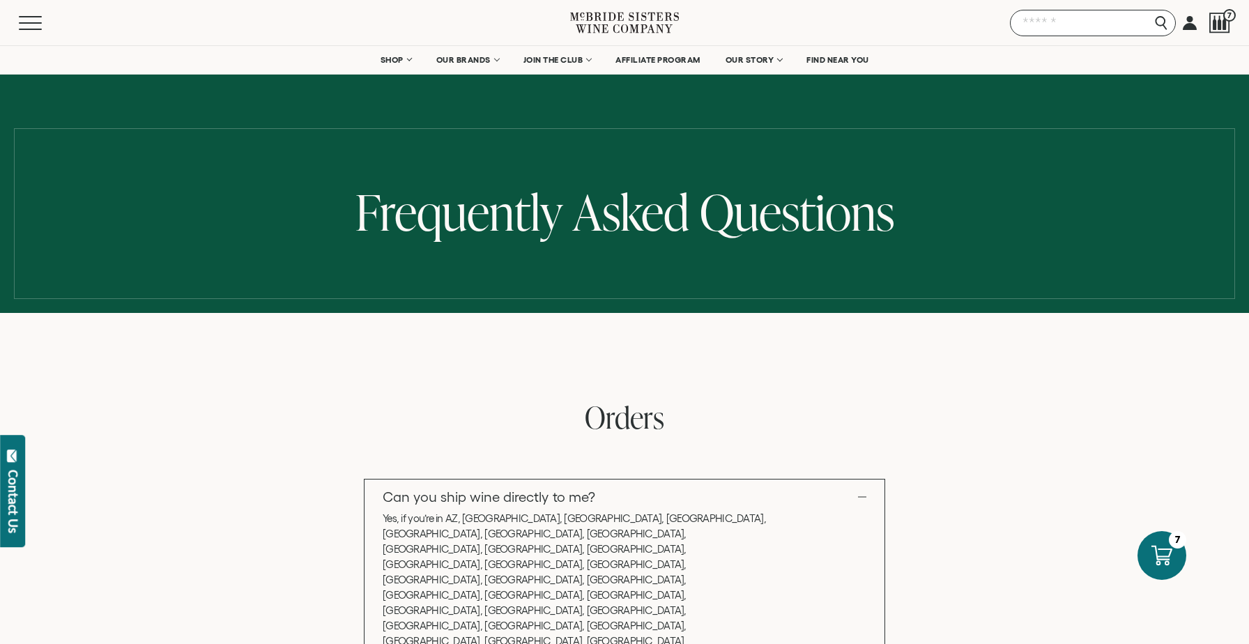
click at [1166, 24] on input "Search" at bounding box center [1093, 23] width 166 height 26
type input "**********"
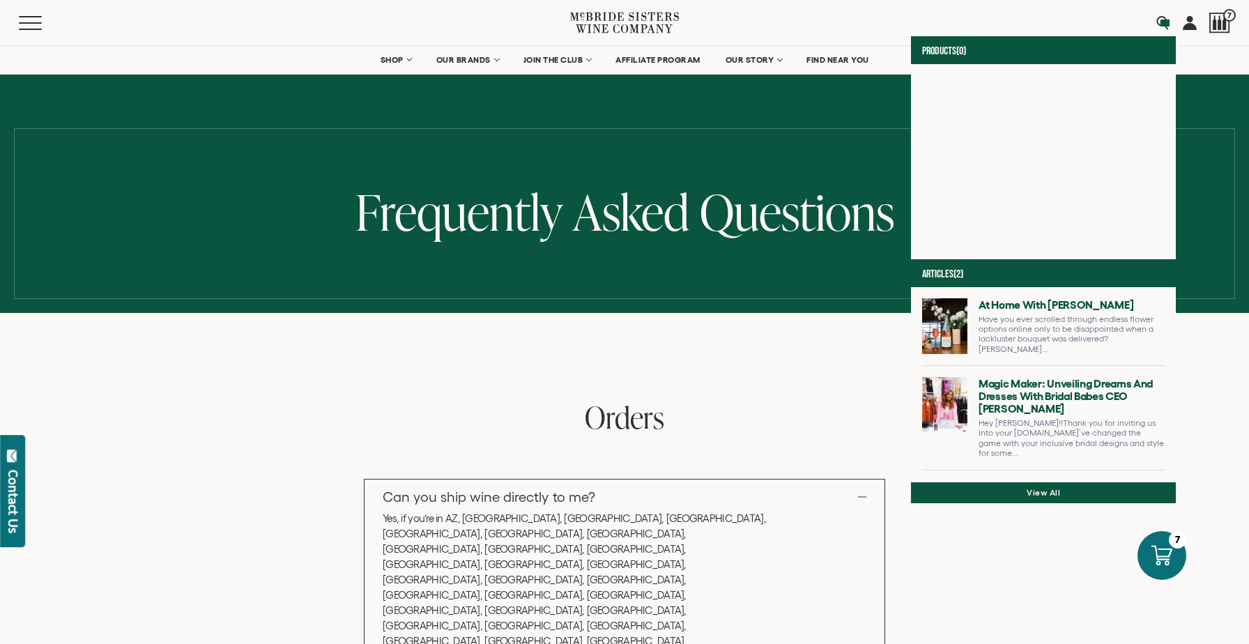
click at [1071, 425] on h2 "Orders" at bounding box center [624, 419] width 1017 height 33
